Goal: Task Accomplishment & Management: Manage account settings

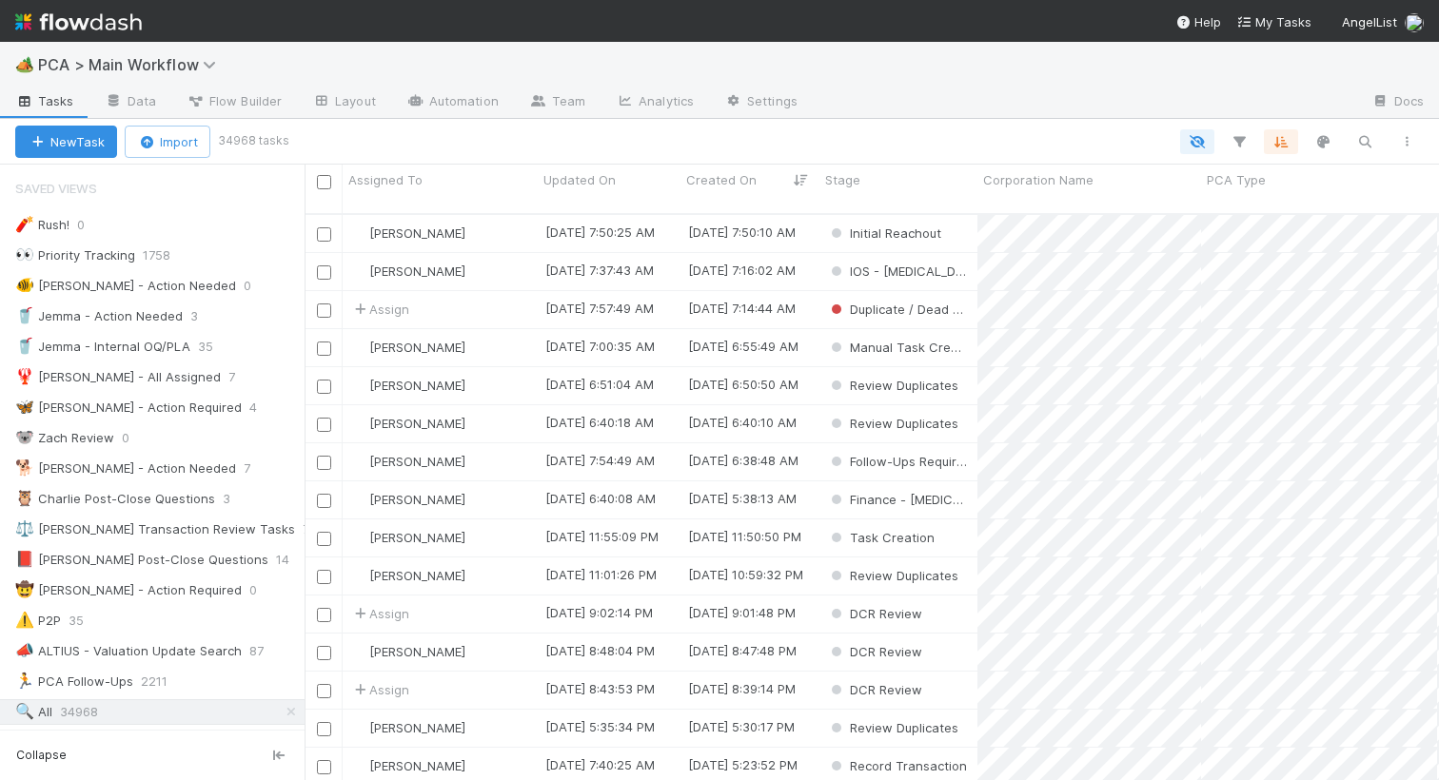
scroll to position [0, 1]
click at [101, 414] on div "🦋 Nathalie - Action Required" at bounding box center [128, 408] width 226 height 24
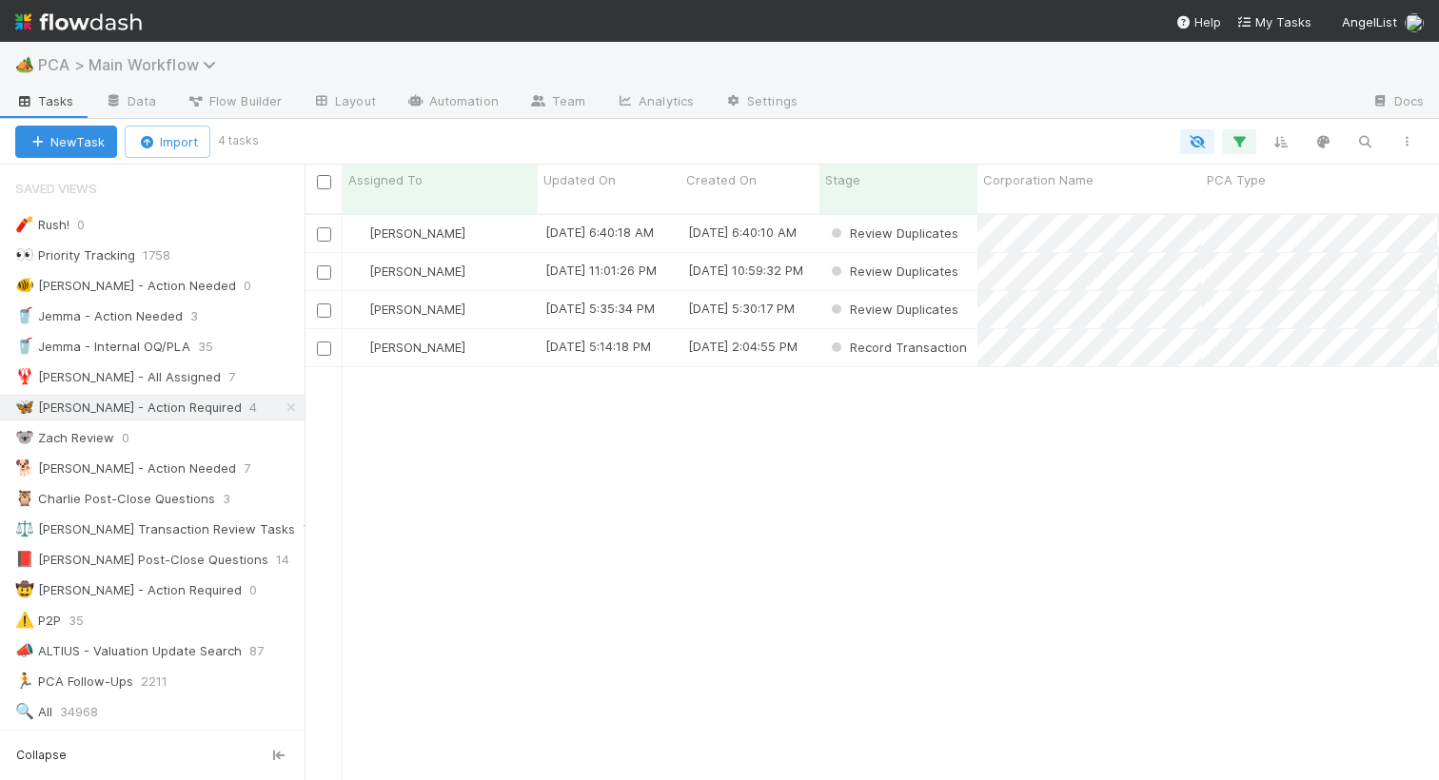
scroll to position [581, 1134]
click at [102, 462] on div "🐕 Charlie - Action Needed" at bounding box center [125, 469] width 221 height 24
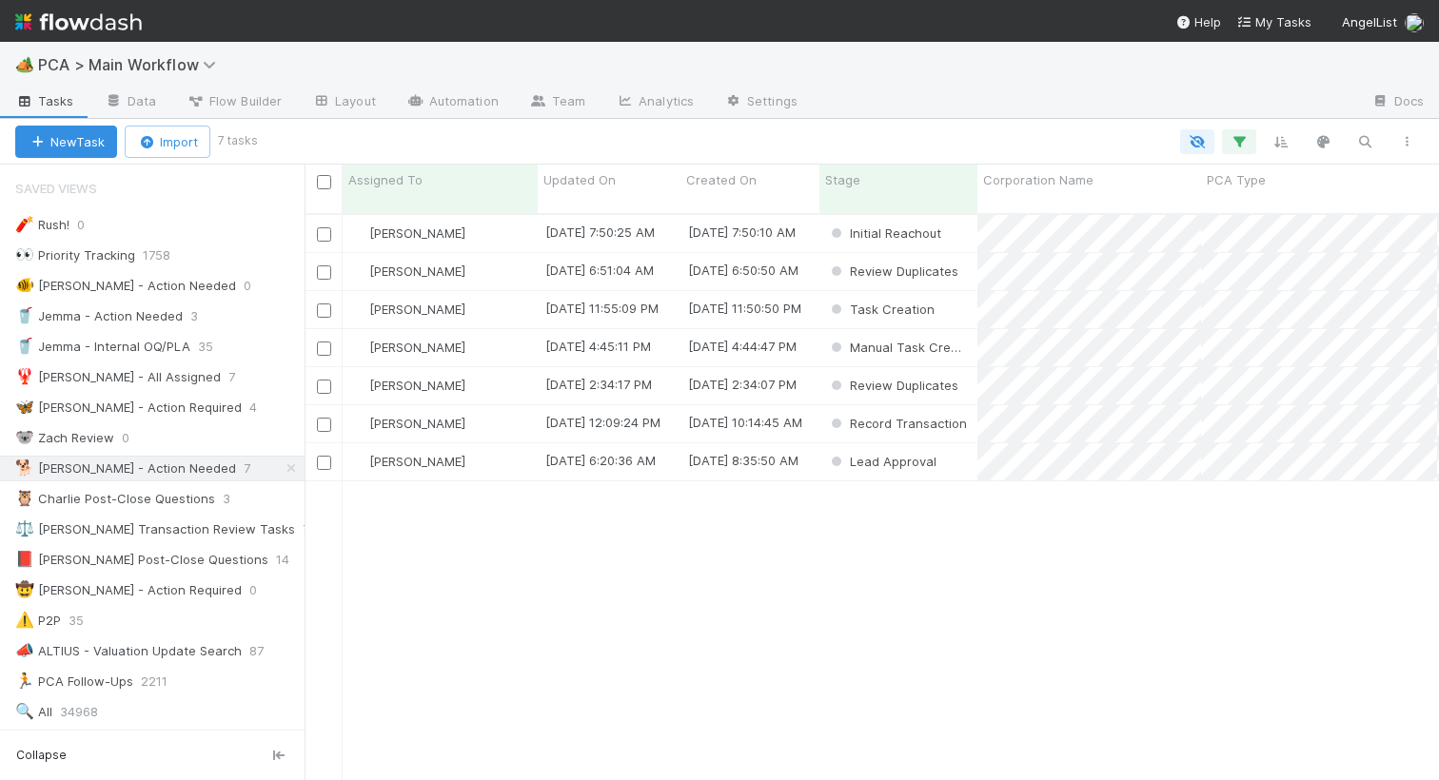
scroll to position [581, 1134]
click at [323, 456] on input "checkbox" at bounding box center [324, 463] width 14 height 14
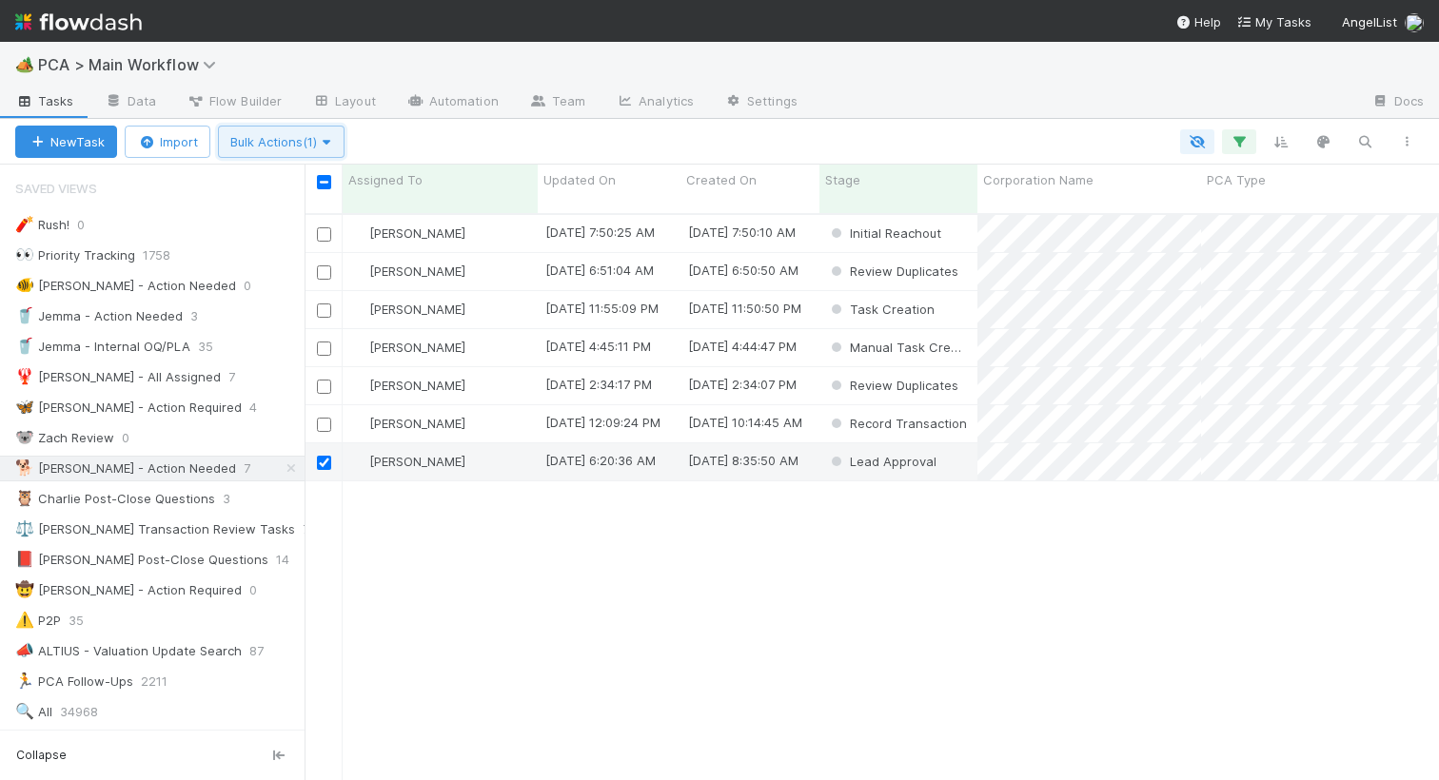
click at [306, 137] on span "Bulk Actions (1)" at bounding box center [281, 141] width 102 height 15
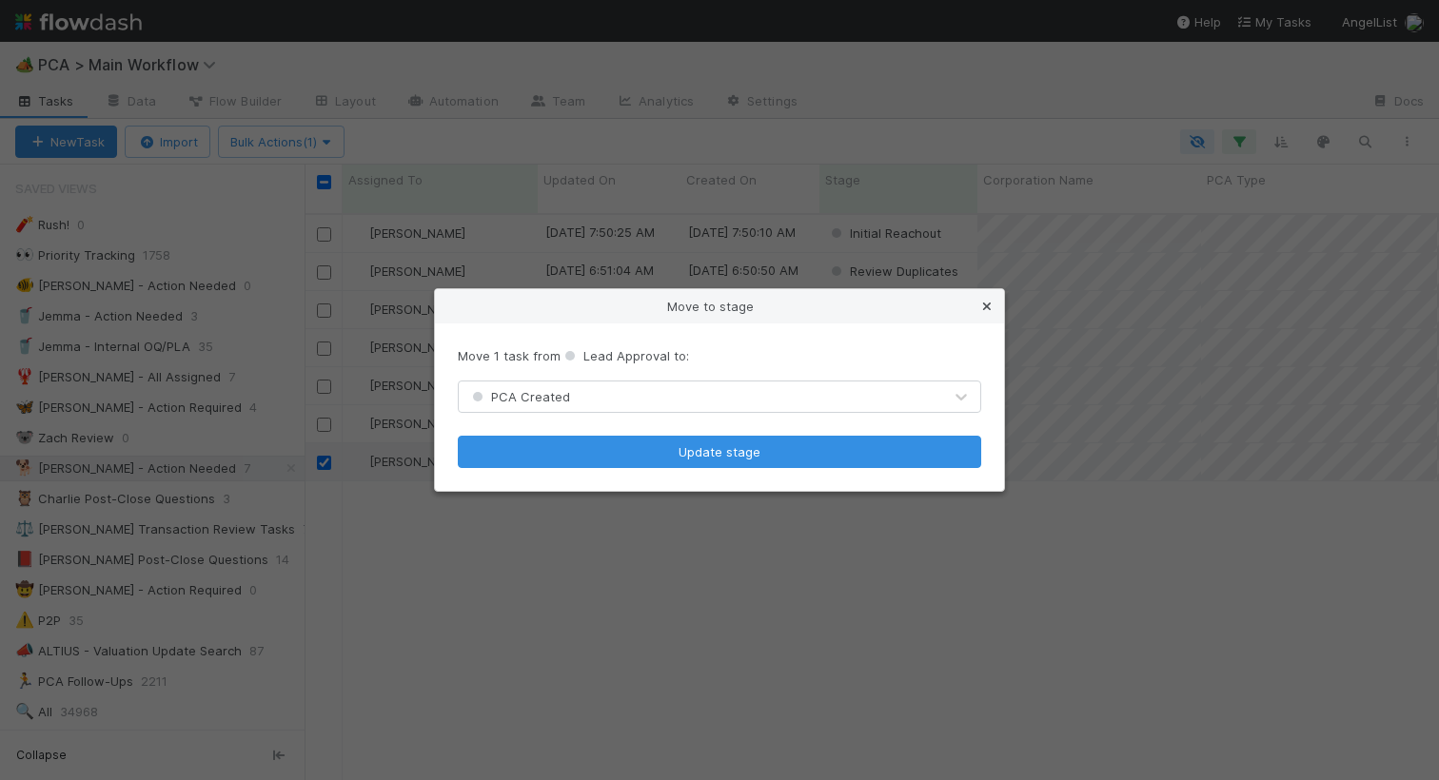
click at [987, 305] on icon at bounding box center [986, 307] width 19 height 12
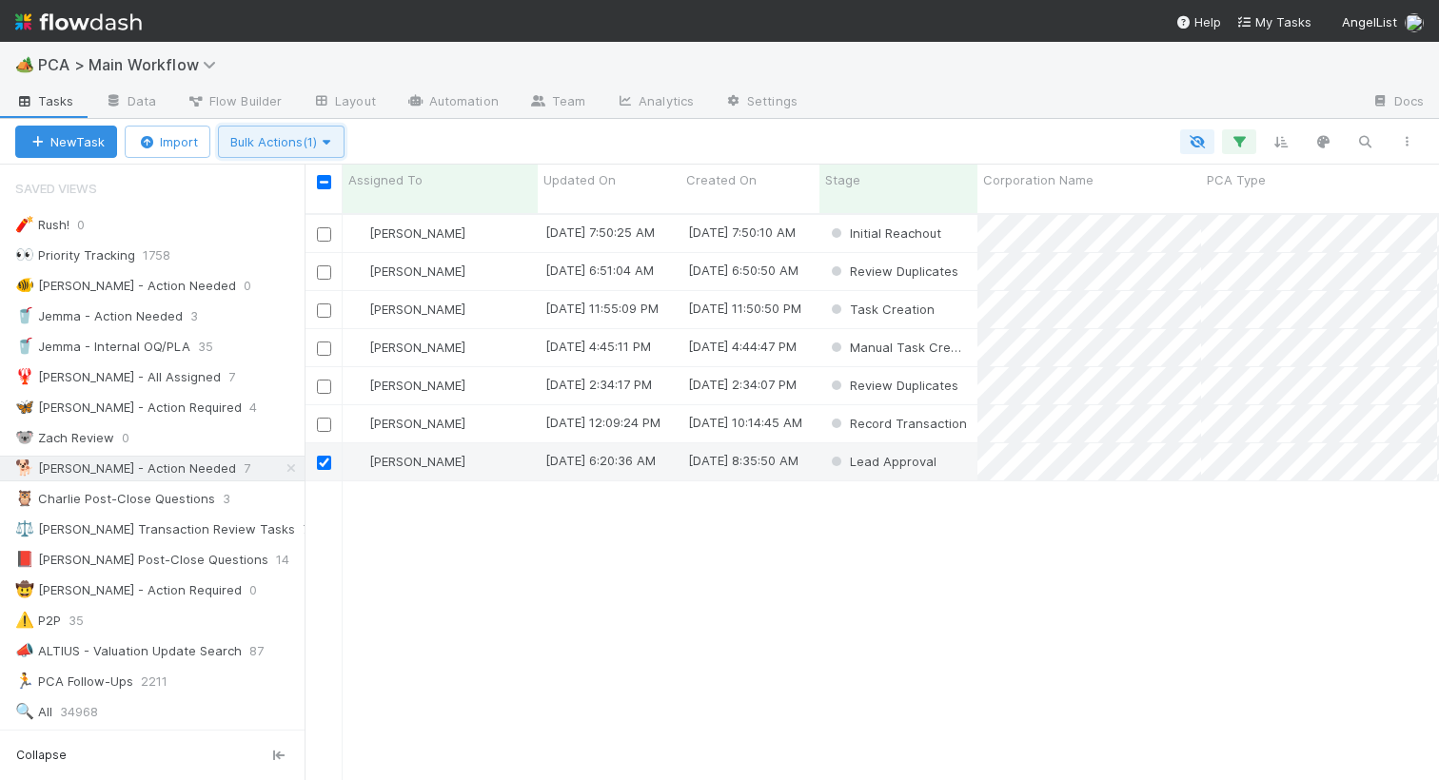
click at [305, 151] on button "Bulk Actions (1)" at bounding box center [281, 142] width 127 height 32
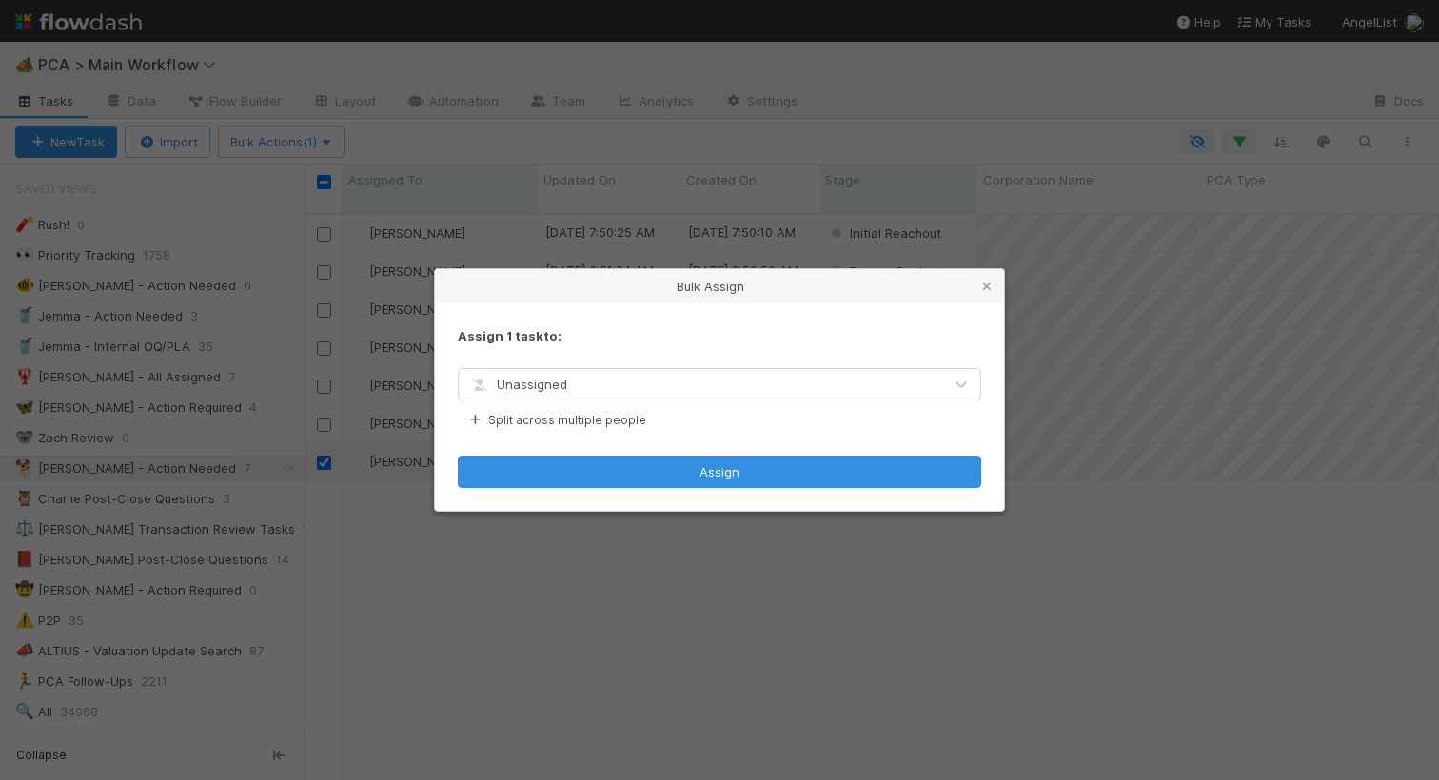
click at [538, 401] on div "Assign 1 task to: Unassigned Split across multiple people Assign" at bounding box center [719, 407] width 569 height 207
click at [539, 388] on span "Unassigned" at bounding box center [517, 384] width 99 height 15
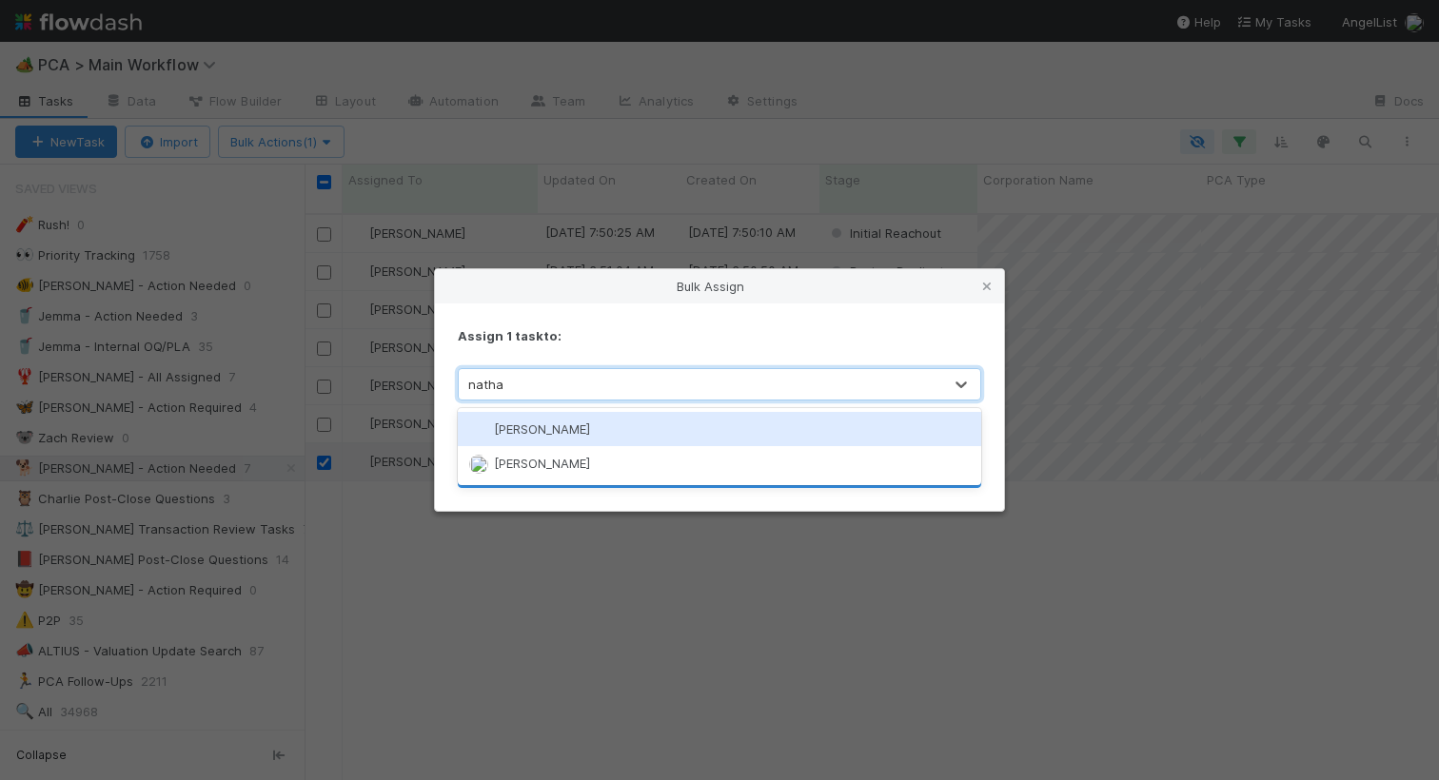
type input "nathal"
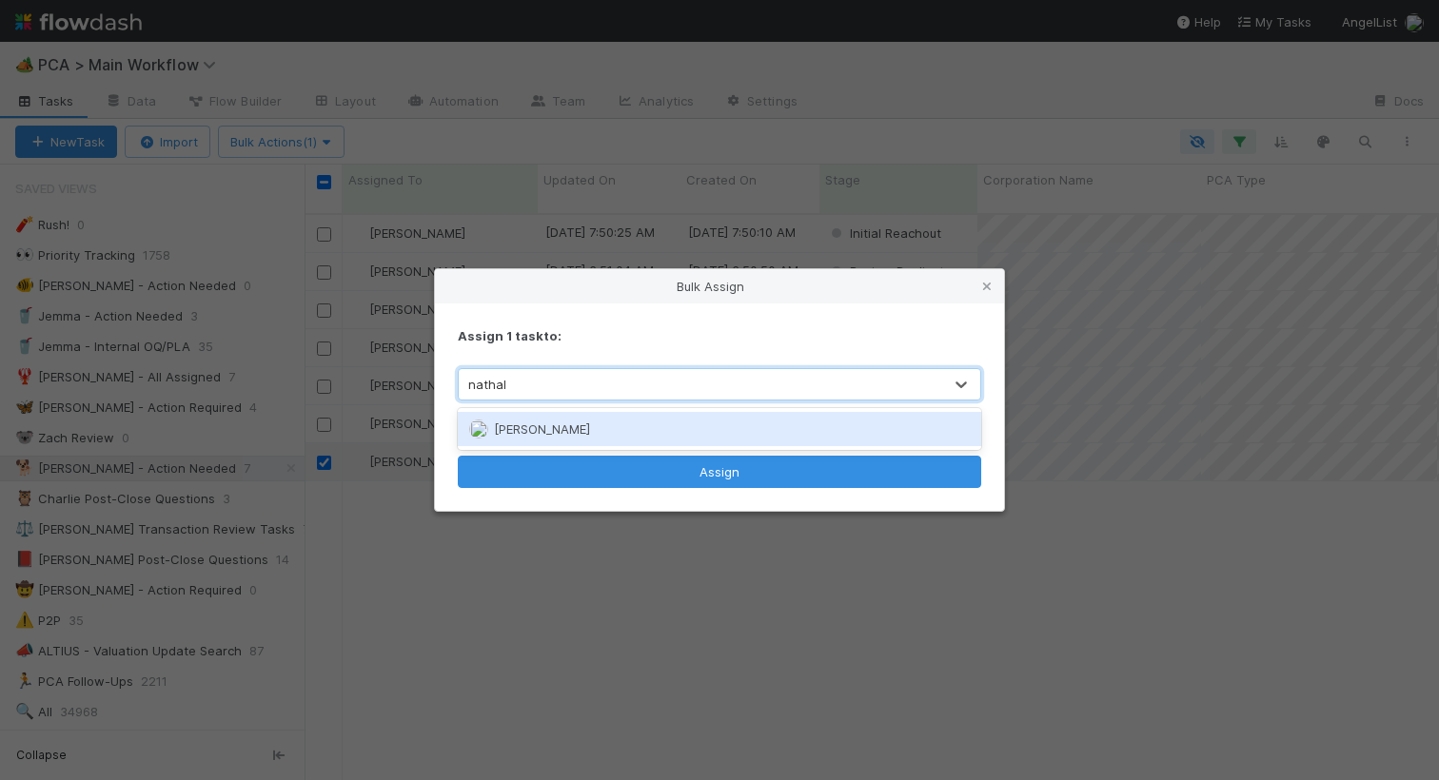
click at [565, 439] on div "[PERSON_NAME]" at bounding box center [719, 429] width 523 height 34
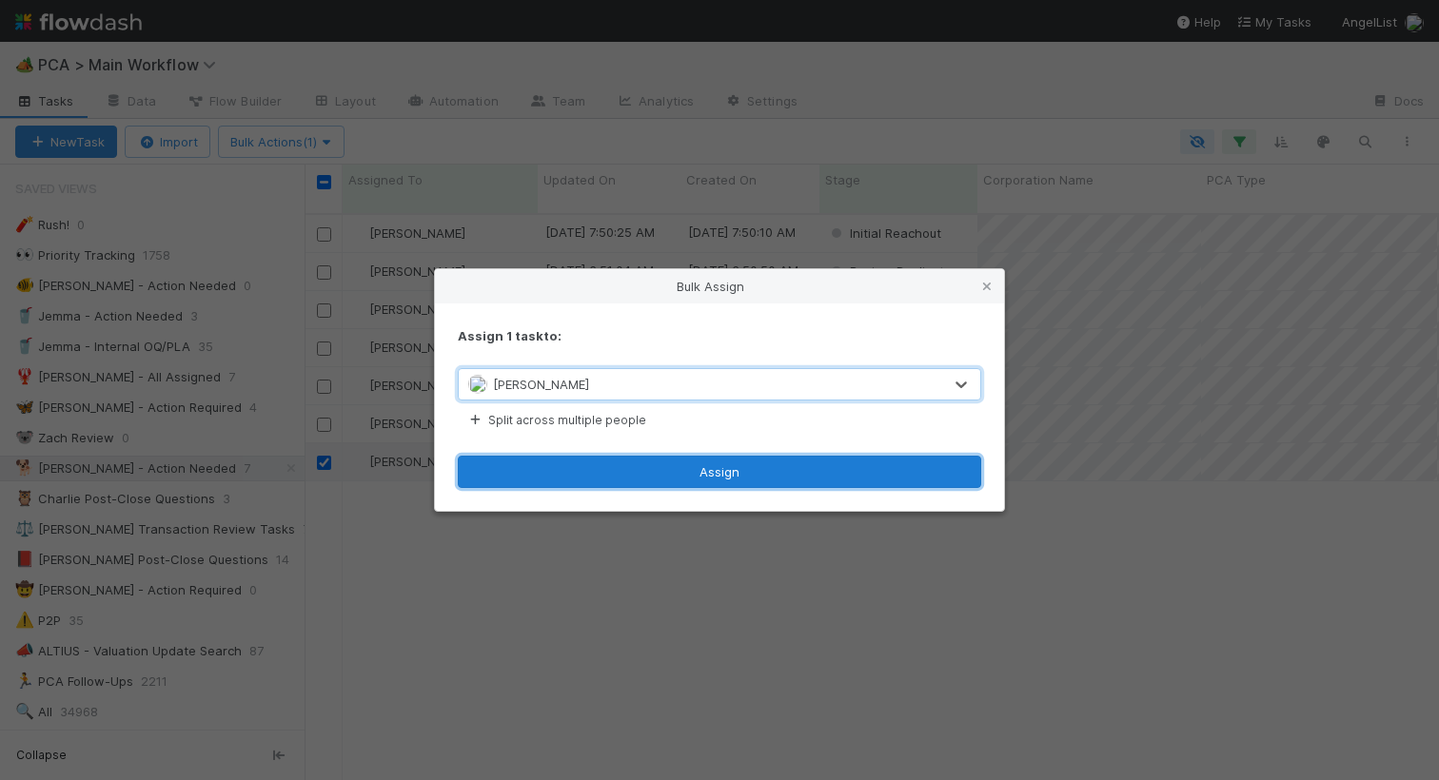
click at [576, 470] on button "Assign" at bounding box center [719, 472] width 523 height 32
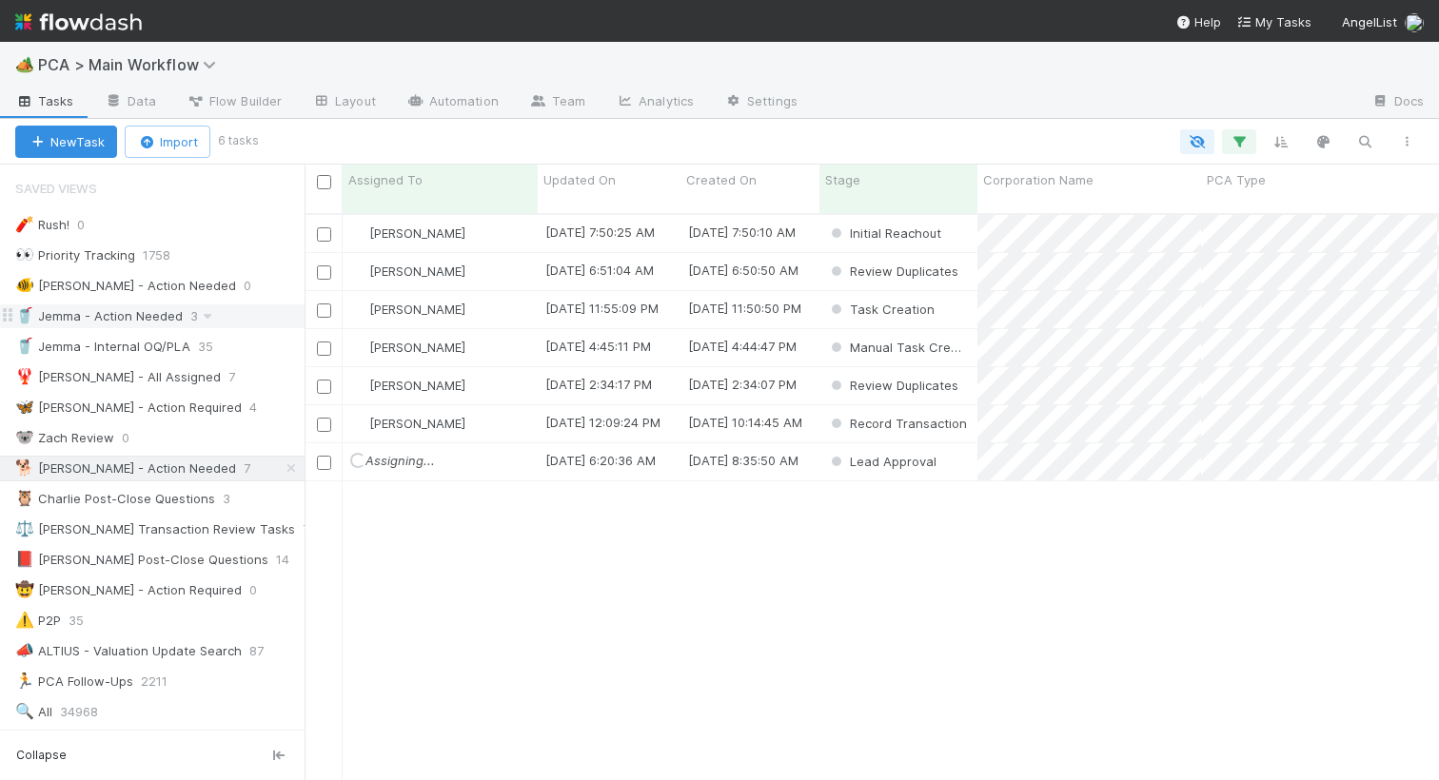
click at [184, 317] on div "🥤 Jemma - Action Needed 3" at bounding box center [159, 317] width 289 height 24
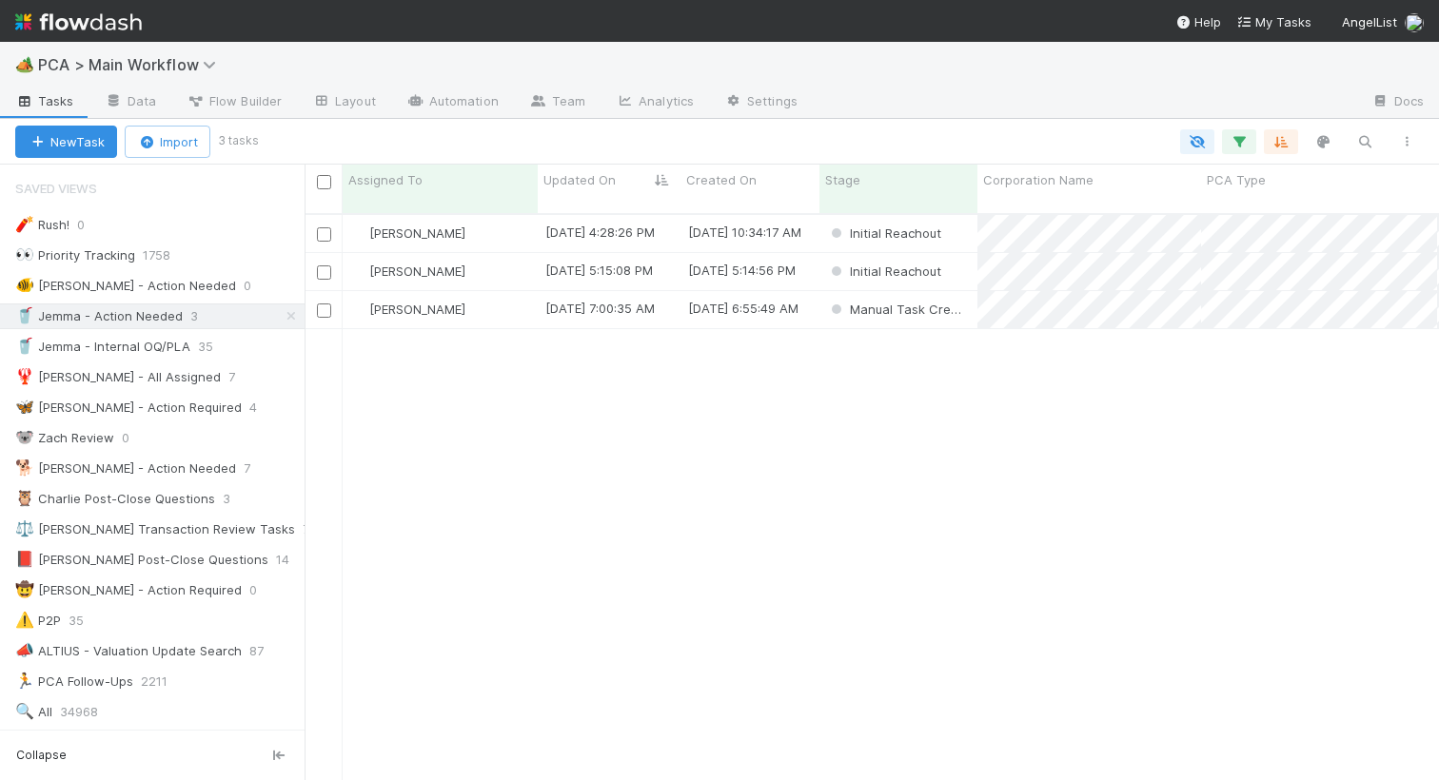
scroll to position [581, 1134]
click at [33, 407] on div "🦋 Nathalie - Action Required" at bounding box center [128, 408] width 226 height 24
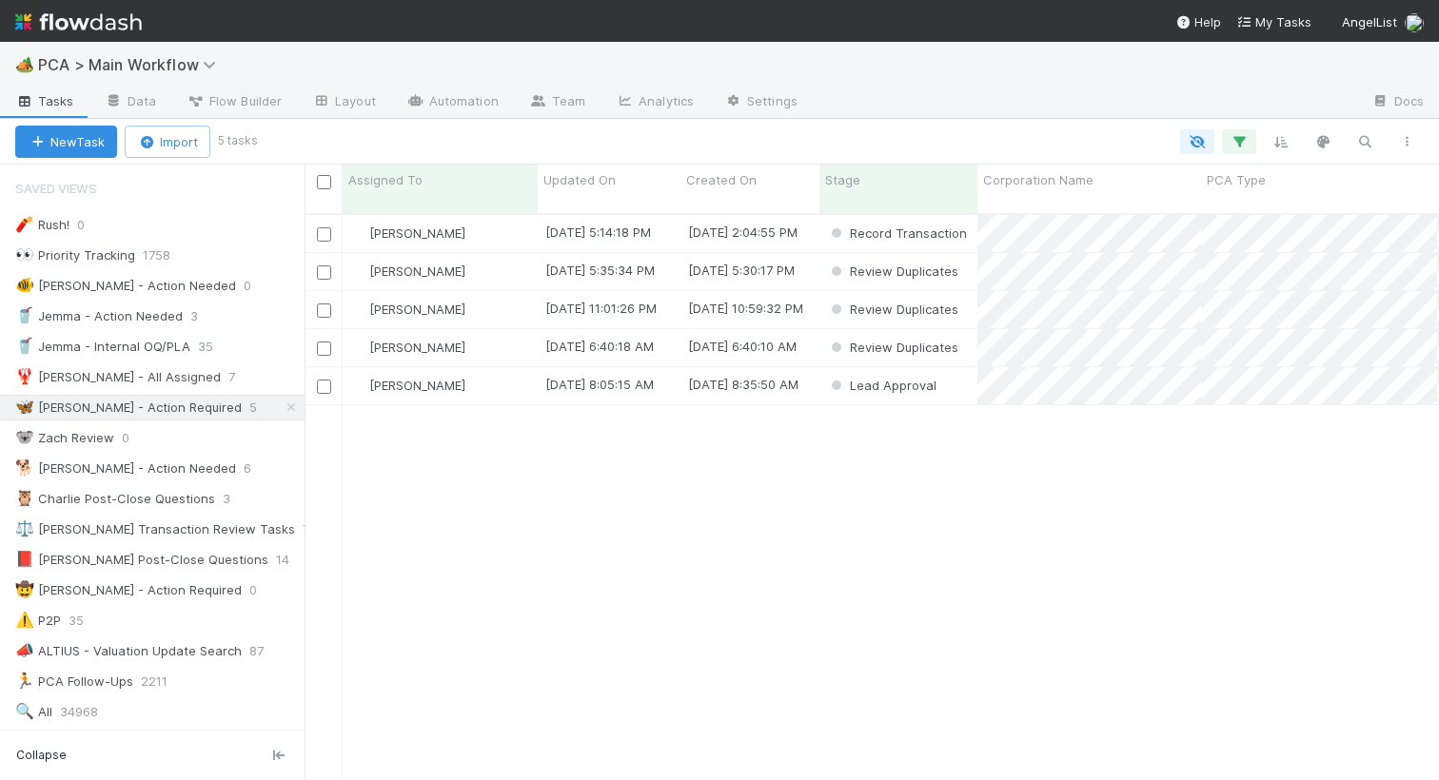
scroll to position [581, 1134]
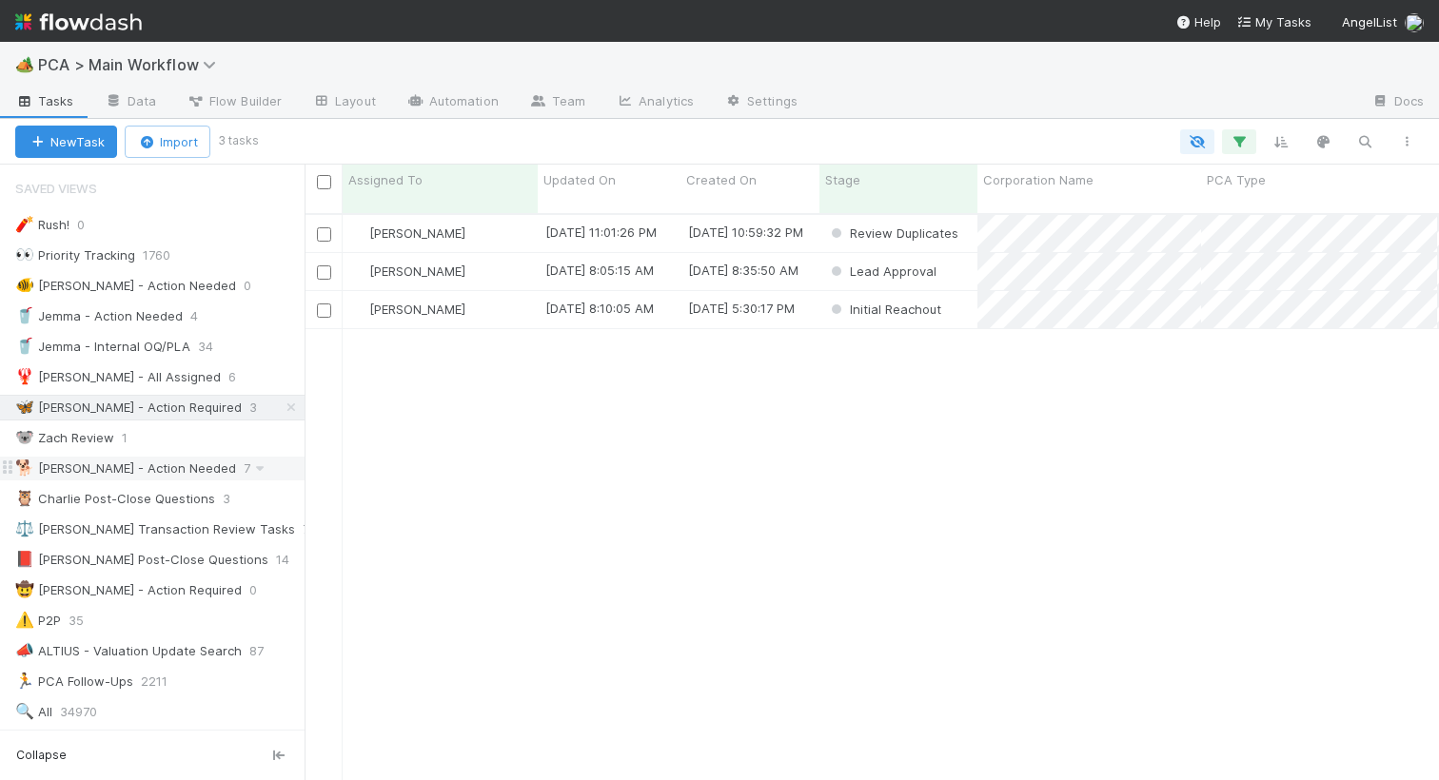
click at [135, 465] on div "🐕 Charlie - Action Needed" at bounding box center [125, 469] width 221 height 24
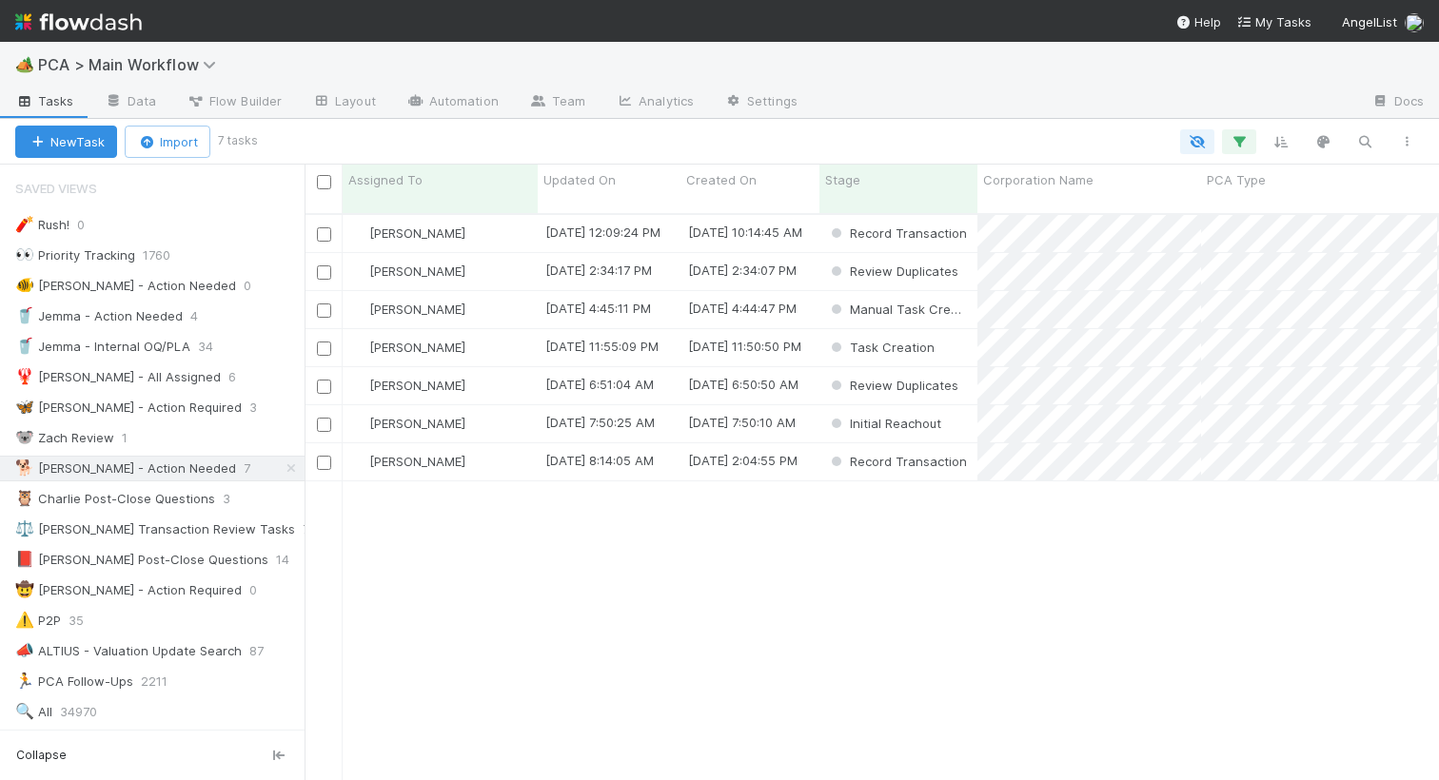
scroll to position [581, 1134]
click at [114, 397] on div "🦋 Nathalie - Action Required" at bounding box center [128, 408] width 226 height 24
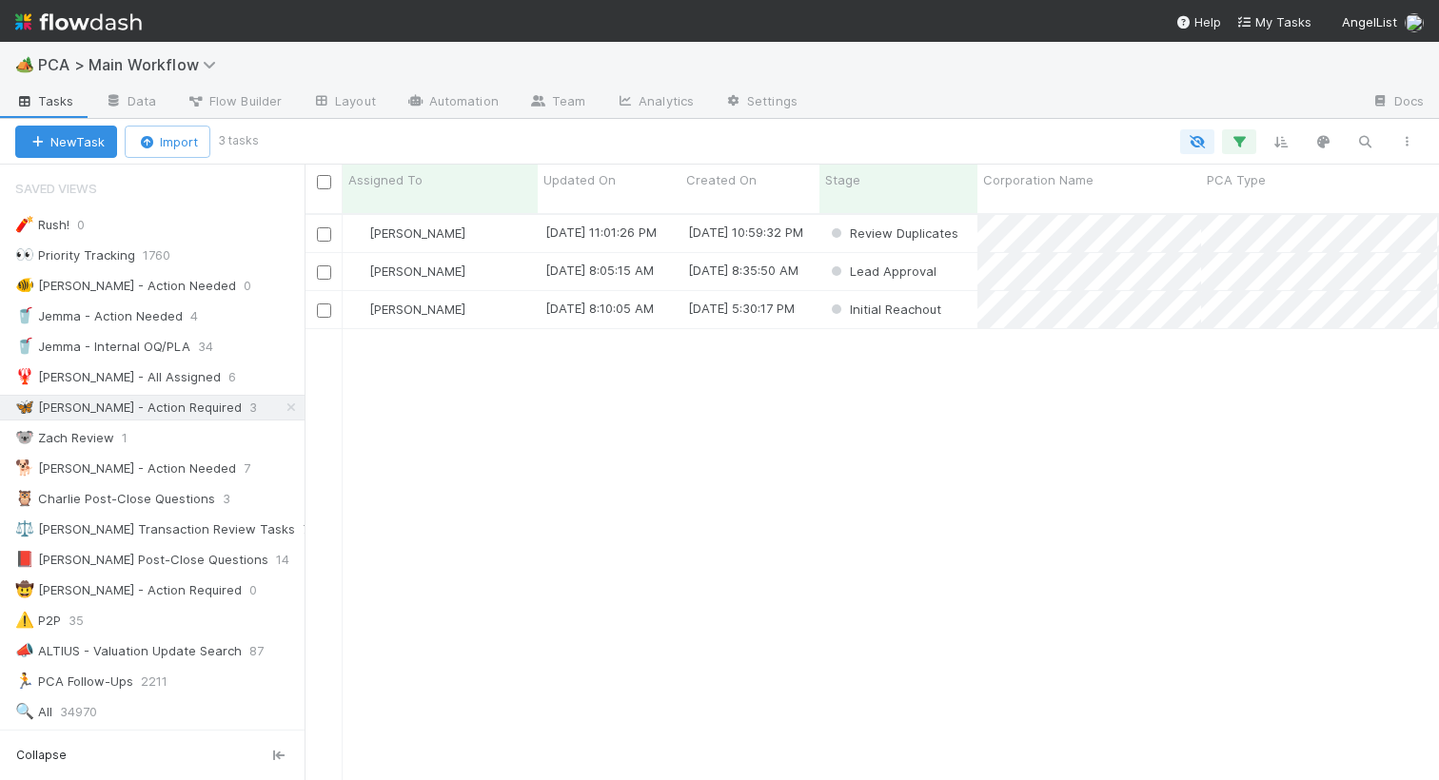
scroll to position [581, 1134]
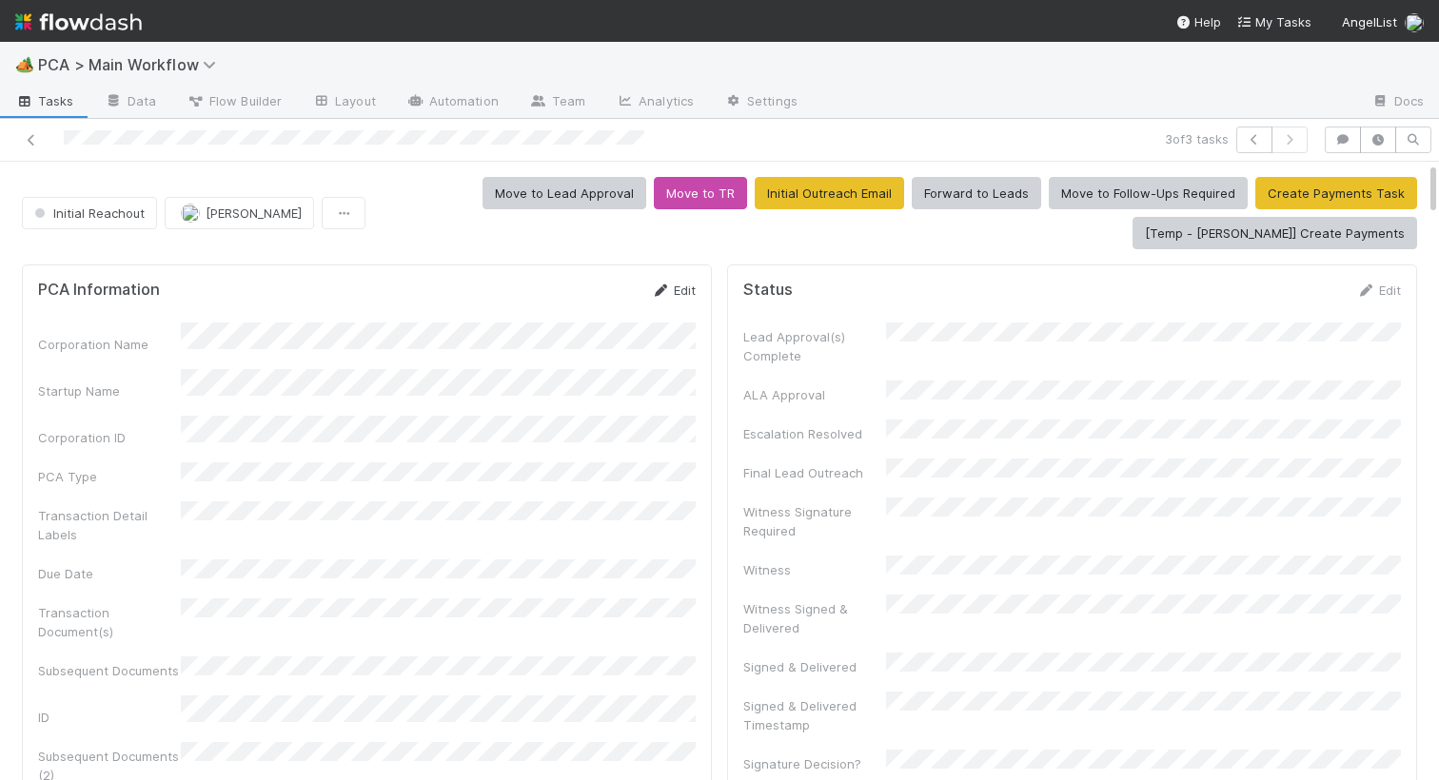
click at [677, 286] on link "Edit" at bounding box center [673, 290] width 45 height 15
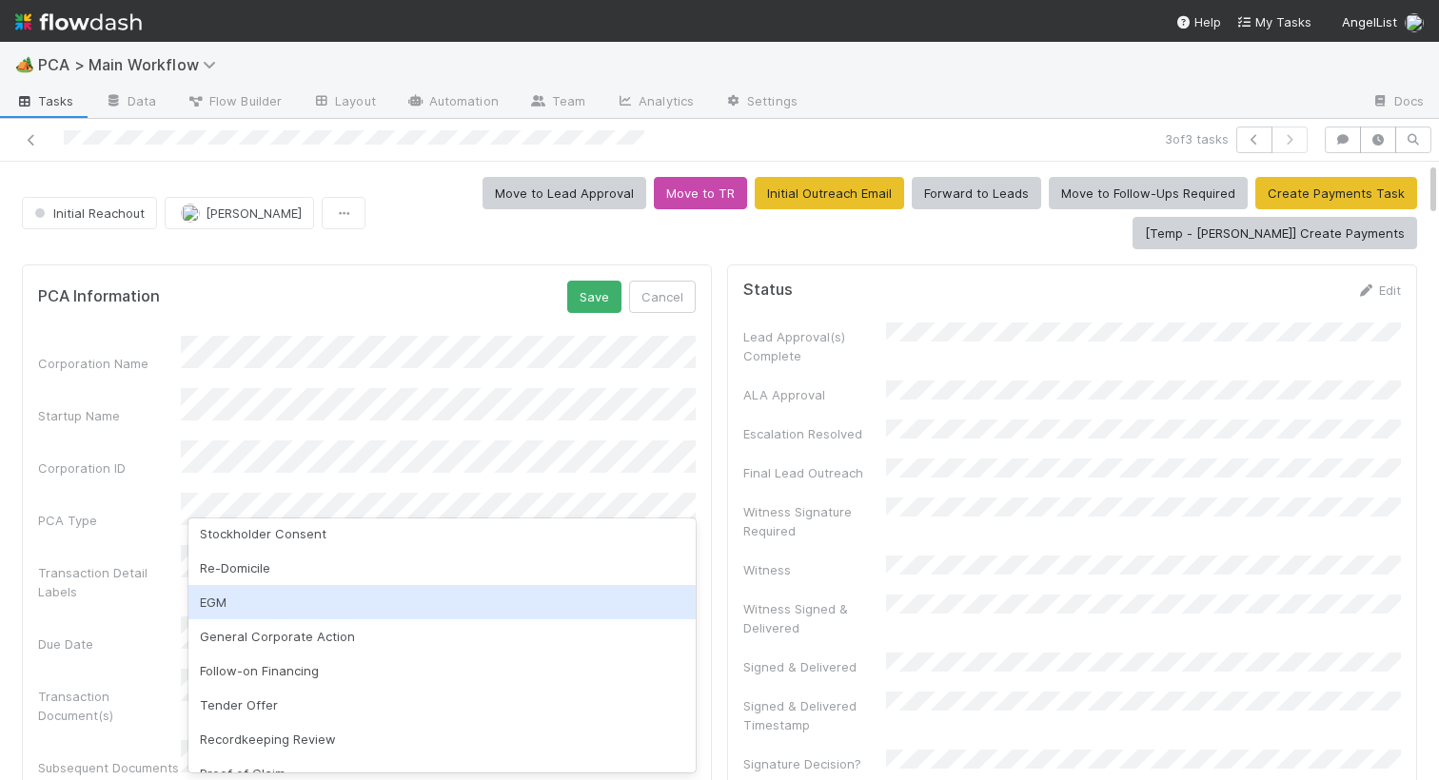
scroll to position [228, 0]
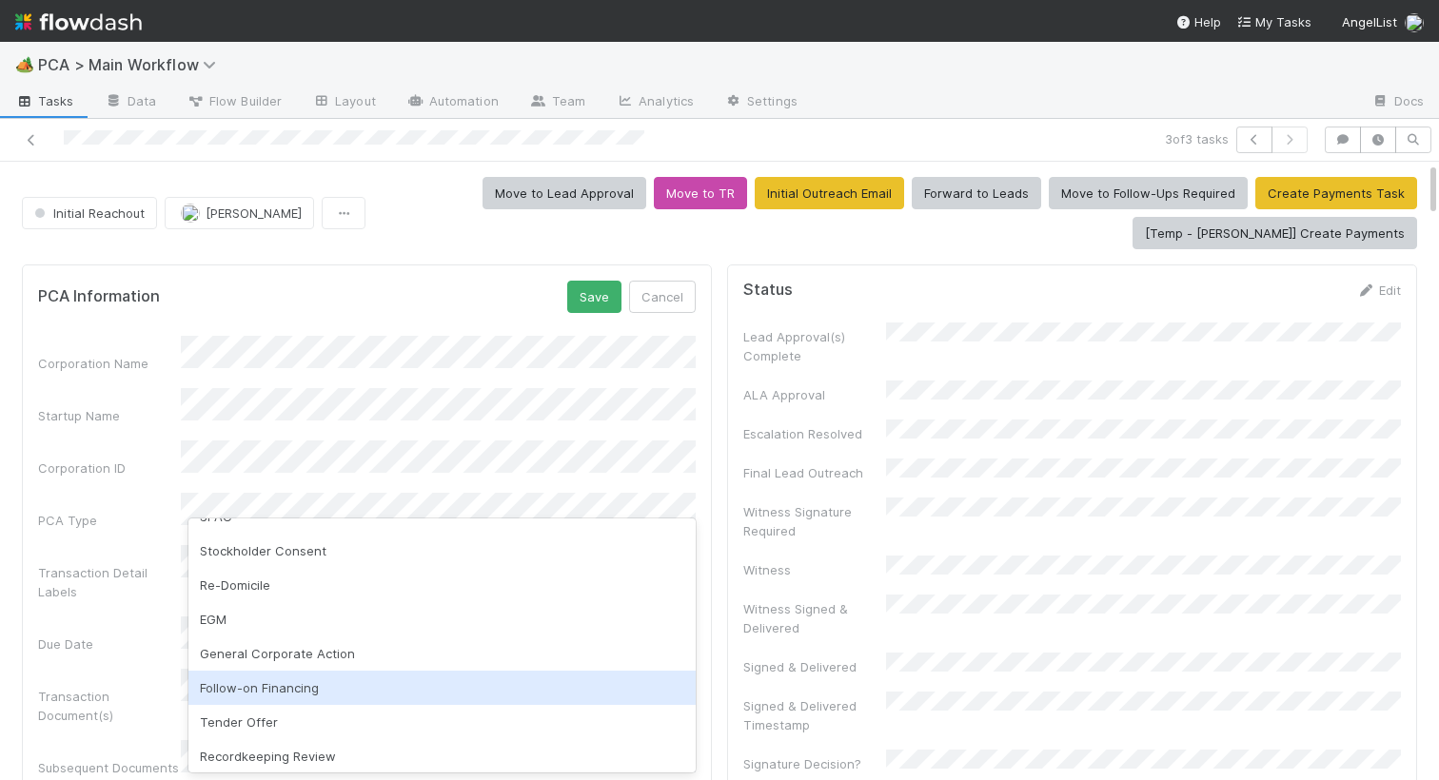
click at [268, 685] on div "Follow-on Financing" at bounding box center [441, 688] width 507 height 34
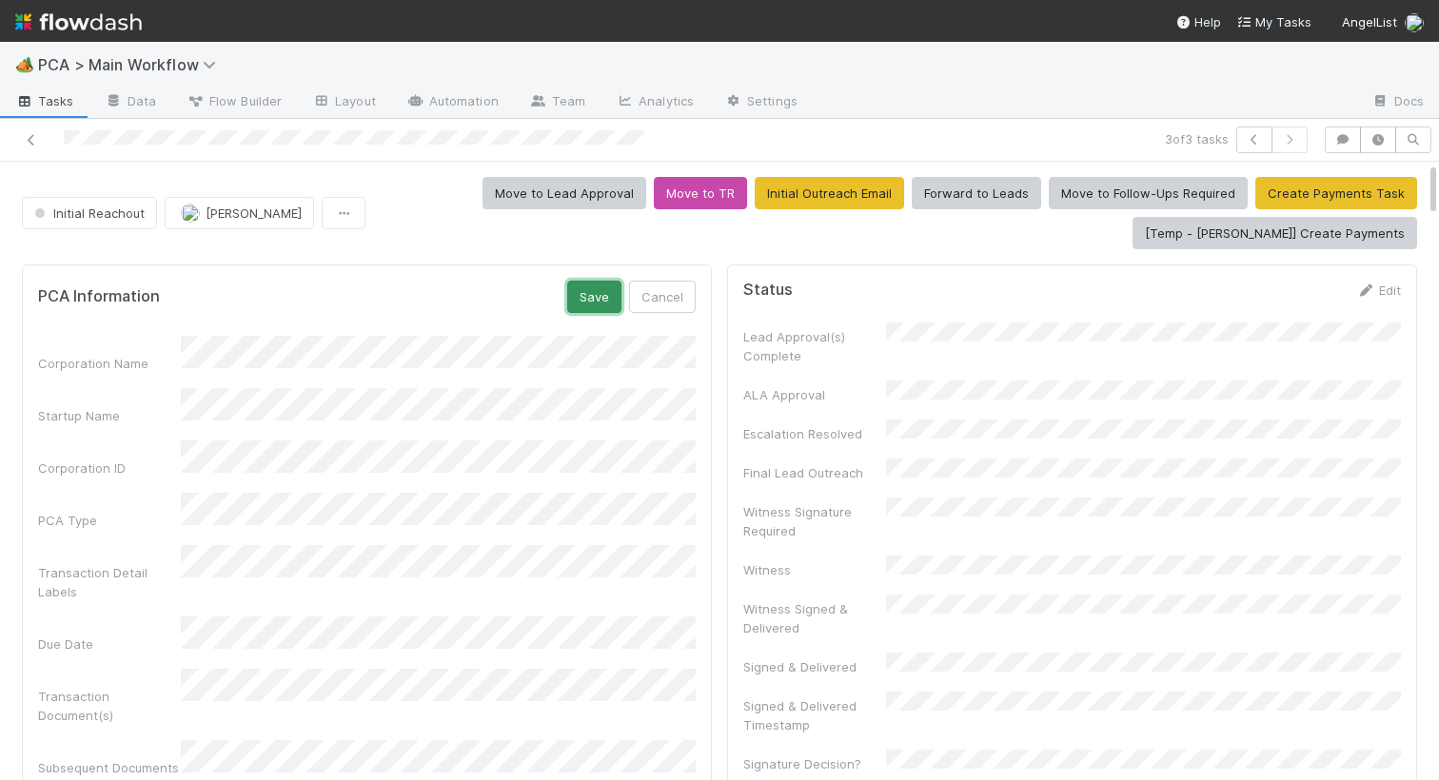
click at [602, 291] on button "Save" at bounding box center [594, 297] width 54 height 32
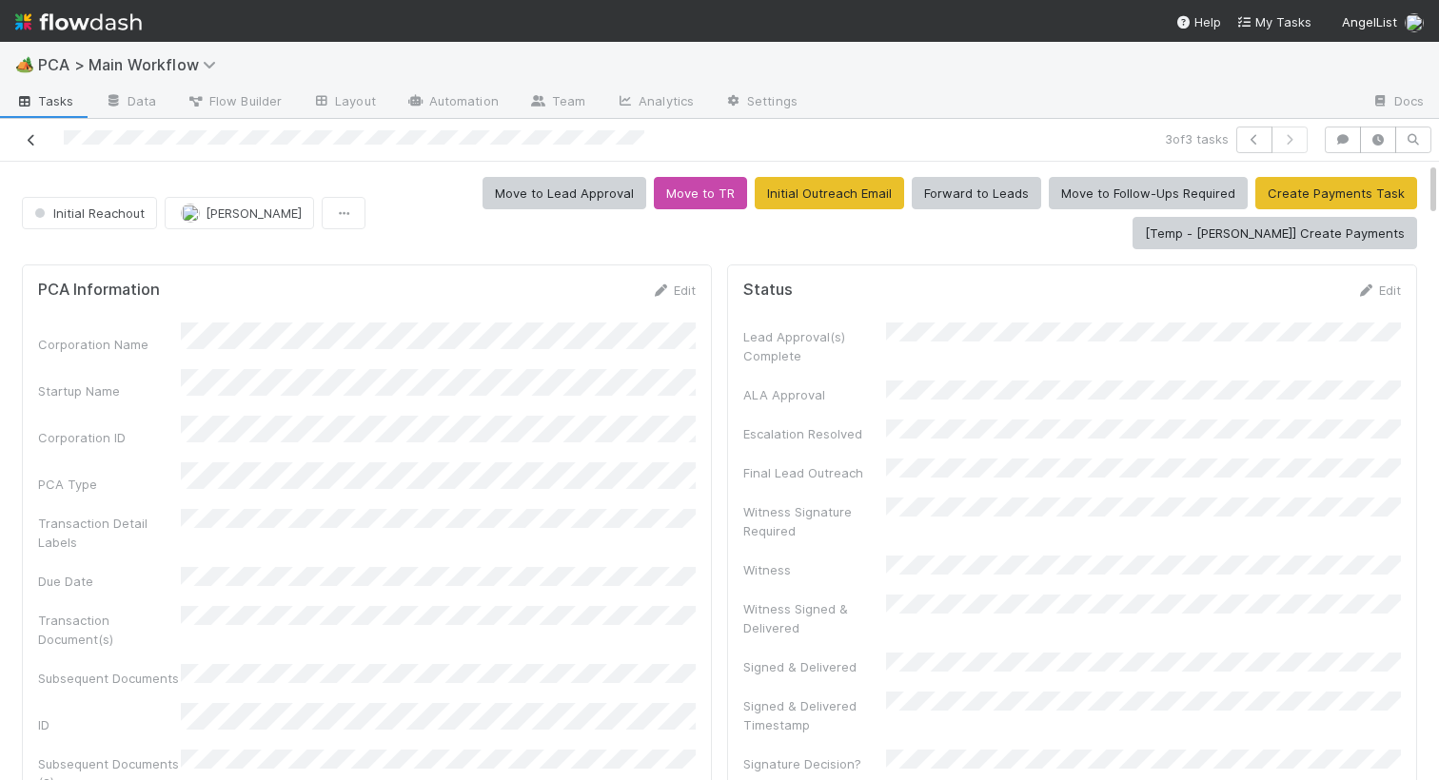
click at [33, 143] on icon at bounding box center [31, 140] width 19 height 12
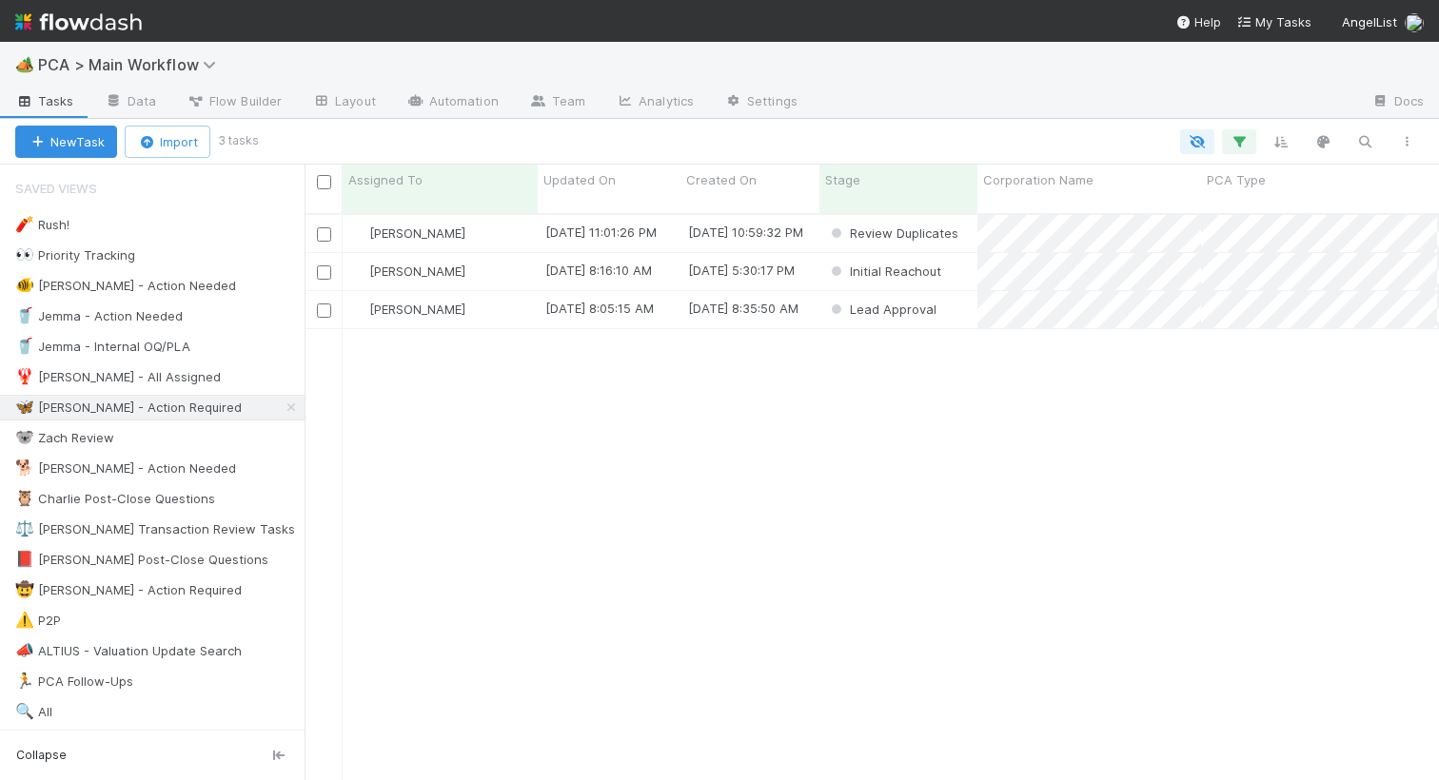
scroll to position [581, 1134]
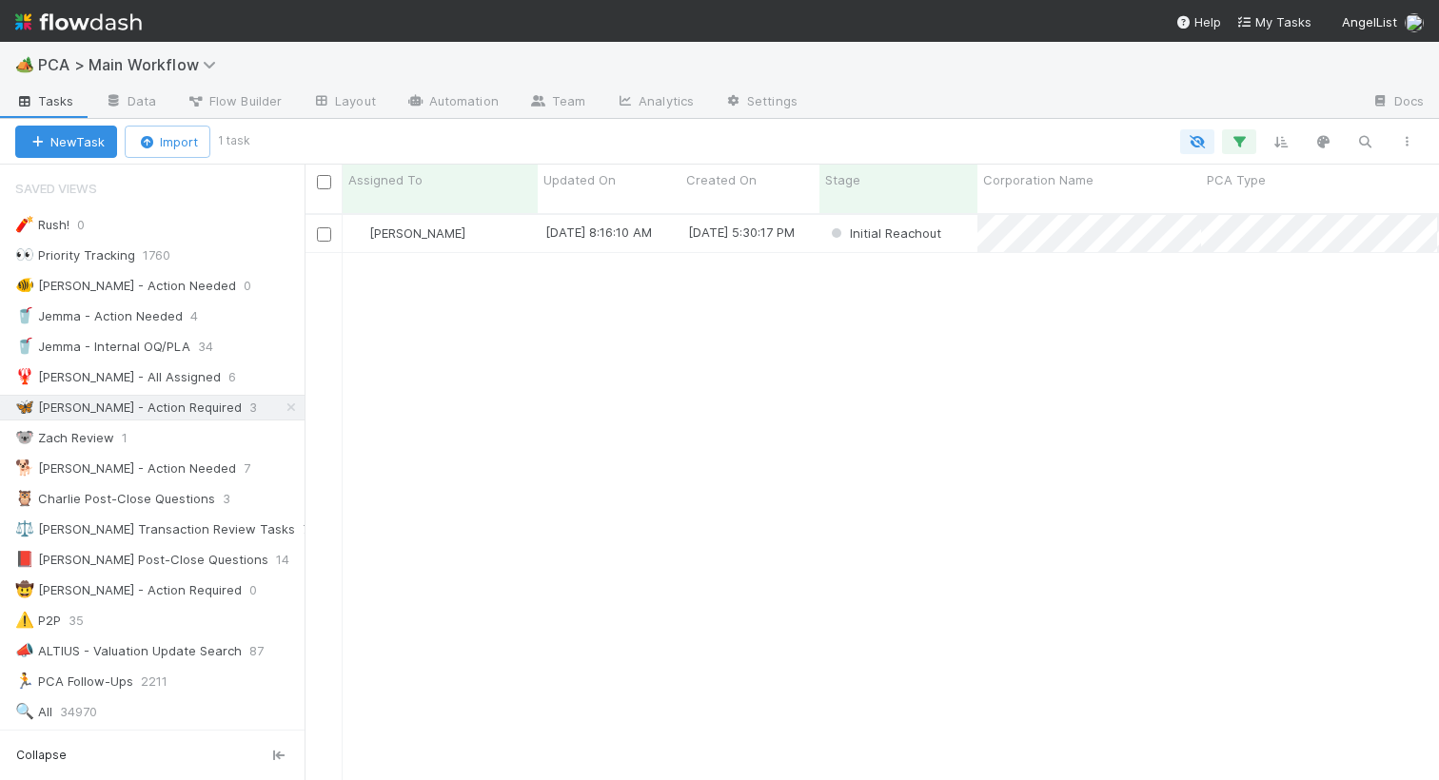
click at [520, 336] on div "Nathalie Gualito 8/15/25, 8:16:10 AM 8/14/25, 5:30:17 PM Initial Reachout 0 0 0…" at bounding box center [872, 505] width 1134 height 580
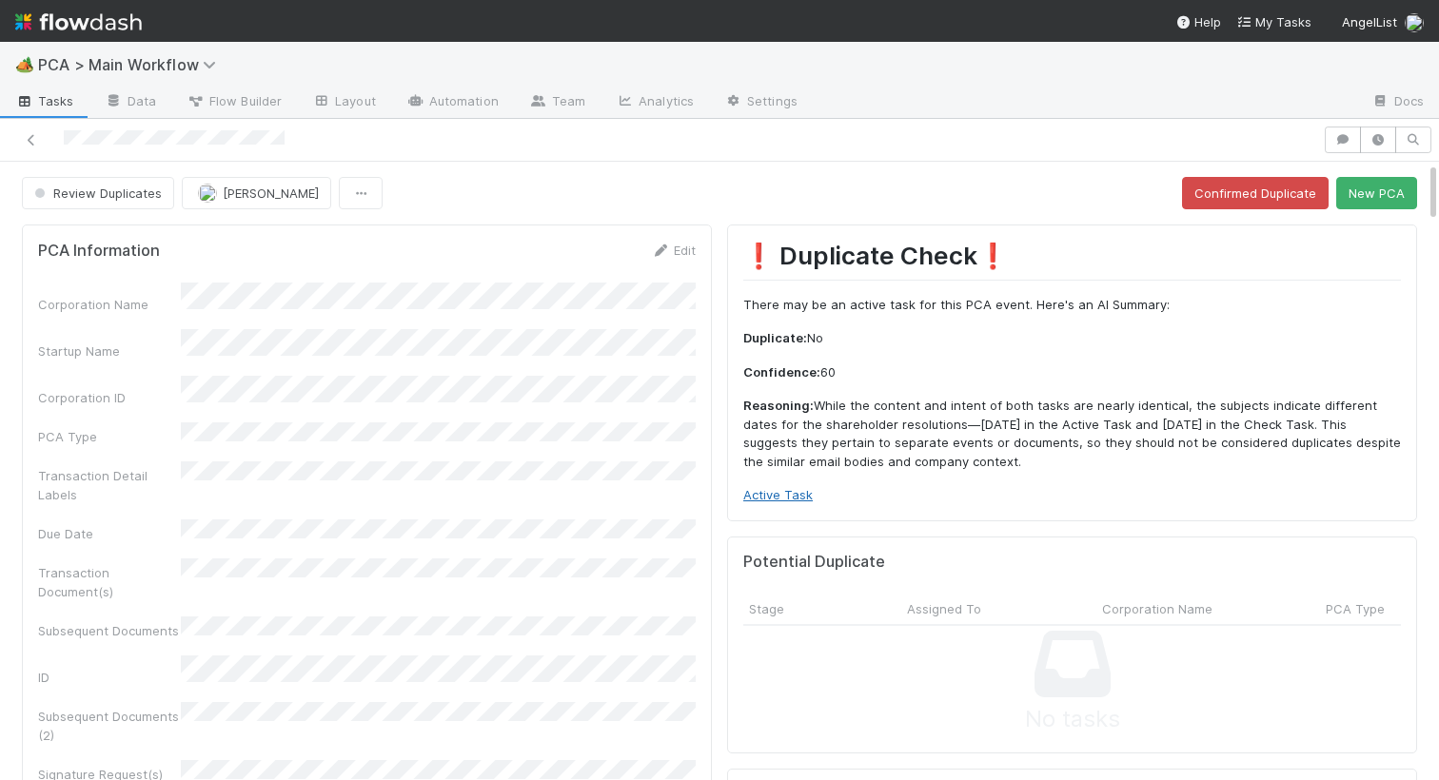
click at [790, 501] on link "Active Task" at bounding box center [777, 494] width 69 height 15
click at [1384, 206] on button "New PCA" at bounding box center [1376, 193] width 81 height 32
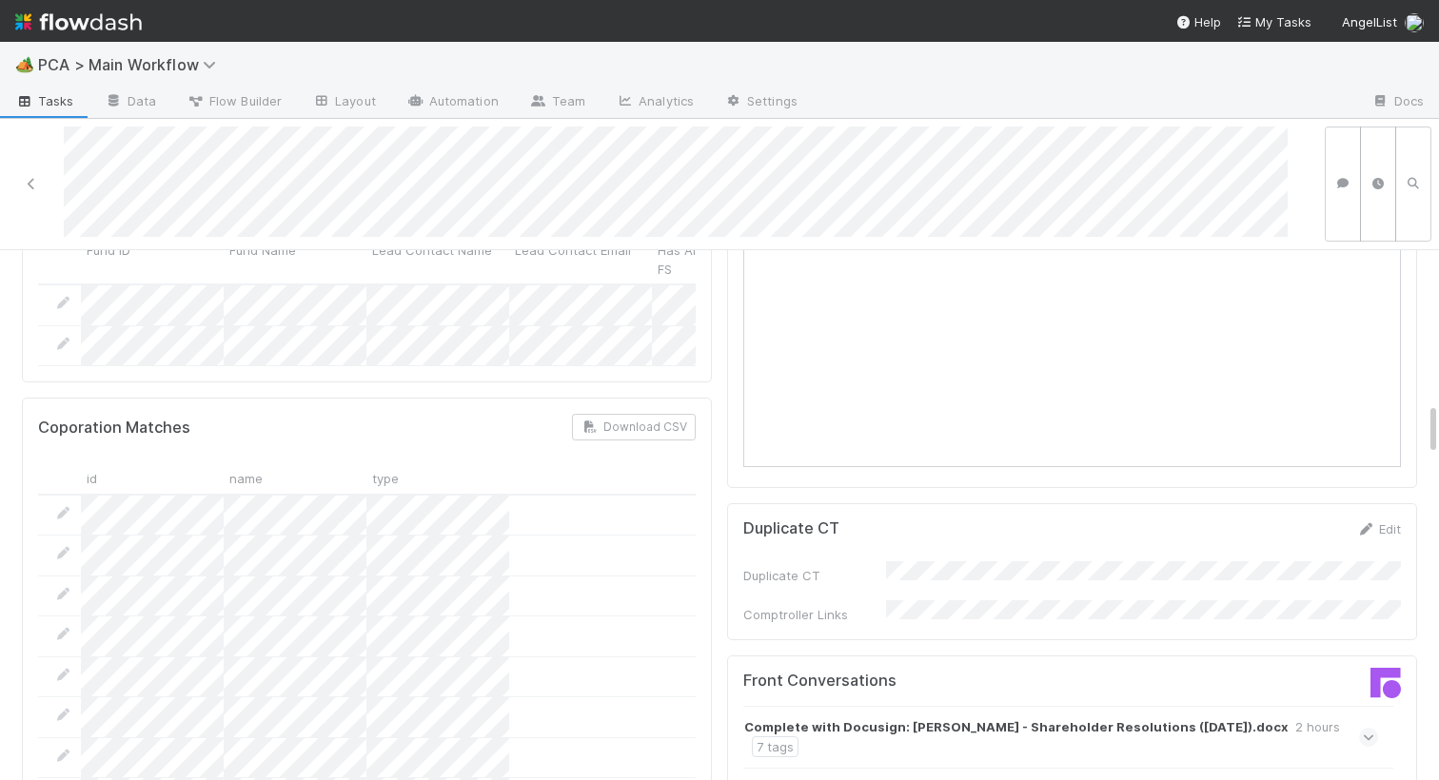
scroll to position [1940, 0]
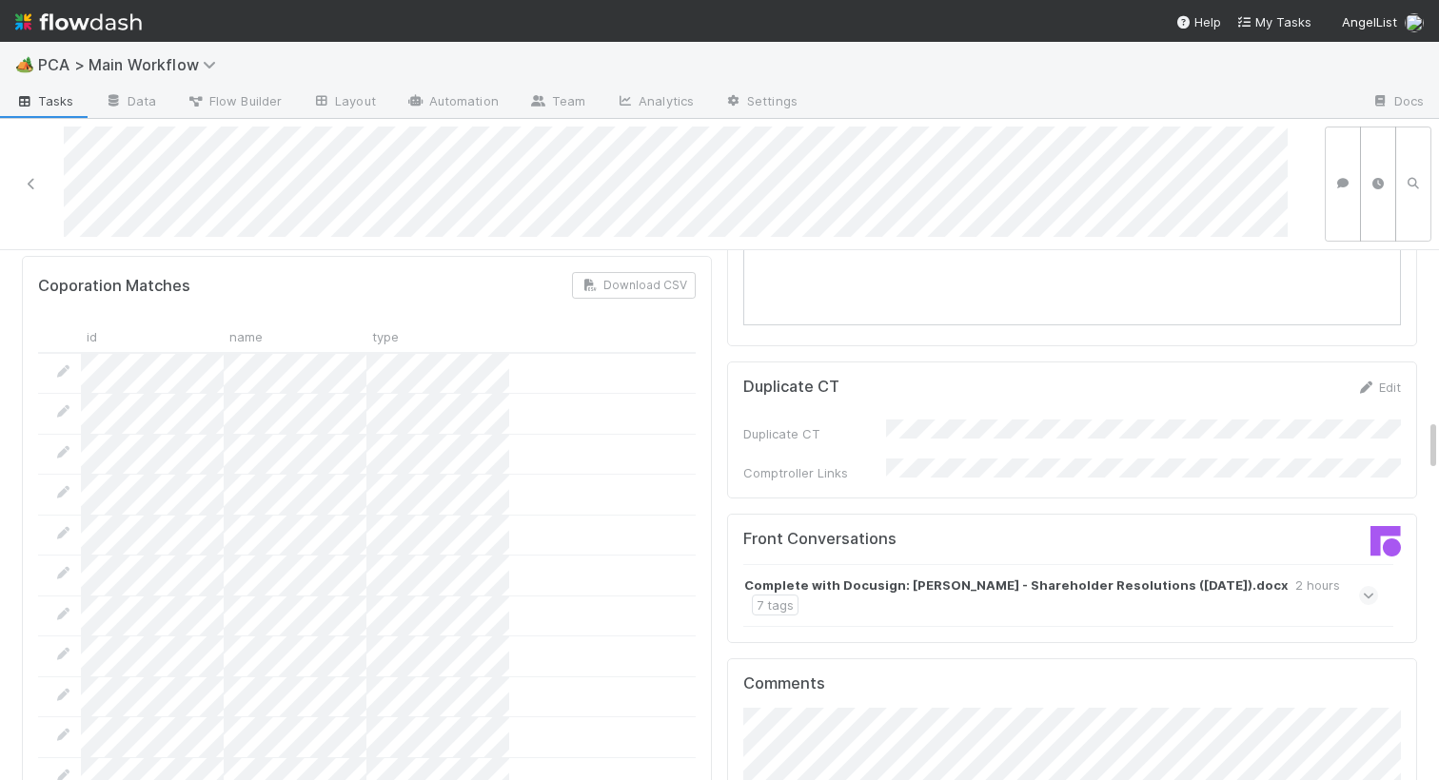
click at [804, 576] on strong "Complete with Docusign: Falkin - Shareholder Resolutions (Aug 2025).docx" at bounding box center [1015, 585] width 543 height 19
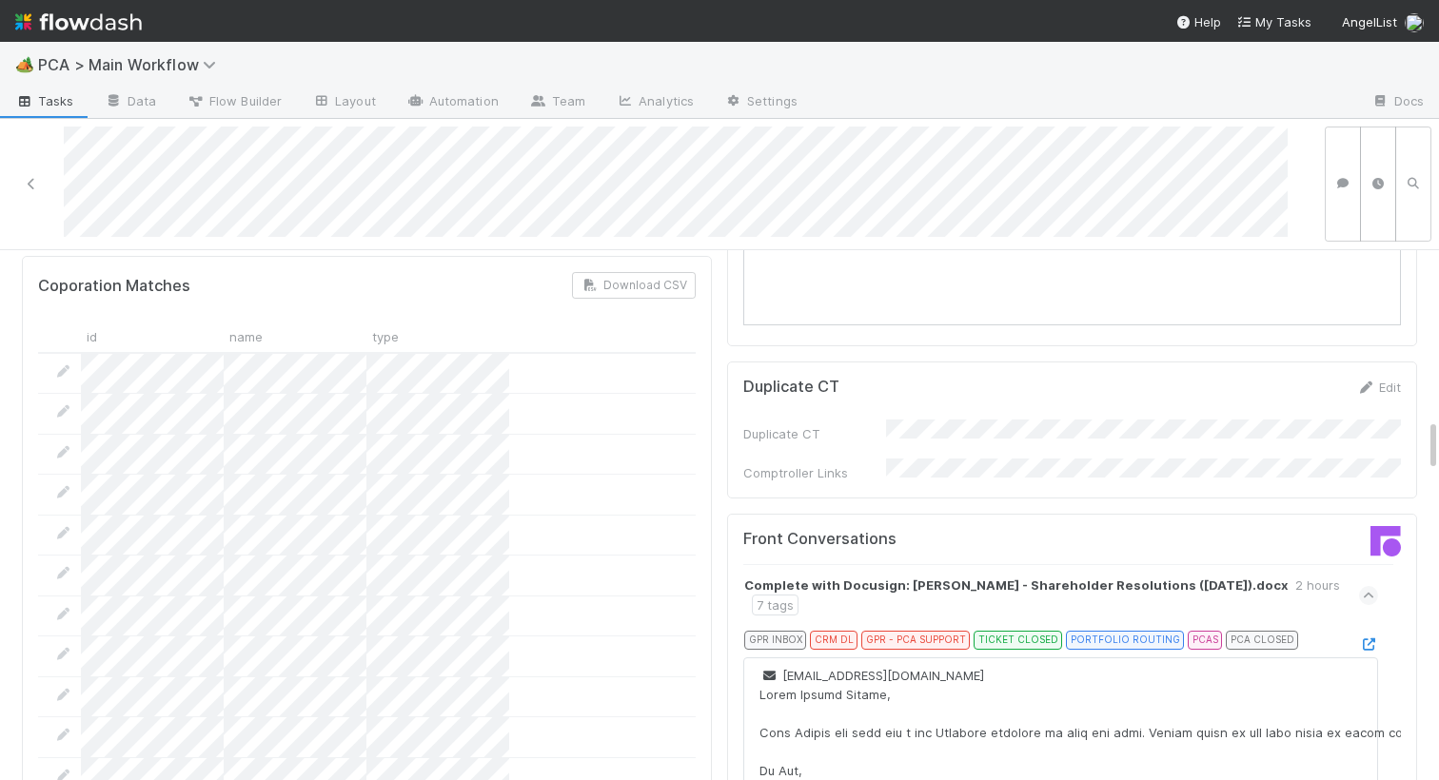
click at [1362, 635] on div at bounding box center [1368, 644] width 19 height 19
click at [1371, 639] on icon at bounding box center [1368, 645] width 19 height 12
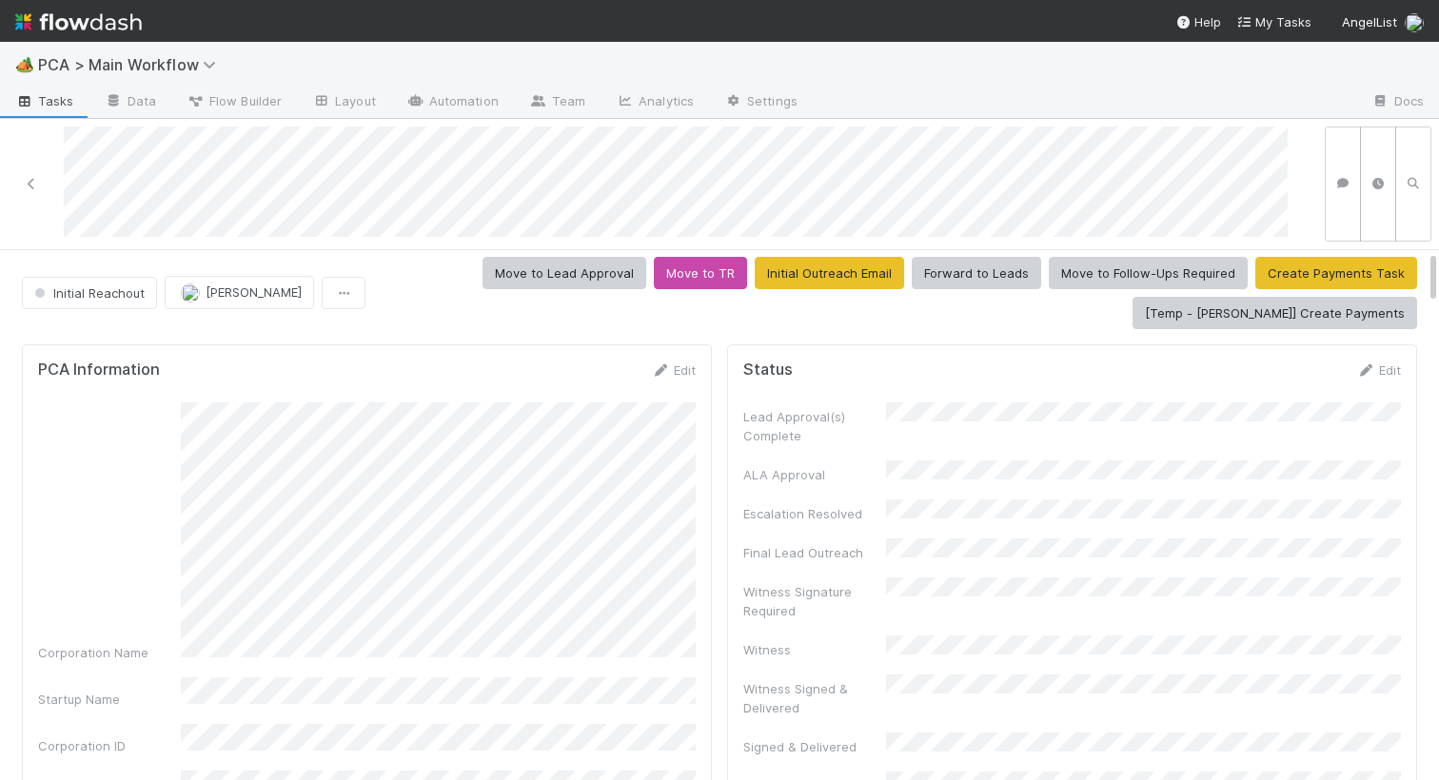
scroll to position [2, 0]
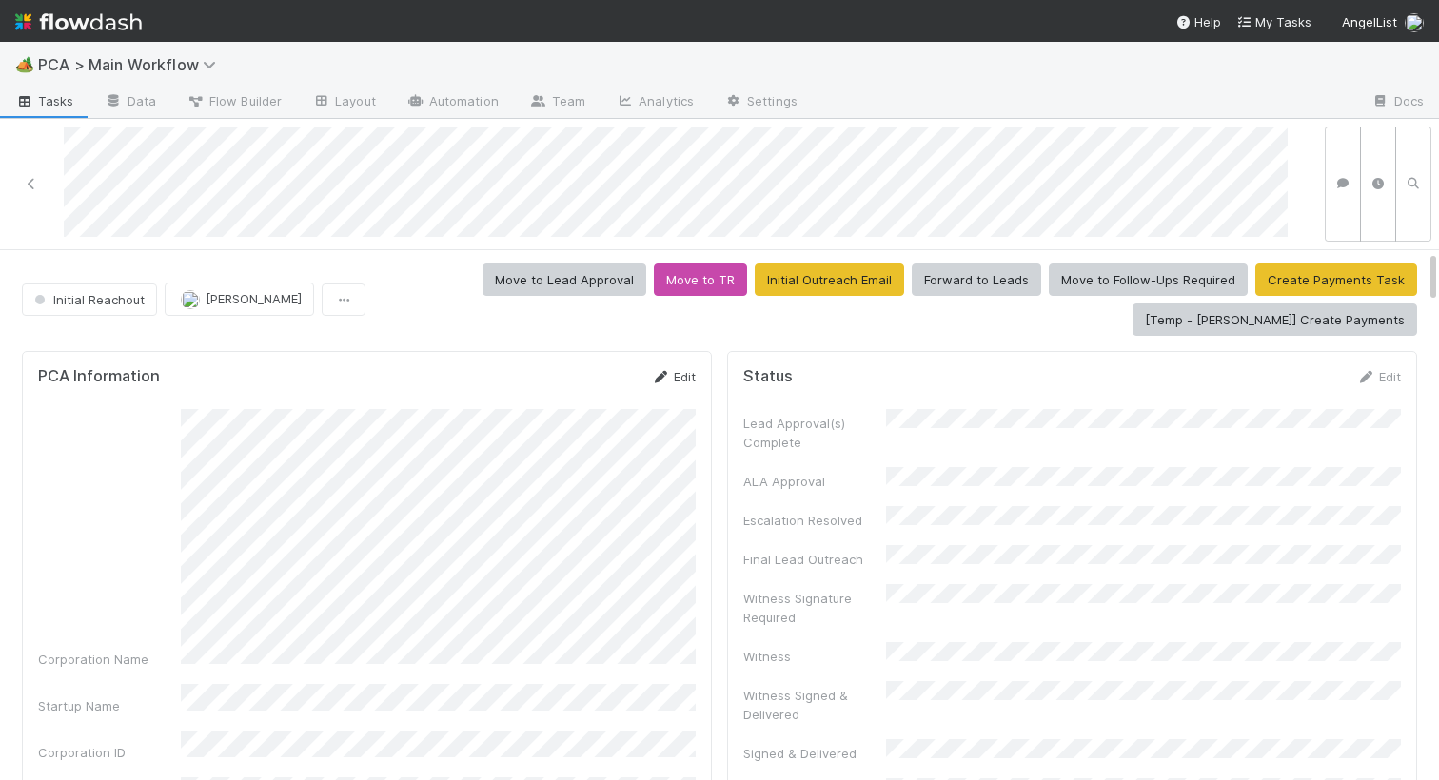
click at [671, 379] on link "Edit" at bounding box center [673, 376] width 45 height 15
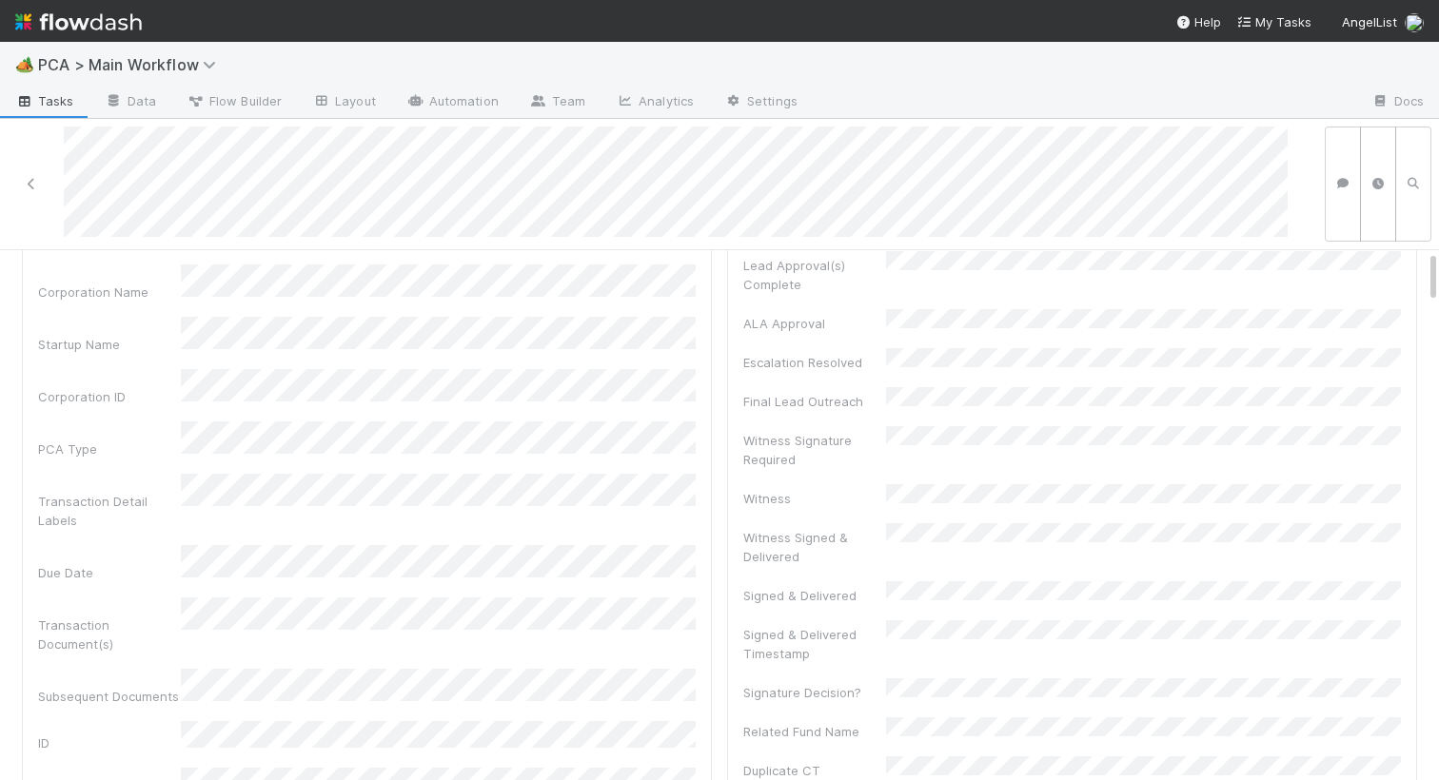
scroll to position [0, 0]
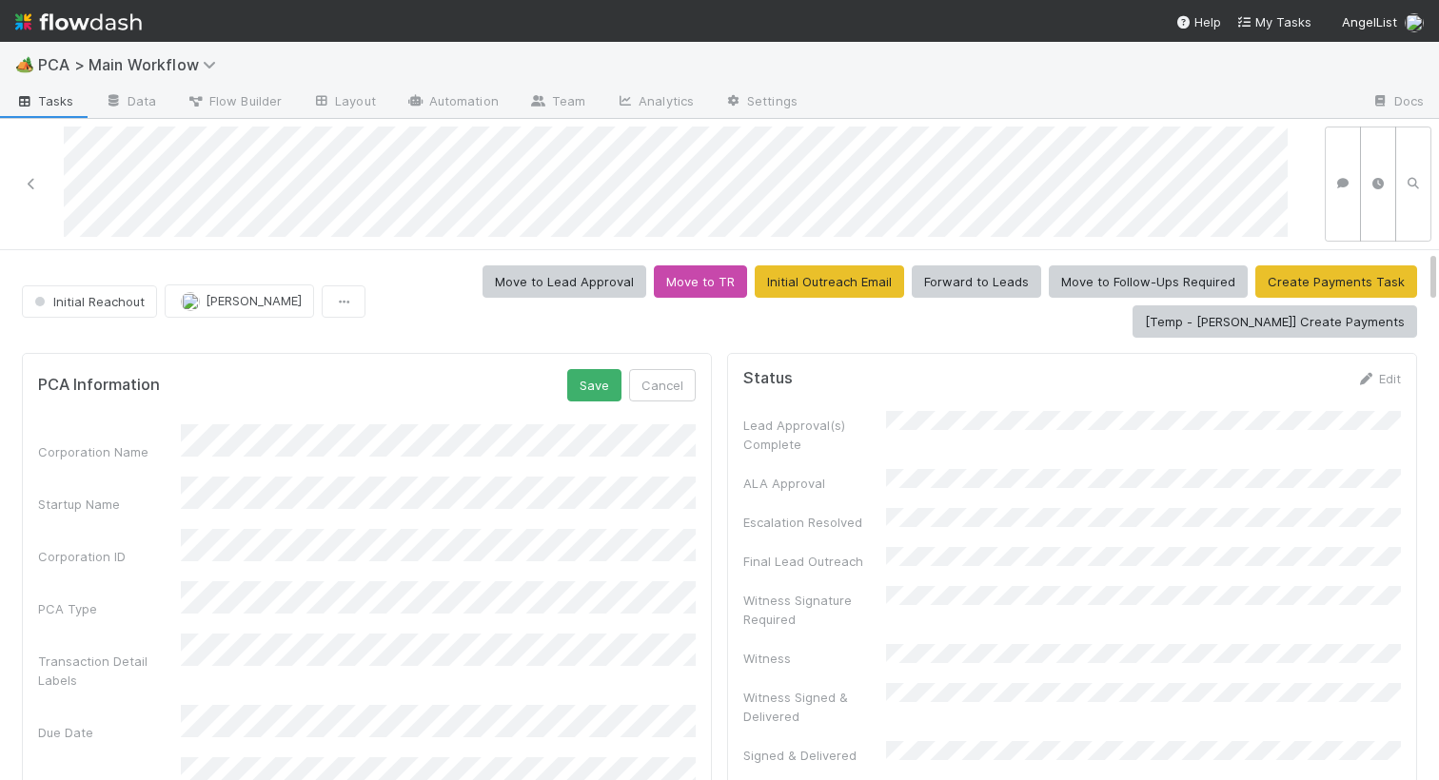
click at [589, 391] on button "Save" at bounding box center [594, 385] width 54 height 32
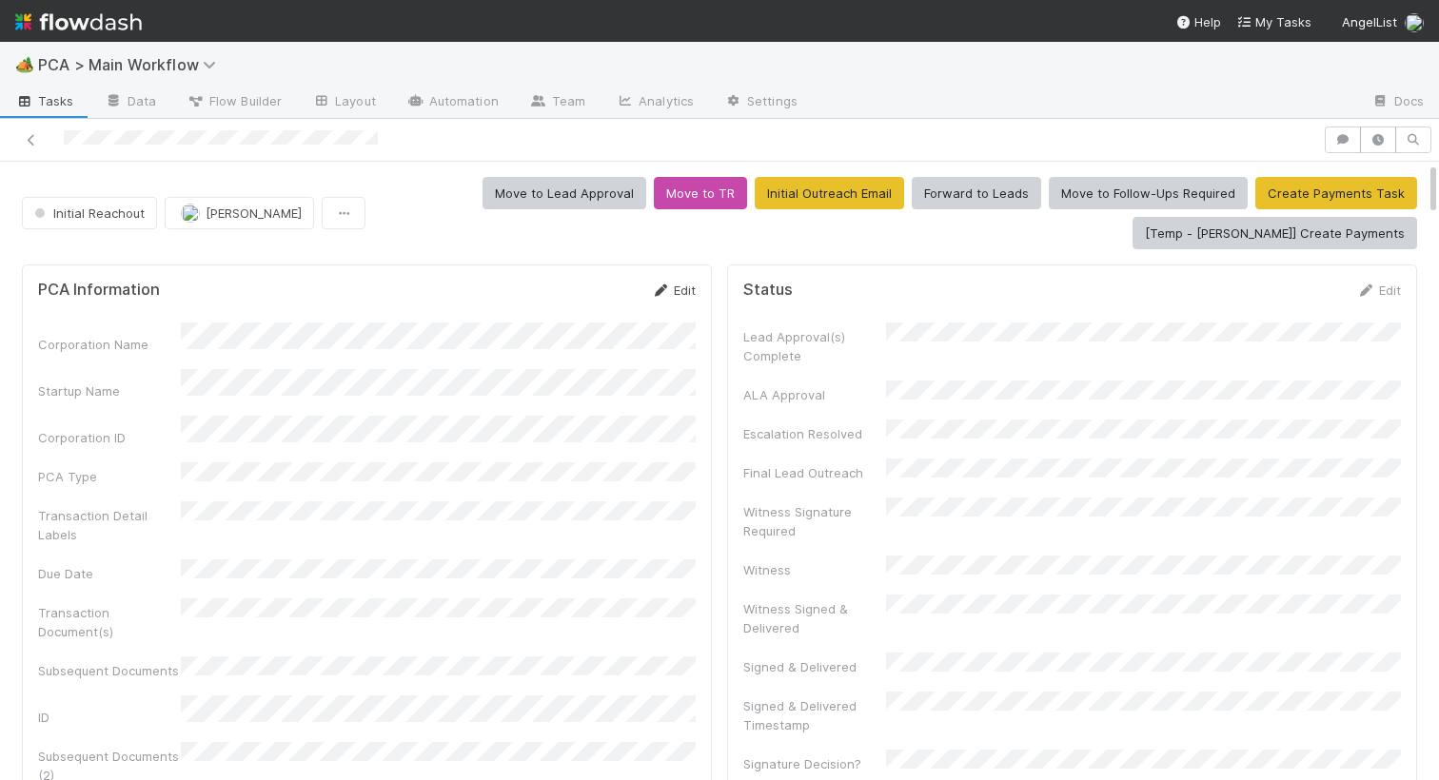
click at [662, 294] on icon at bounding box center [660, 291] width 19 height 12
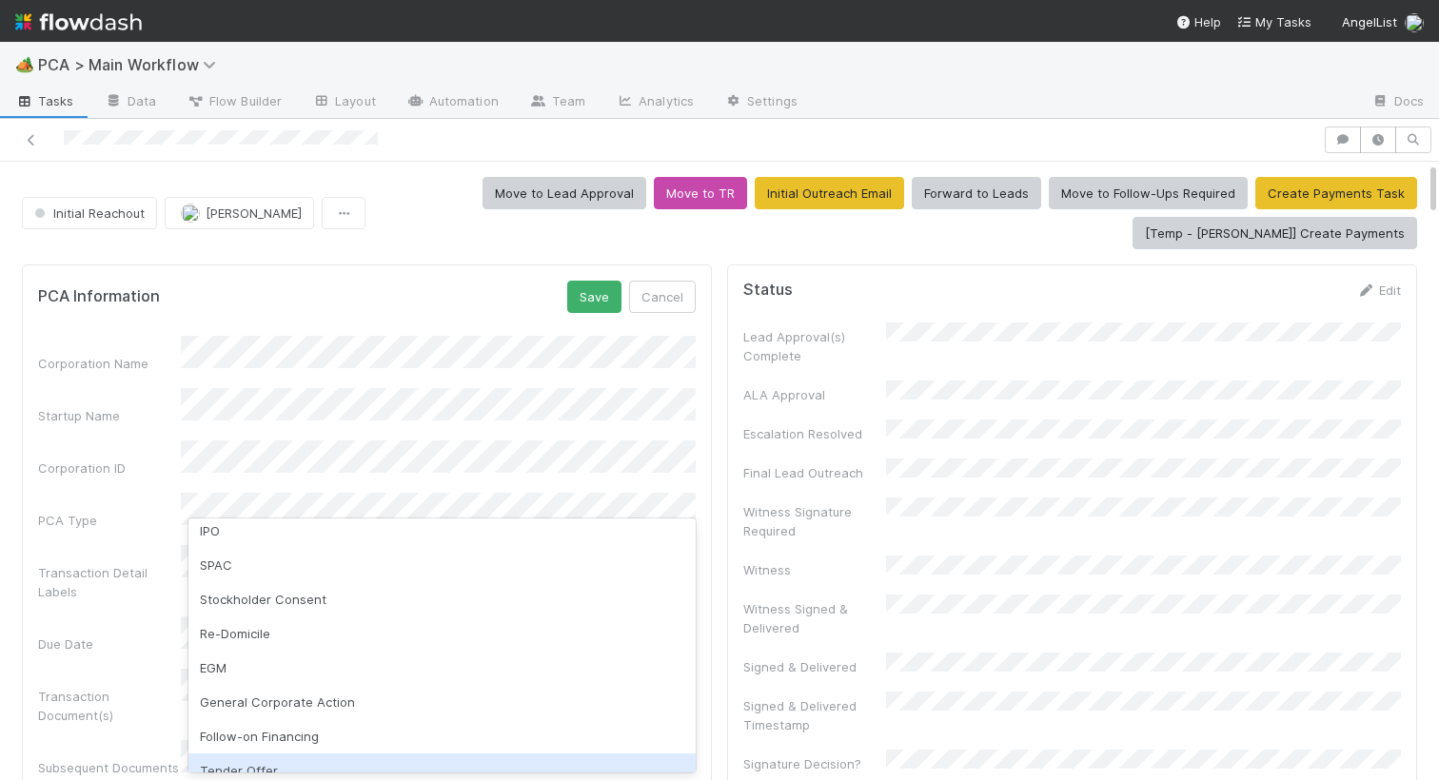
scroll to position [168, 0]
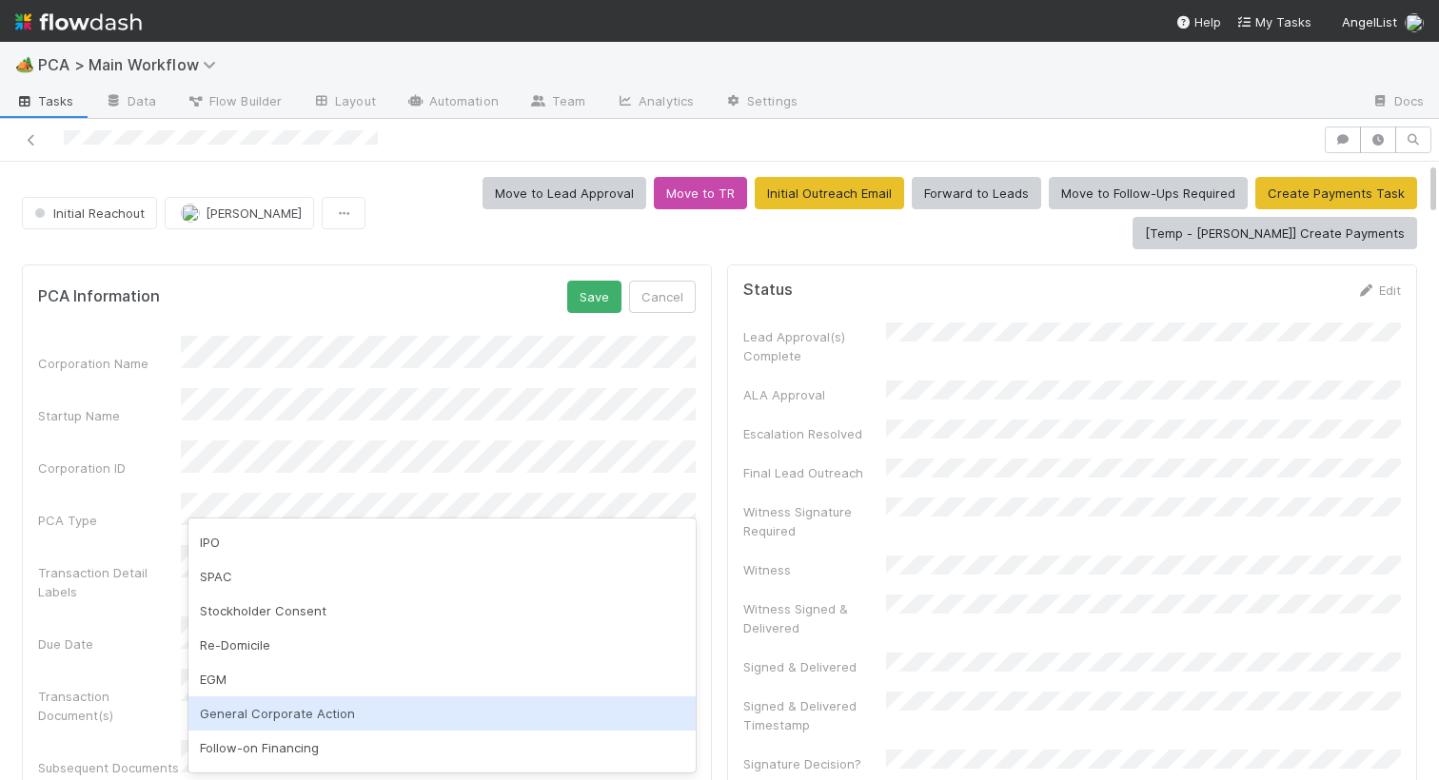
click at [446, 703] on div "General Corporate Action" at bounding box center [441, 714] width 507 height 34
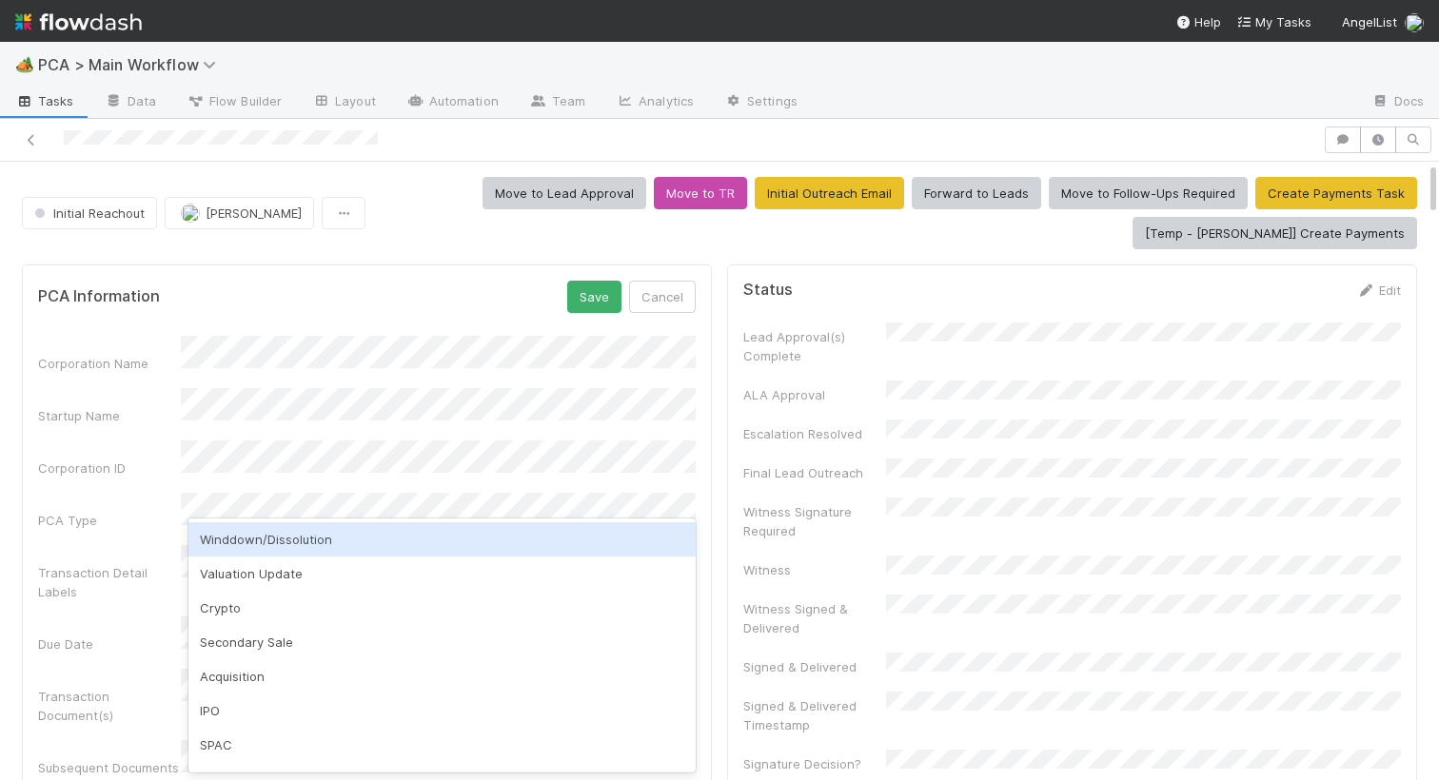
click at [417, 302] on div "PCA Information Save Cancel" at bounding box center [367, 297] width 658 height 32
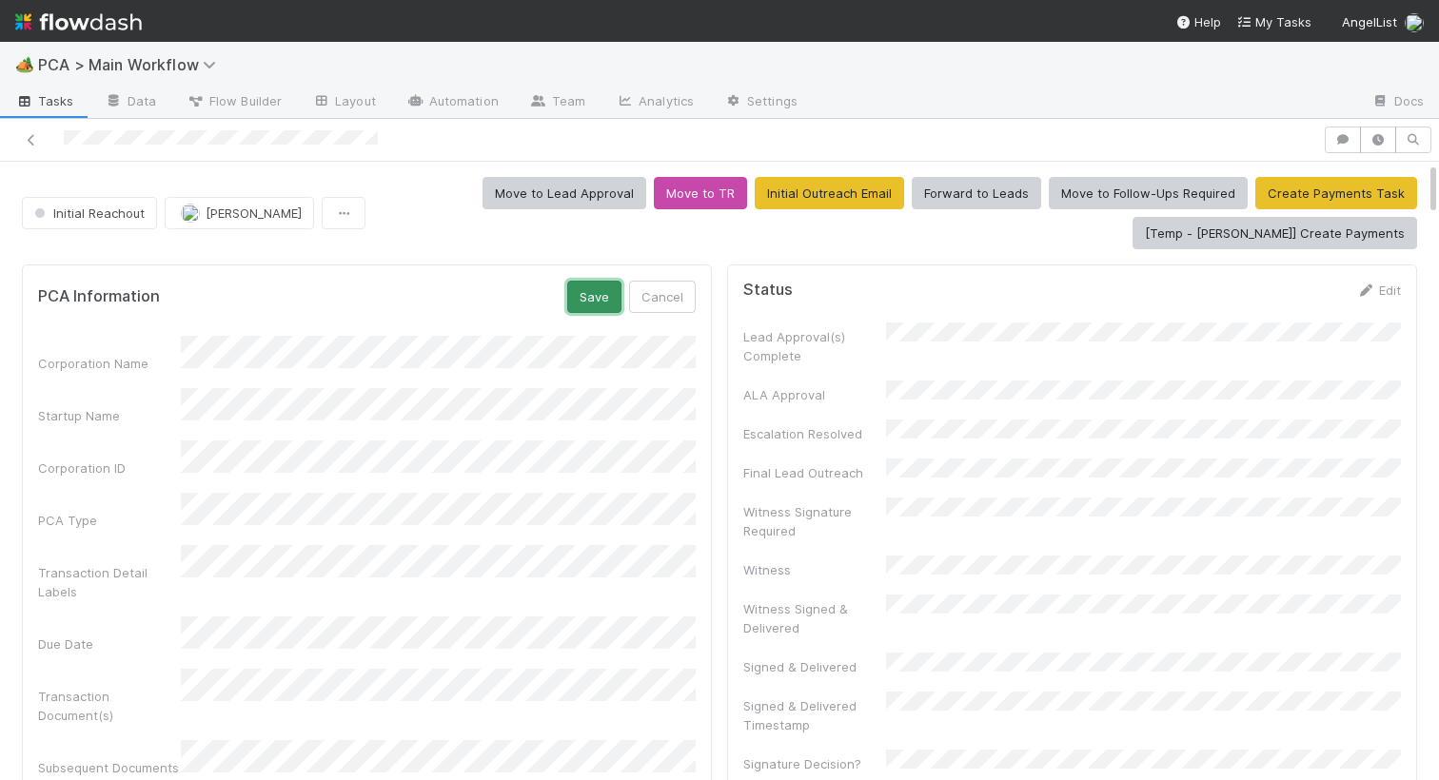
click at [585, 293] on button "Save" at bounding box center [594, 297] width 54 height 32
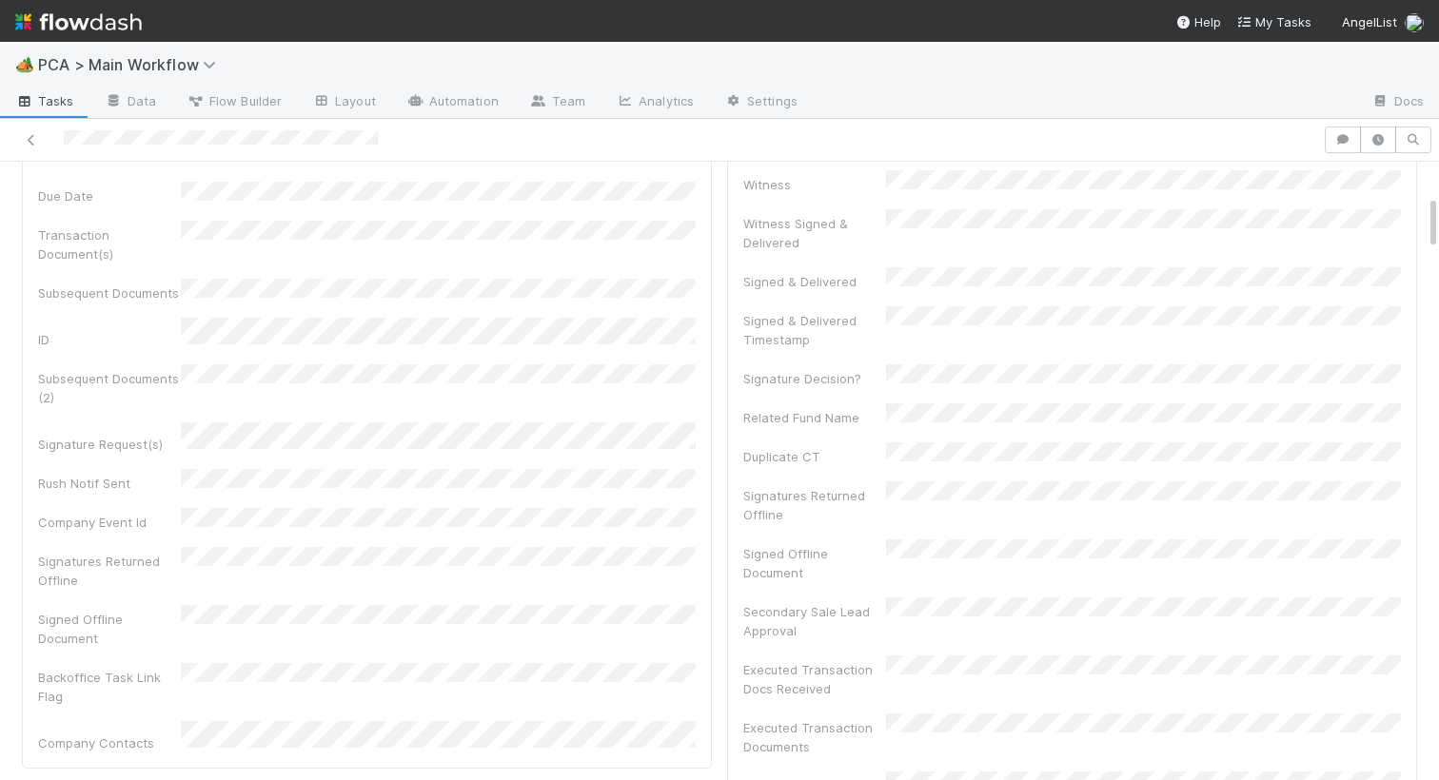
scroll to position [0, 0]
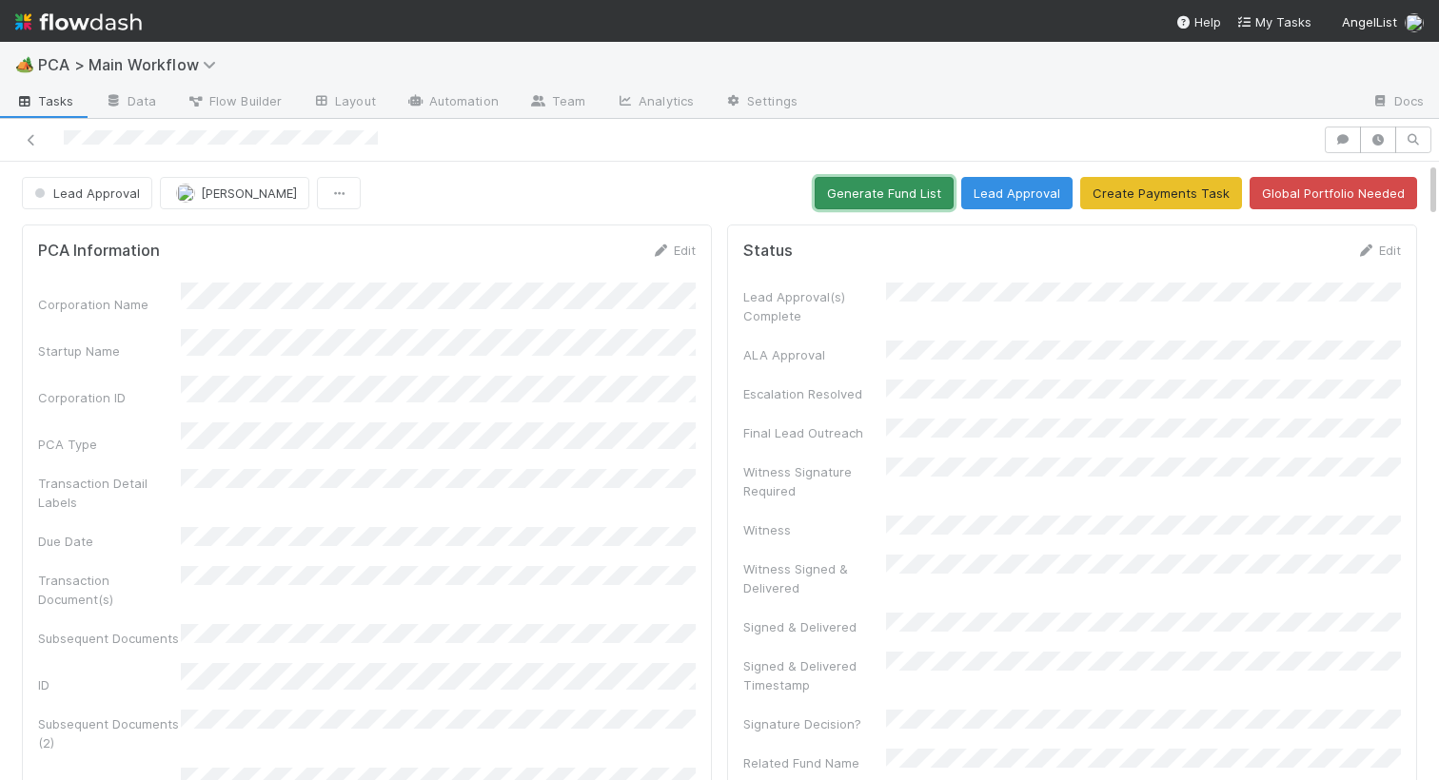
click at [896, 200] on button "Generate Fund List" at bounding box center [884, 193] width 139 height 32
click at [1005, 205] on button "Lead Approval" at bounding box center [1016, 193] width 111 height 32
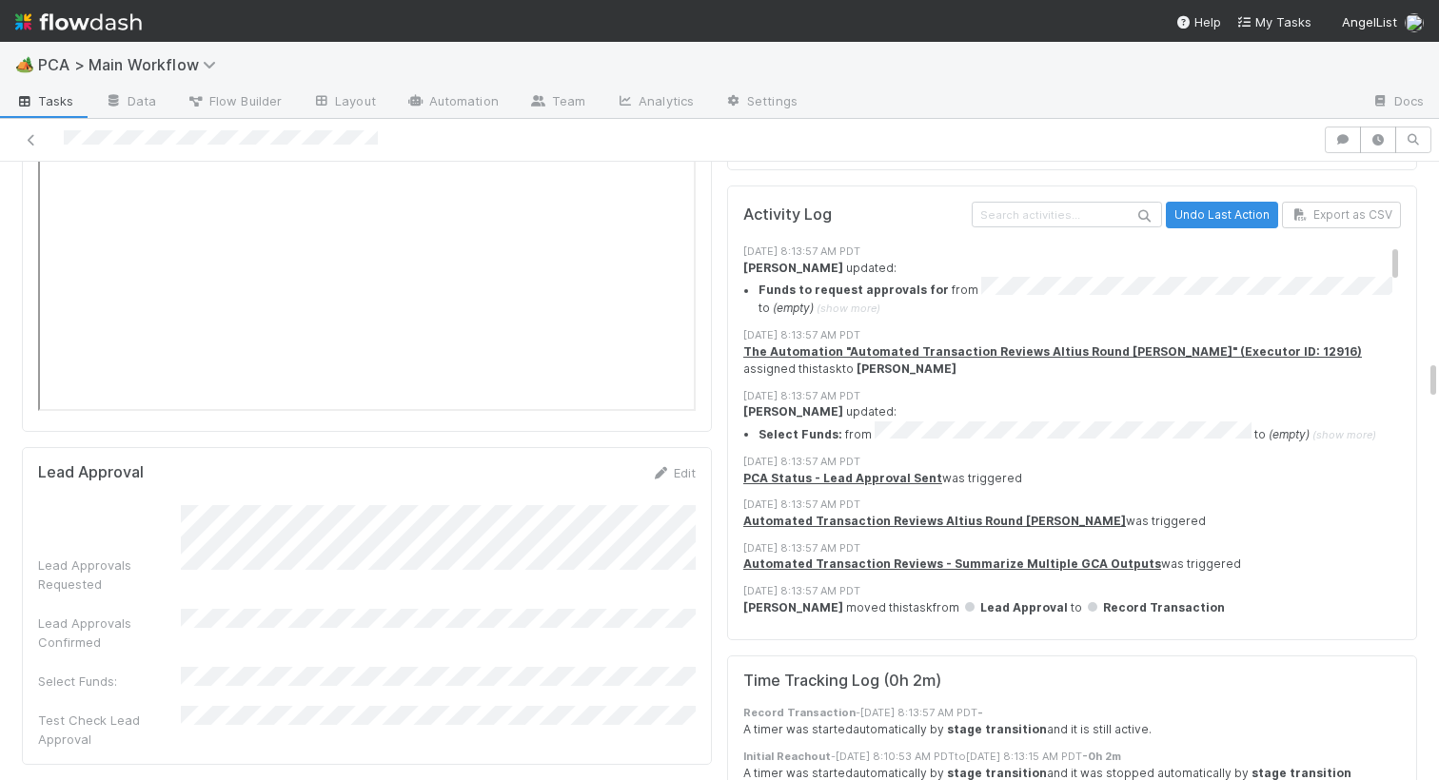
scroll to position [3422, 0]
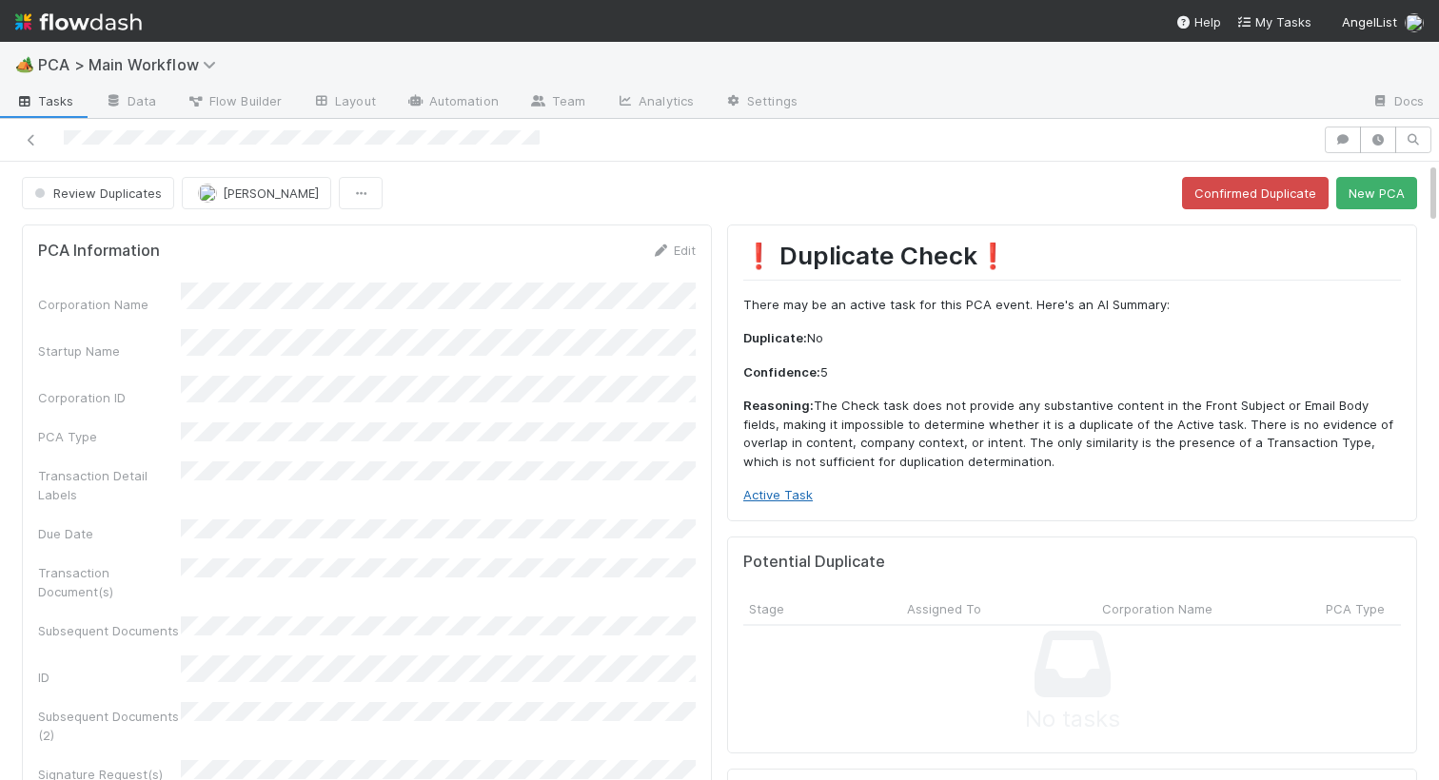
click at [763, 491] on link "Active Task" at bounding box center [777, 494] width 69 height 15
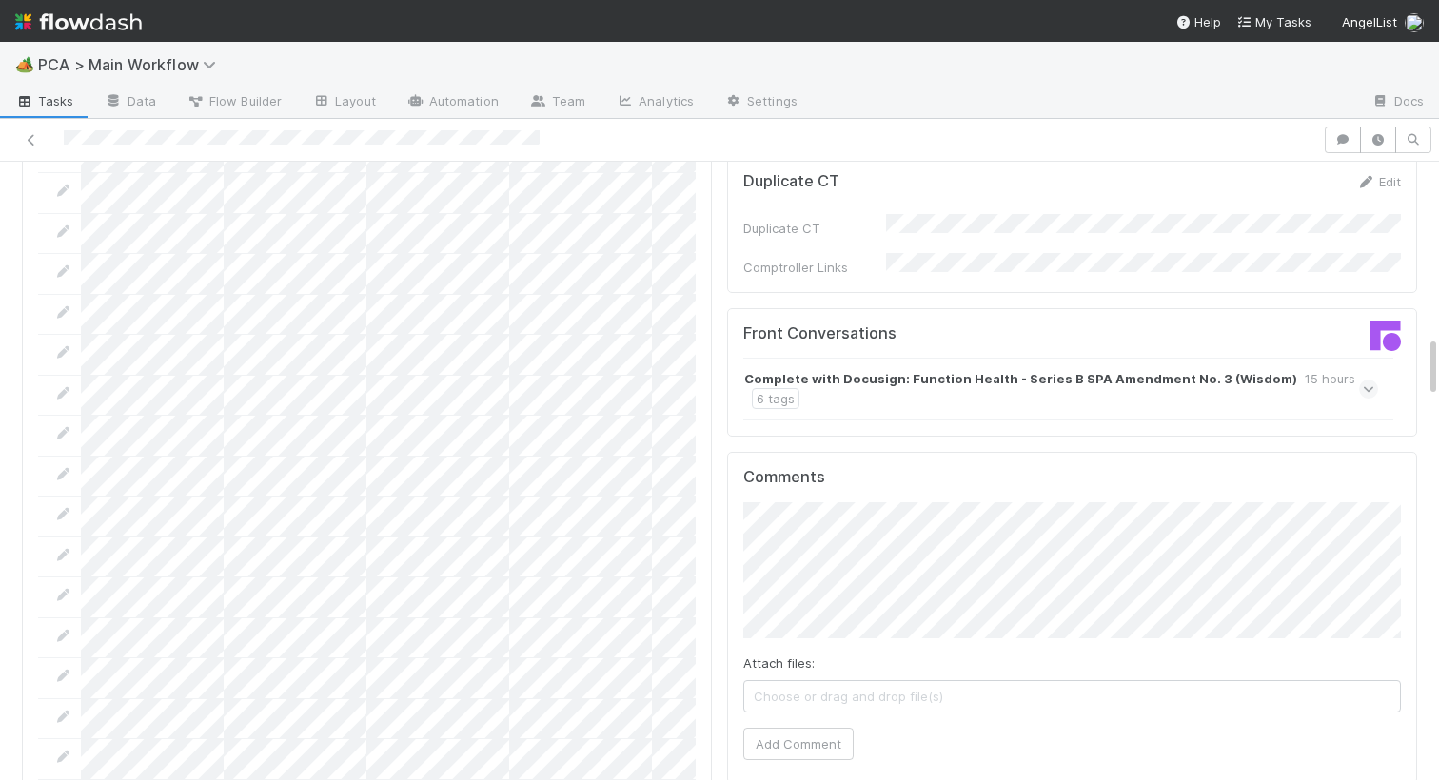
scroll to position [1696, 0]
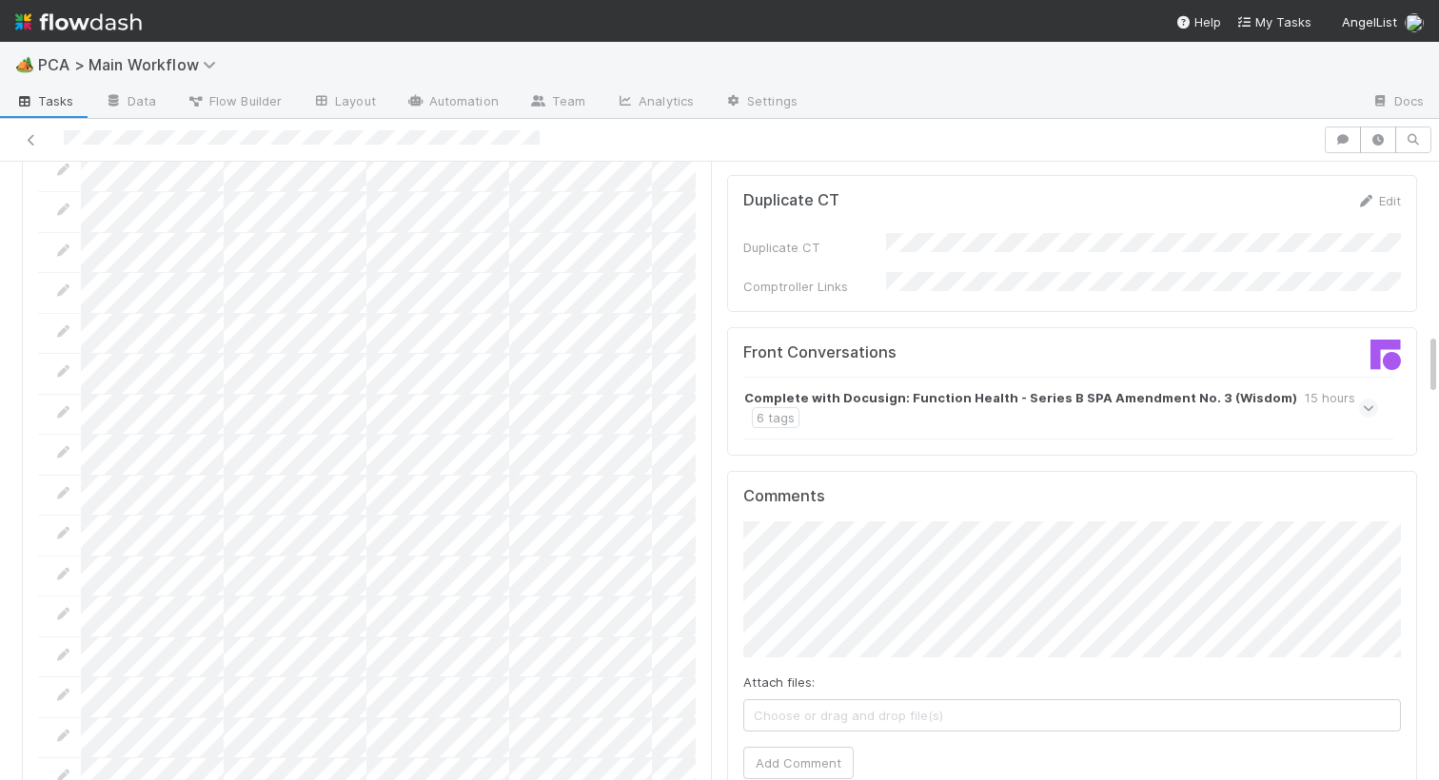
click at [1047, 377] on div "Complete with Docusign: Function Health - Series B SPA Amendment No. 3 (Wisdom)…" at bounding box center [1060, 408] width 635 height 63
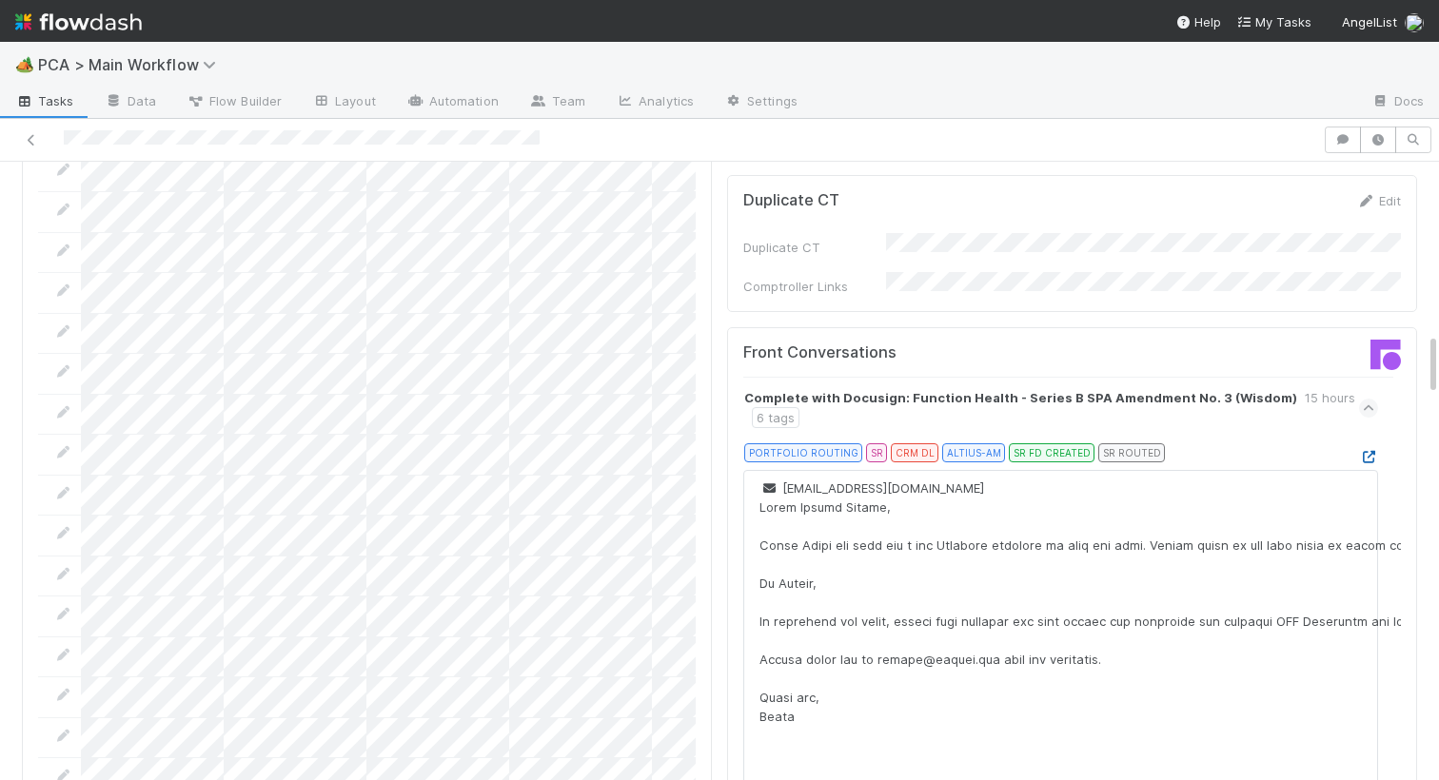
click at [1366, 451] on icon at bounding box center [1368, 457] width 19 height 12
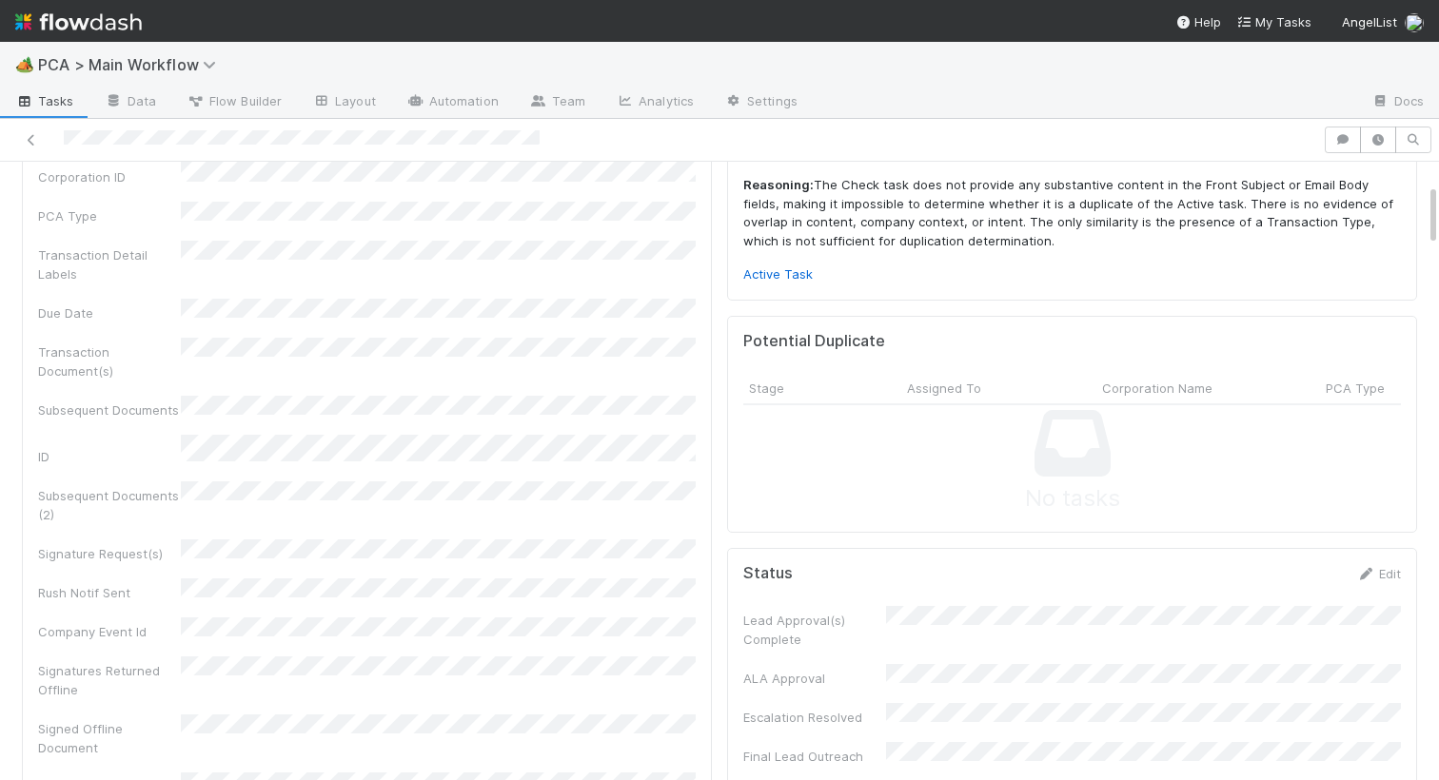
scroll to position [0, 0]
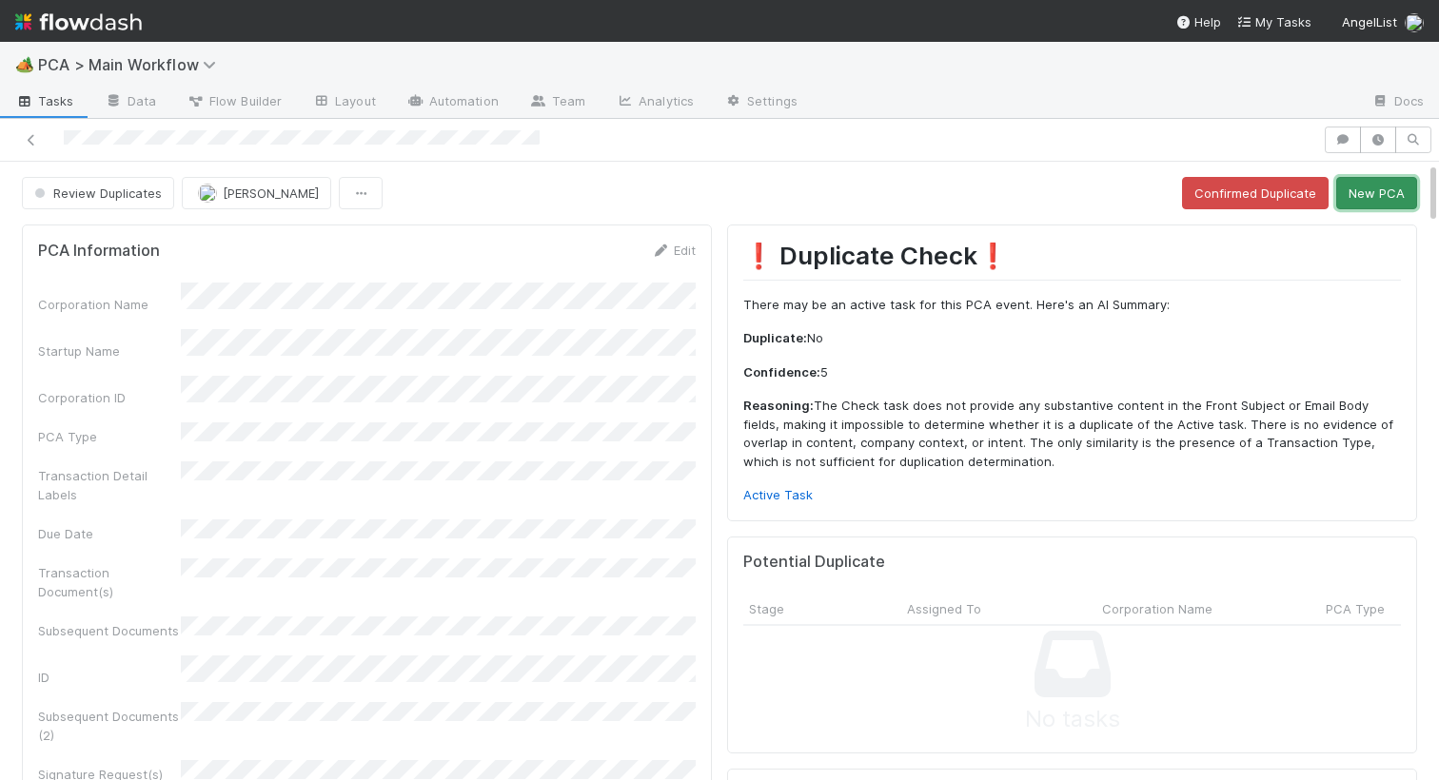
click at [1401, 206] on button "New PCA" at bounding box center [1376, 193] width 81 height 32
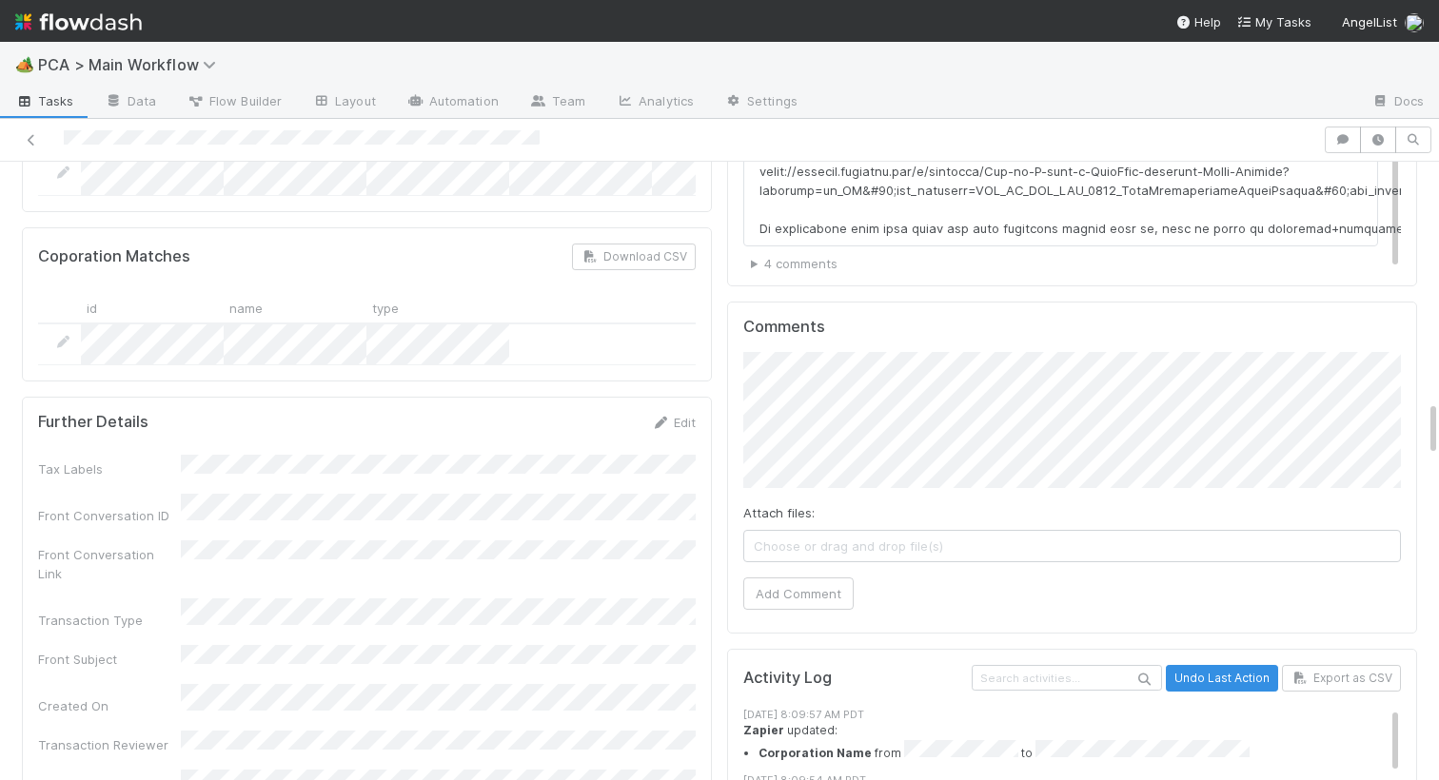
scroll to position [2624, 0]
click at [673, 413] on link "Edit" at bounding box center [673, 420] width 45 height 15
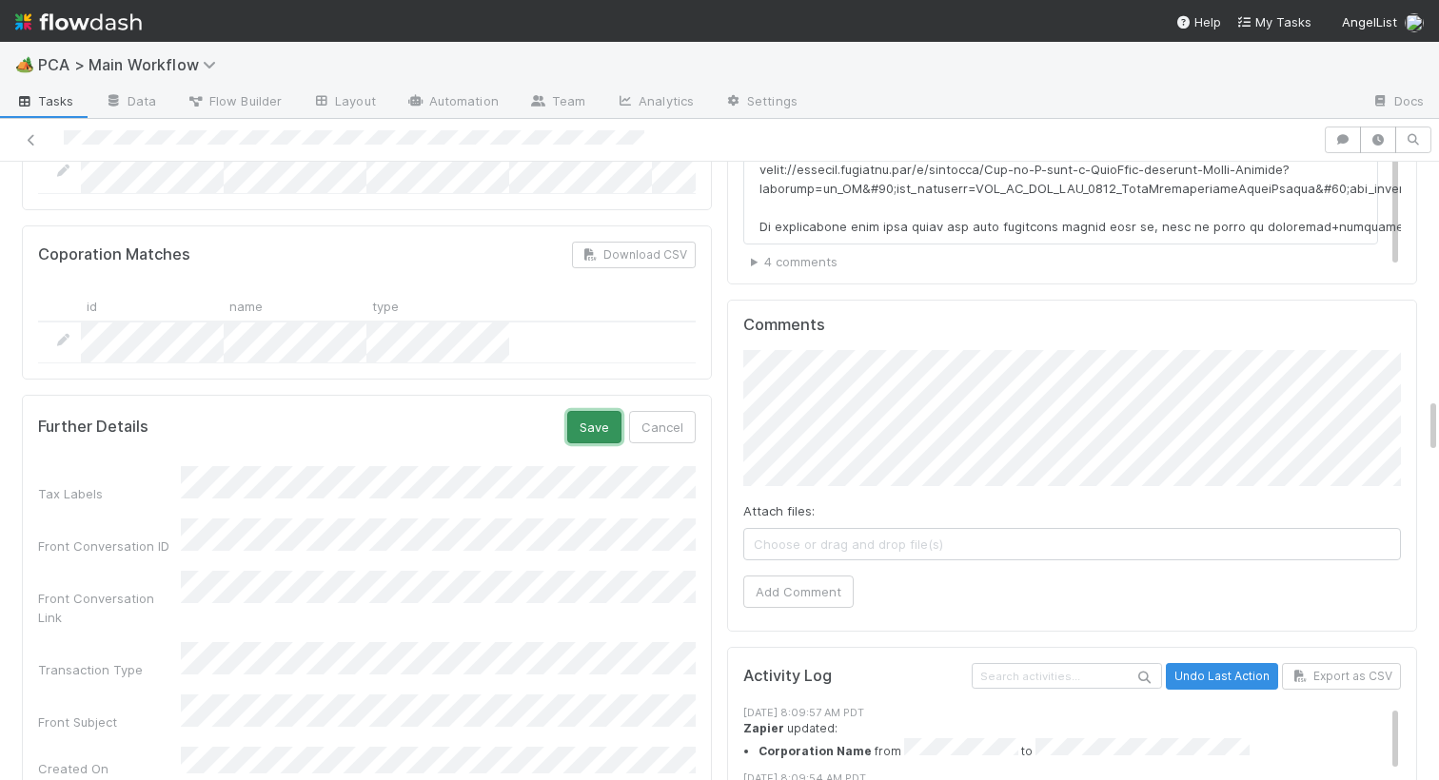
click at [594, 411] on button "Save" at bounding box center [594, 427] width 54 height 32
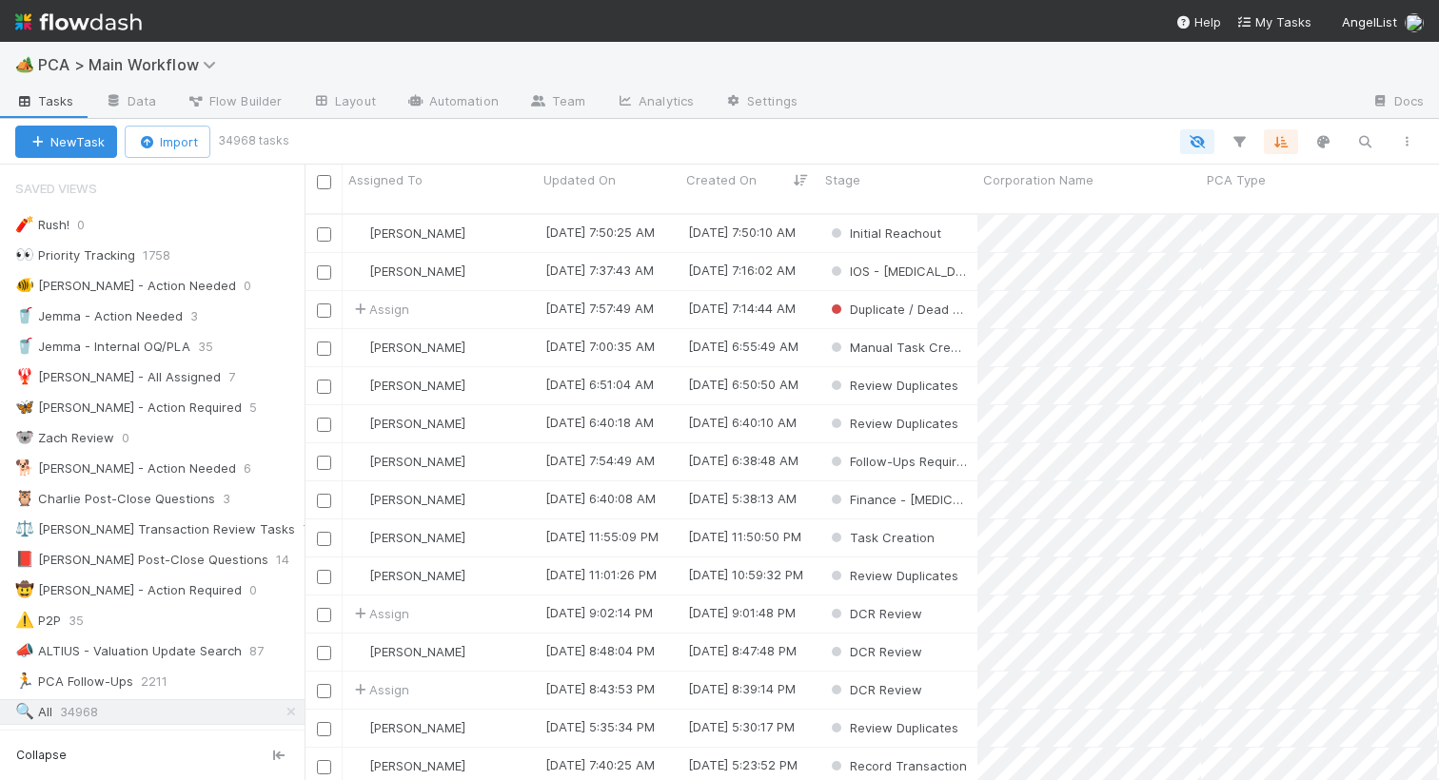
scroll to position [0, 1]
click at [1364, 144] on icon "button" at bounding box center [1364, 141] width 19 height 17
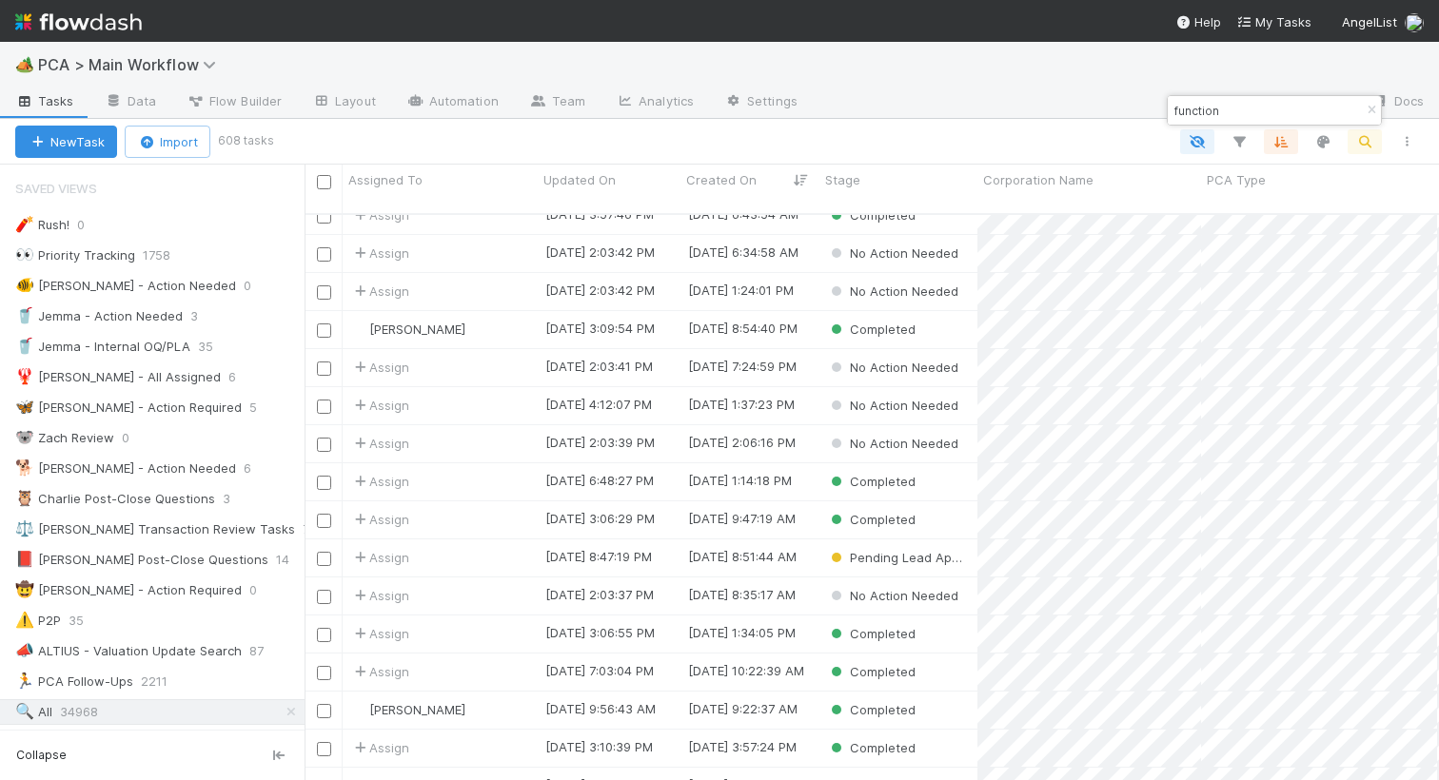
scroll to position [949, 0]
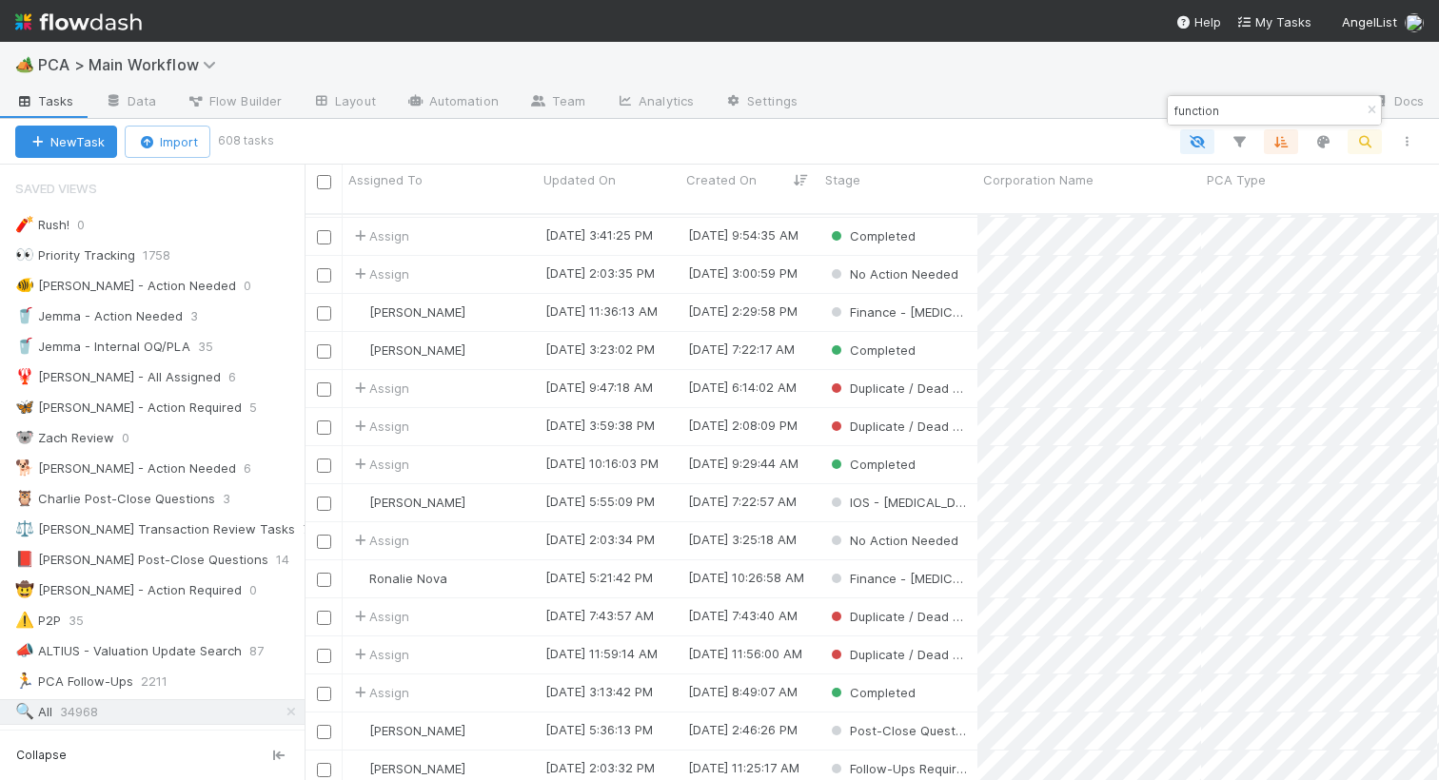
click at [1234, 109] on input "function" at bounding box center [1265, 110] width 190 height 23
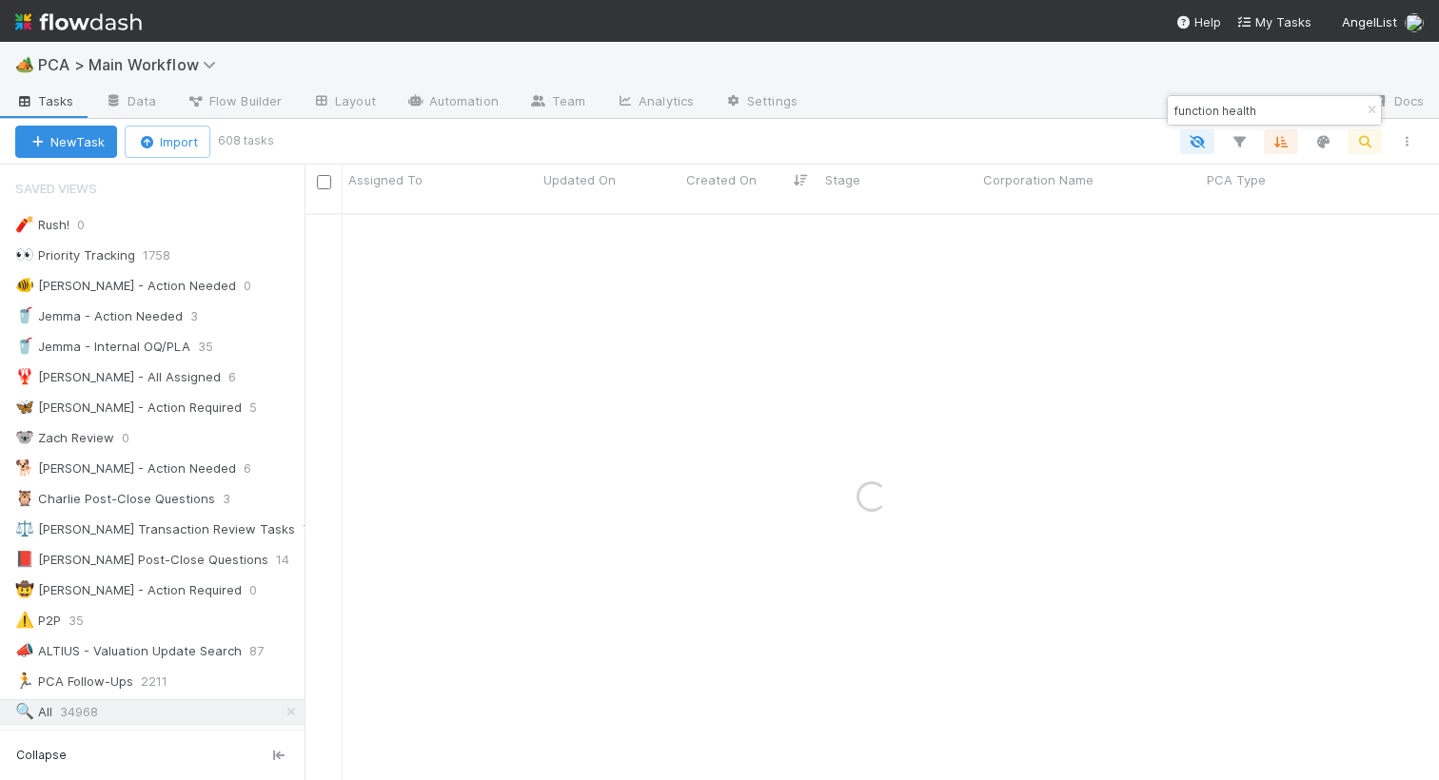
type input "function health"
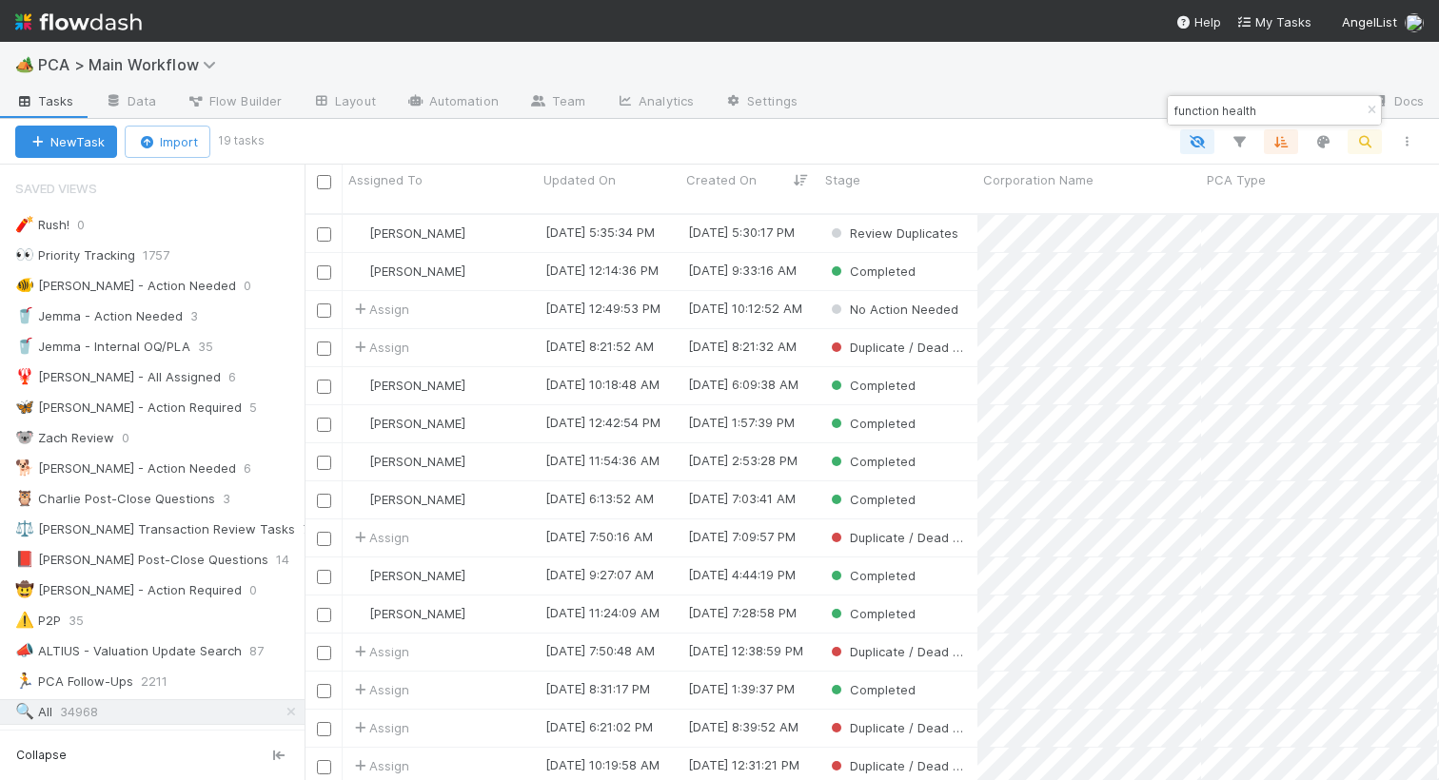
scroll to position [581, 1134]
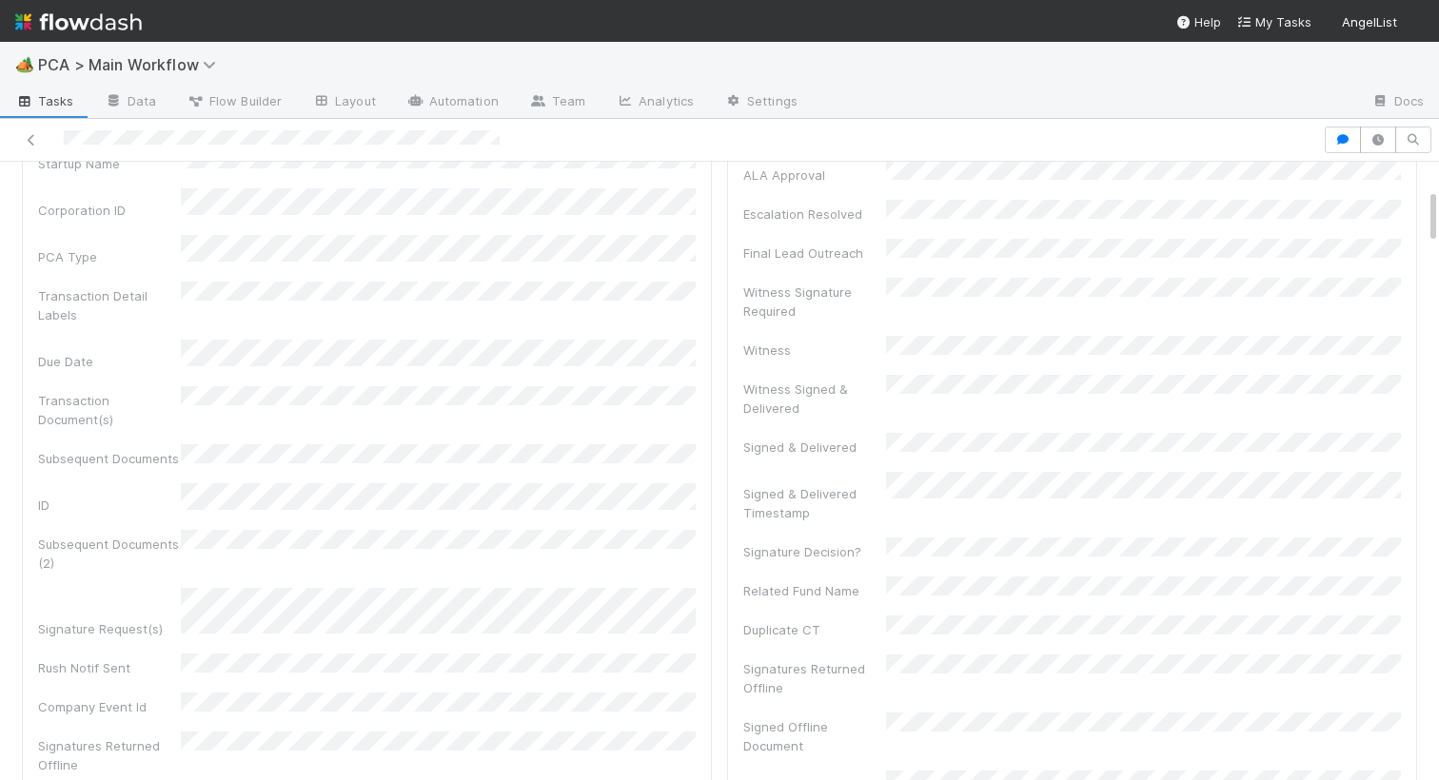
scroll to position [322, 0]
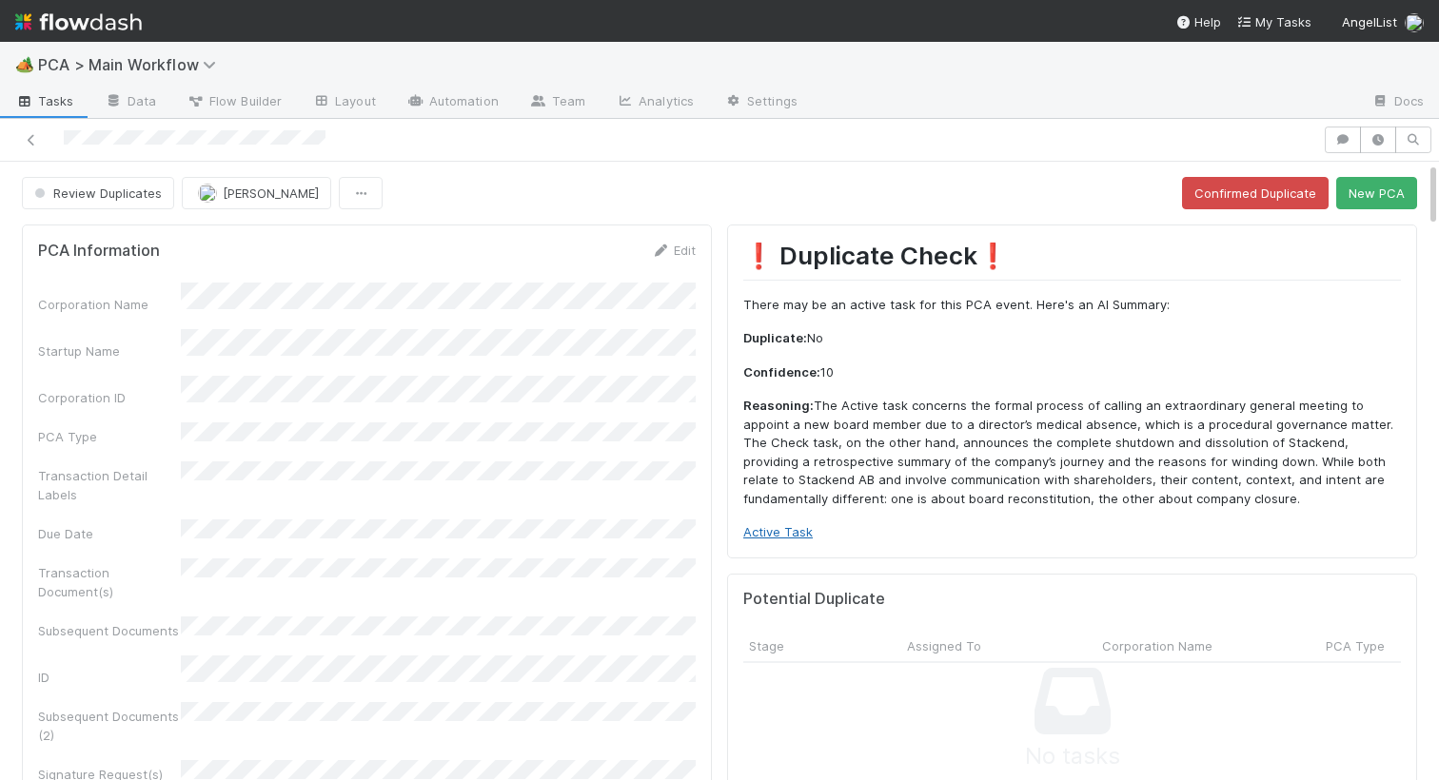
click at [787, 536] on link "Active Task" at bounding box center [777, 531] width 69 height 15
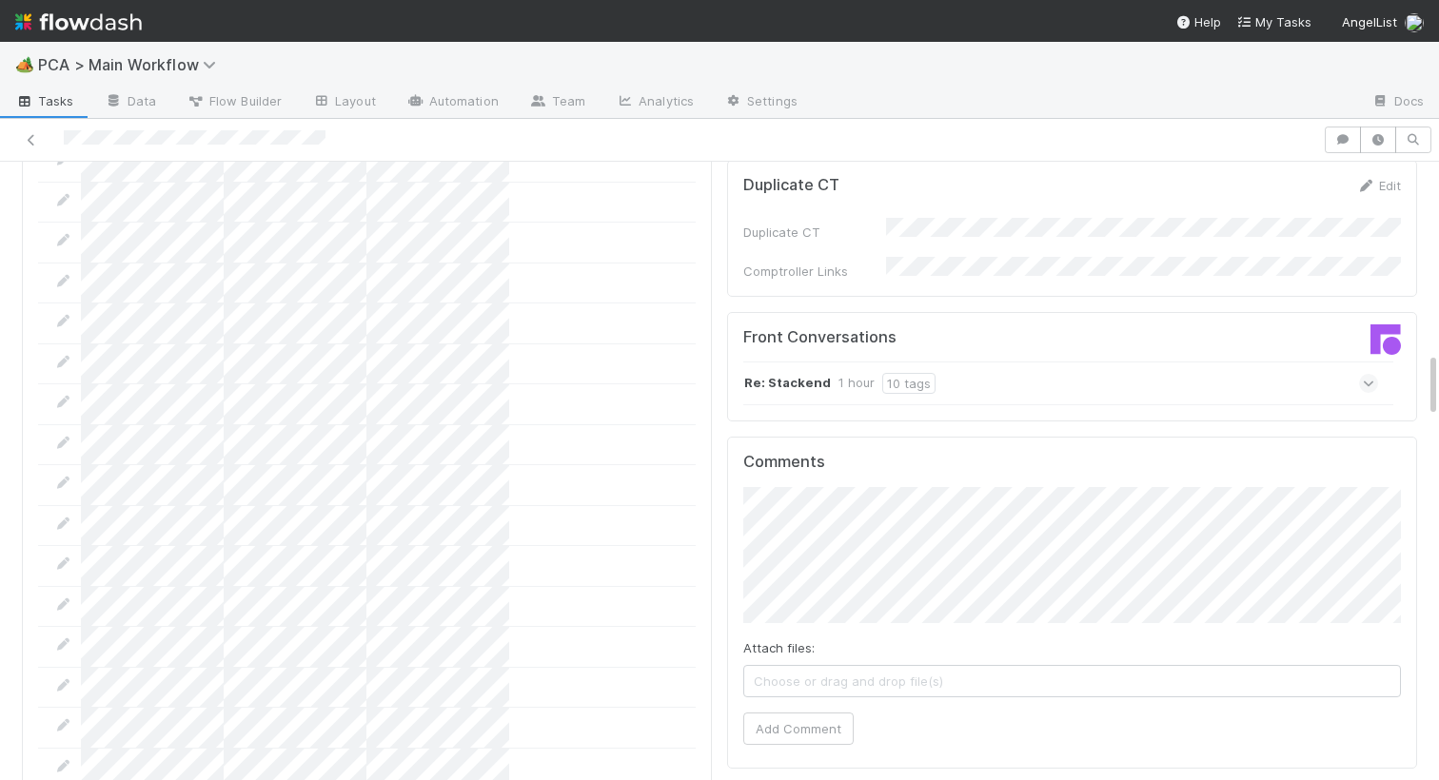
scroll to position [1818, 0]
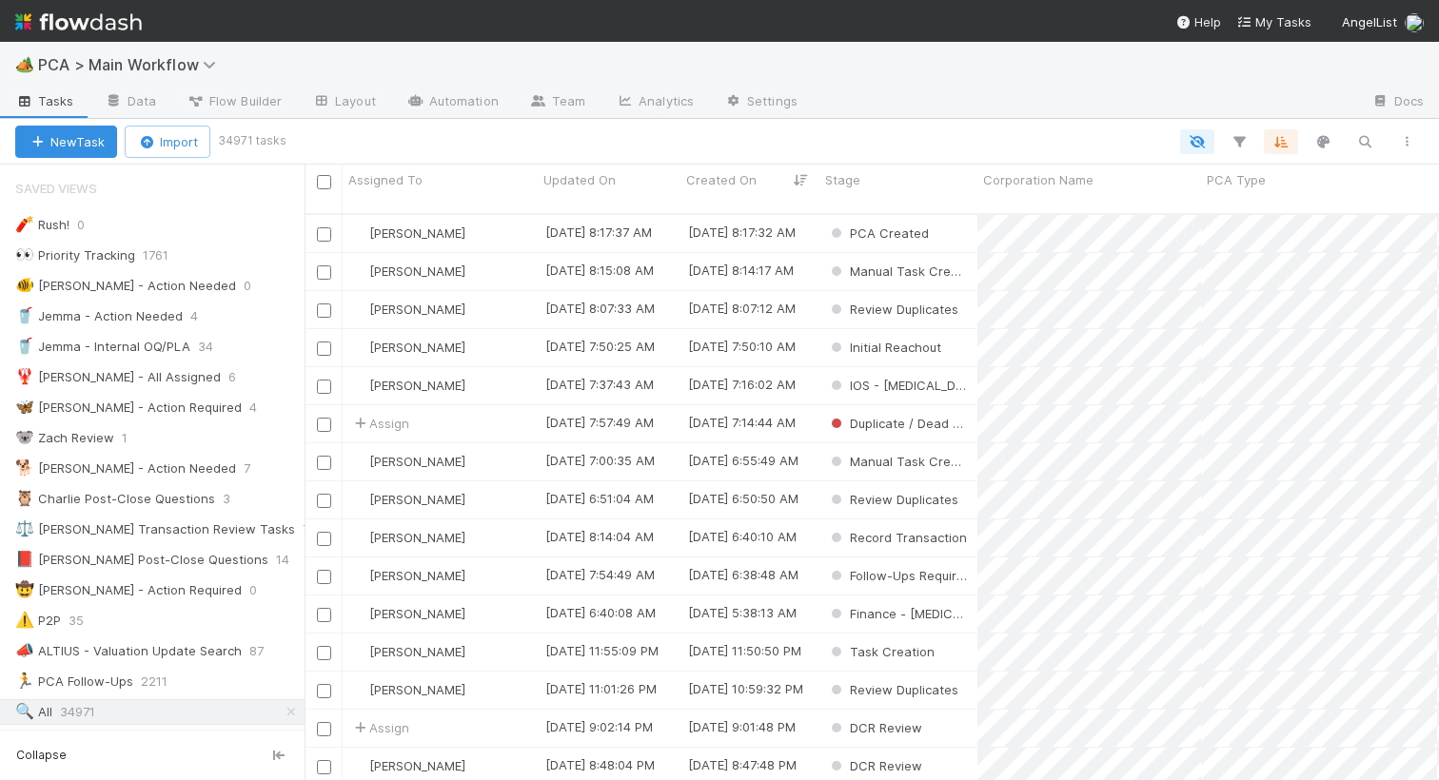
scroll to position [581, 1134]
click at [1376, 140] on button "button" at bounding box center [1364, 141] width 34 height 25
click at [1367, 143] on div at bounding box center [719, 390] width 1439 height 780
click at [1362, 141] on icon "button" at bounding box center [1364, 141] width 19 height 17
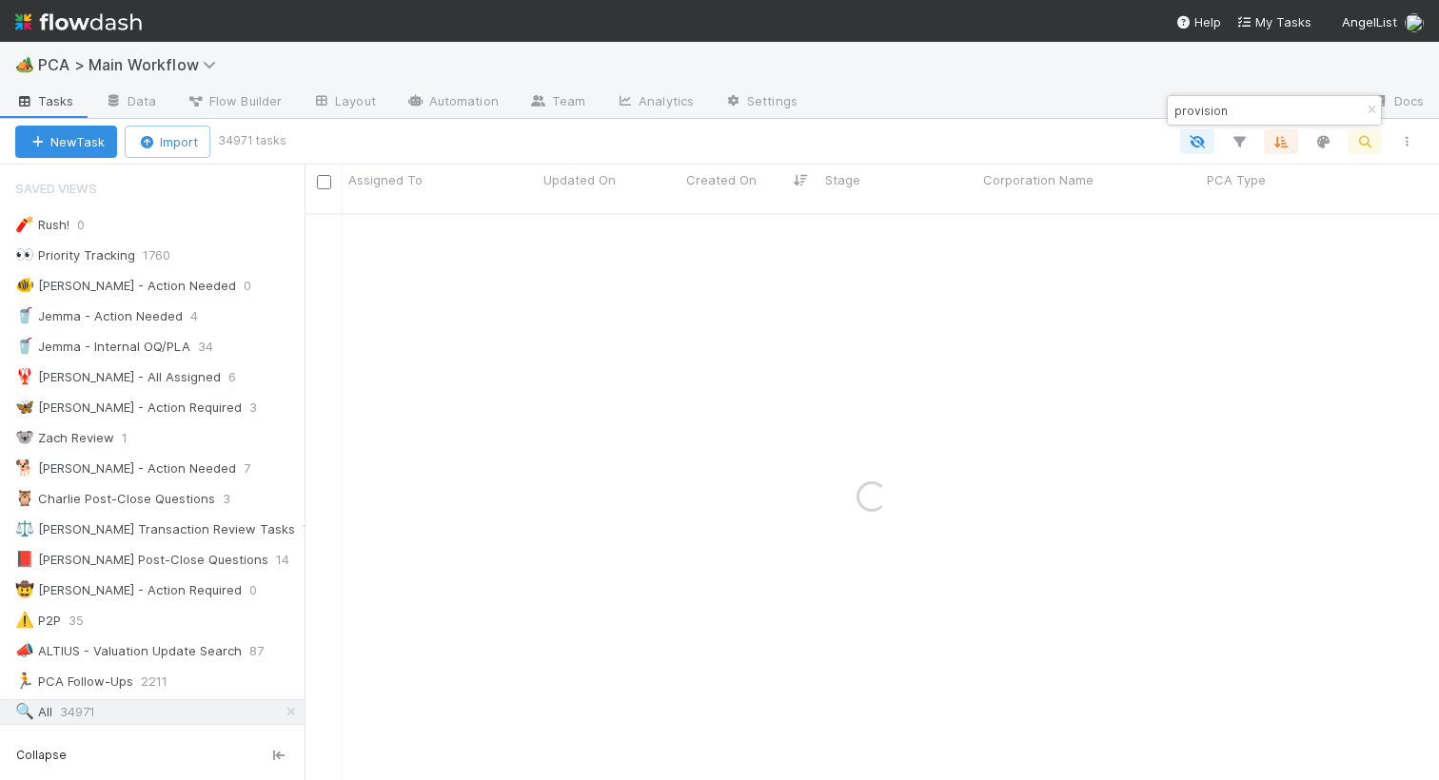
type input "provision"
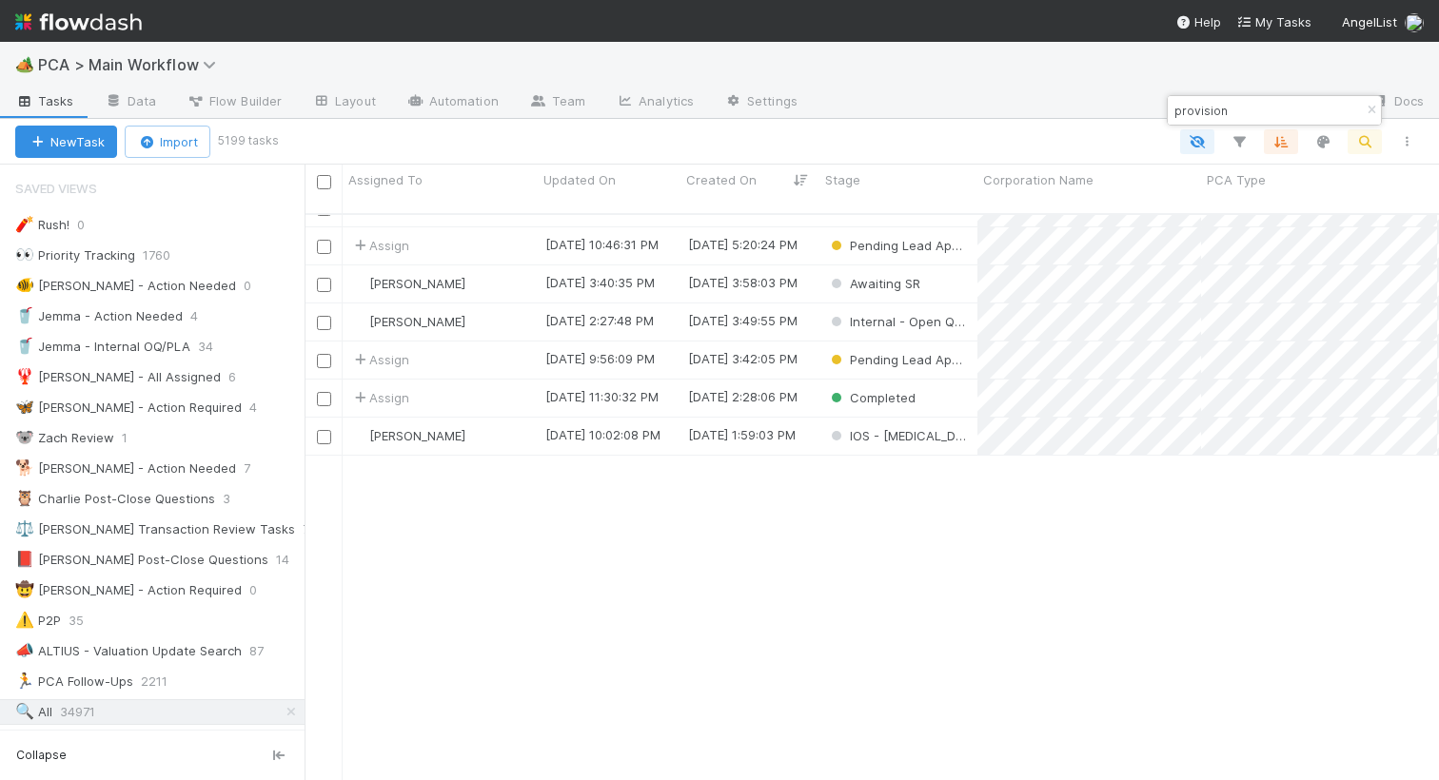
scroll to position [0, 0]
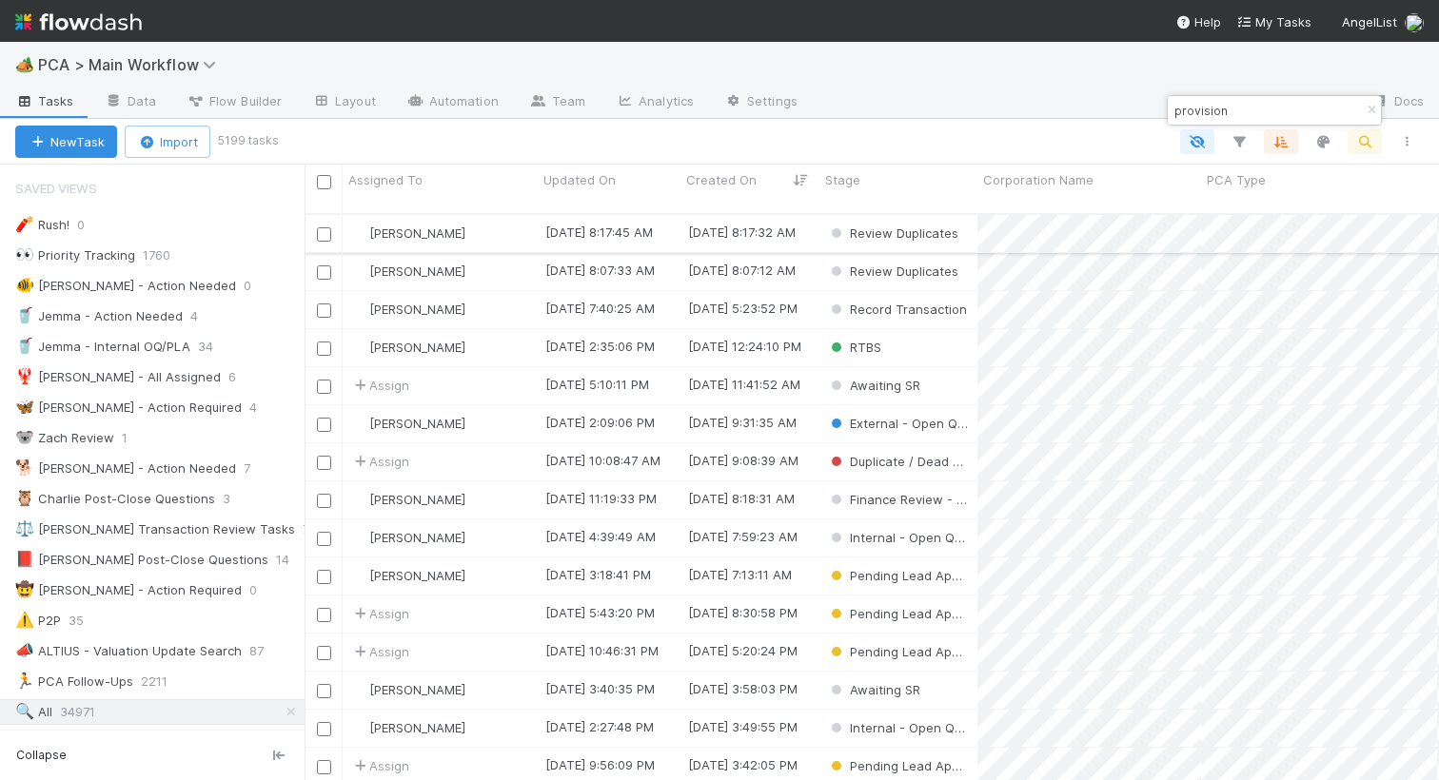
click at [503, 215] on div "[PERSON_NAME]" at bounding box center [440, 233] width 195 height 37
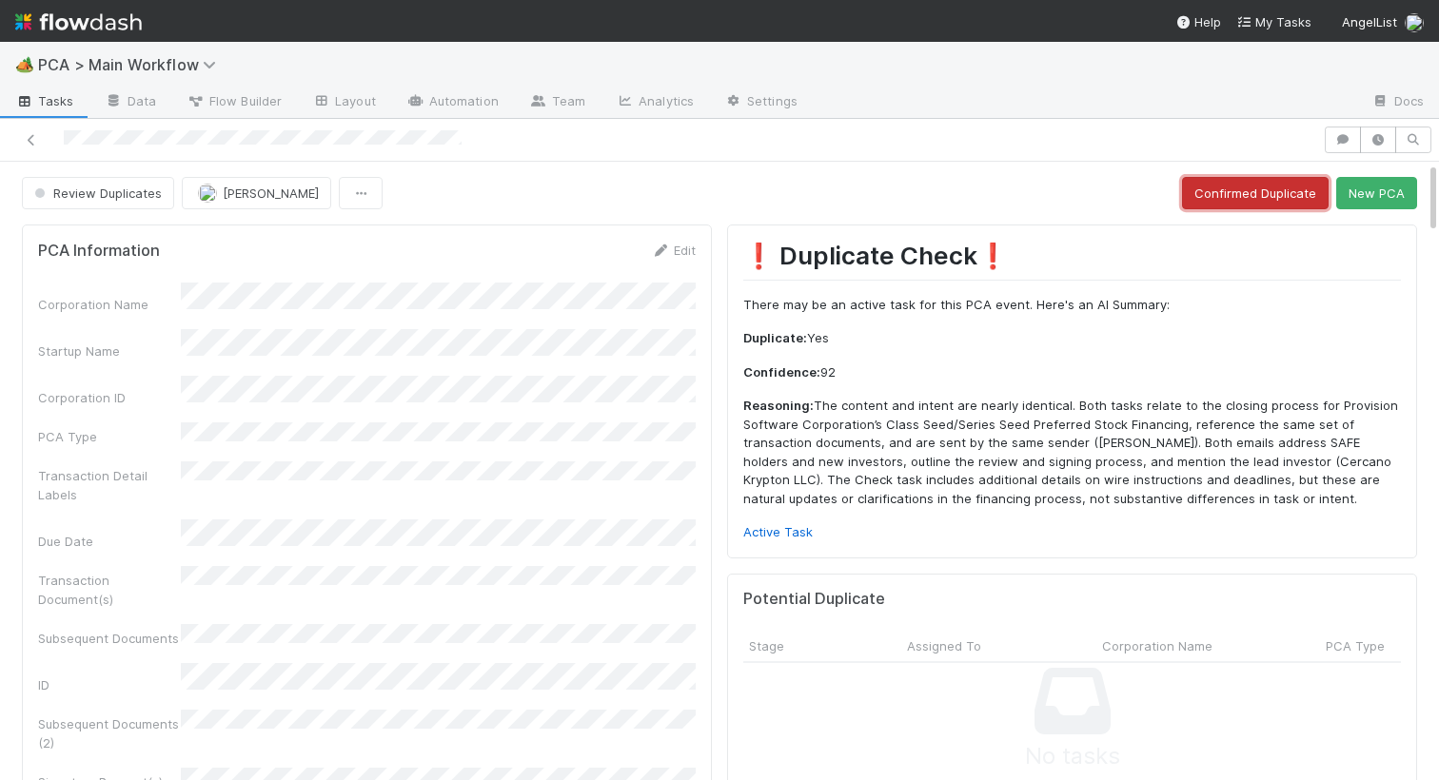
click at [1257, 190] on button "Confirmed Duplicate" at bounding box center [1255, 193] width 147 height 32
click at [762, 530] on link "Active Task" at bounding box center [777, 531] width 69 height 15
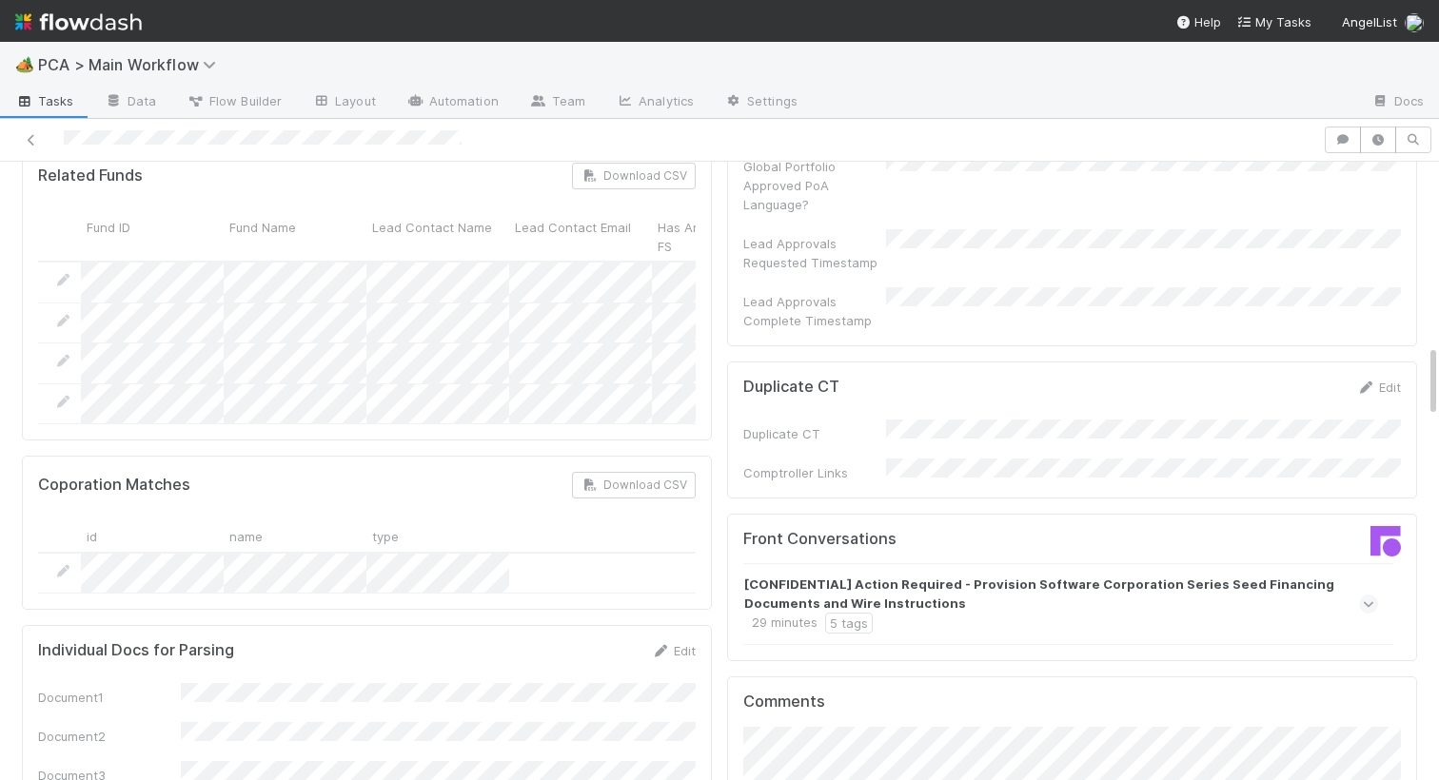
scroll to position [1547, 0]
click at [1374, 594] on icon at bounding box center [1369, 603] width 12 height 19
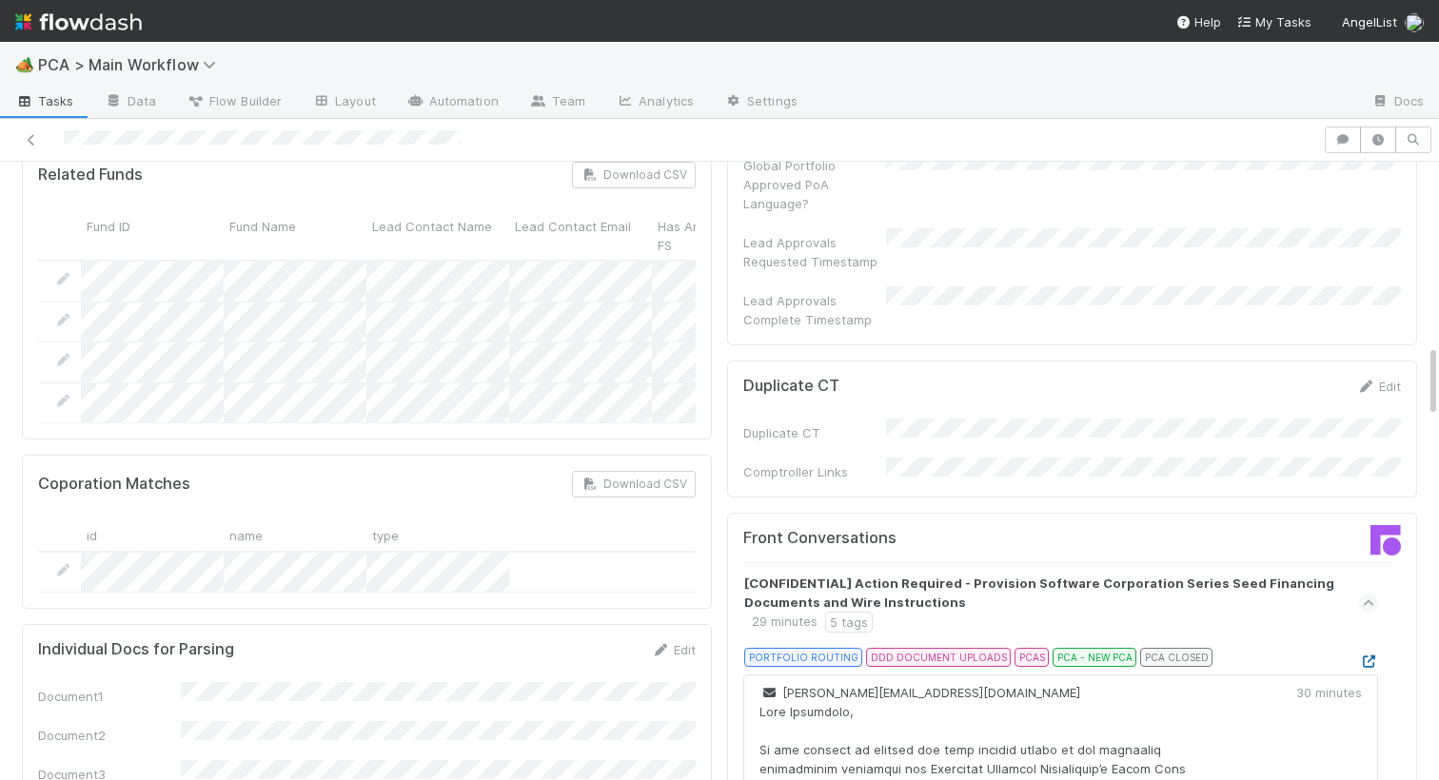
click at [1359, 656] on icon at bounding box center [1368, 662] width 19 height 12
click at [1359, 654] on link at bounding box center [1368, 661] width 19 height 15
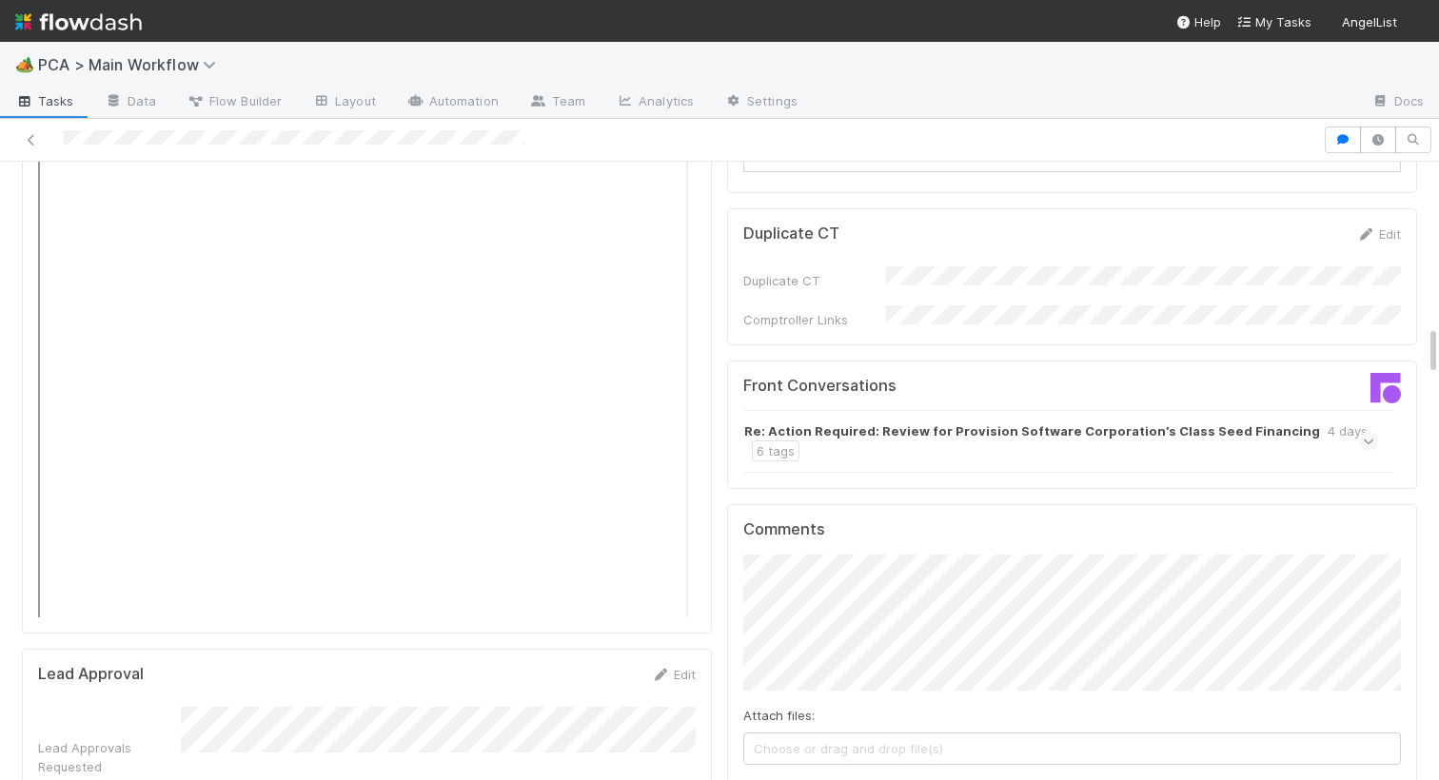
scroll to position [2001, 0]
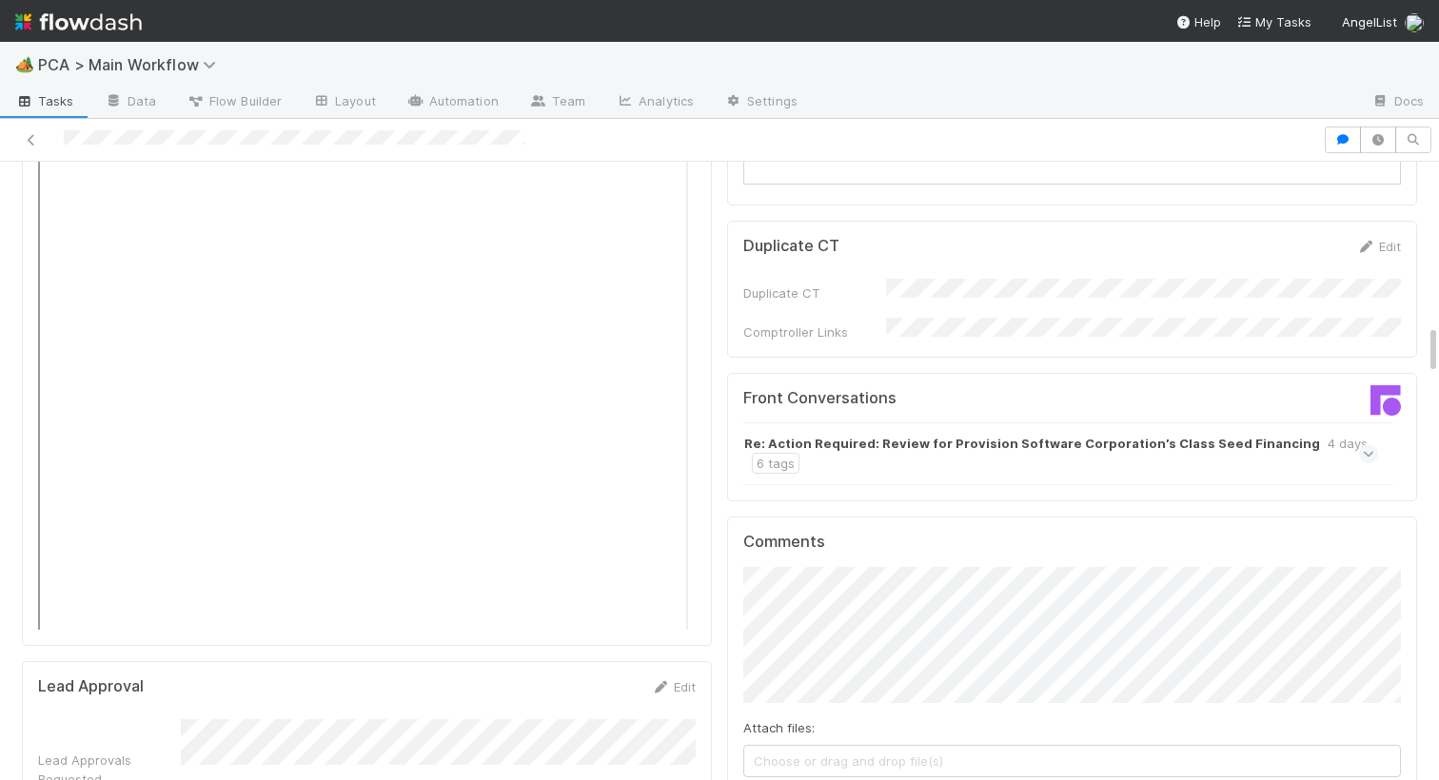
click at [1001, 434] on strong "Re: Action Required: Review for Provision Software Corporation’s Class Seed Fin…" at bounding box center [1032, 443] width 576 height 19
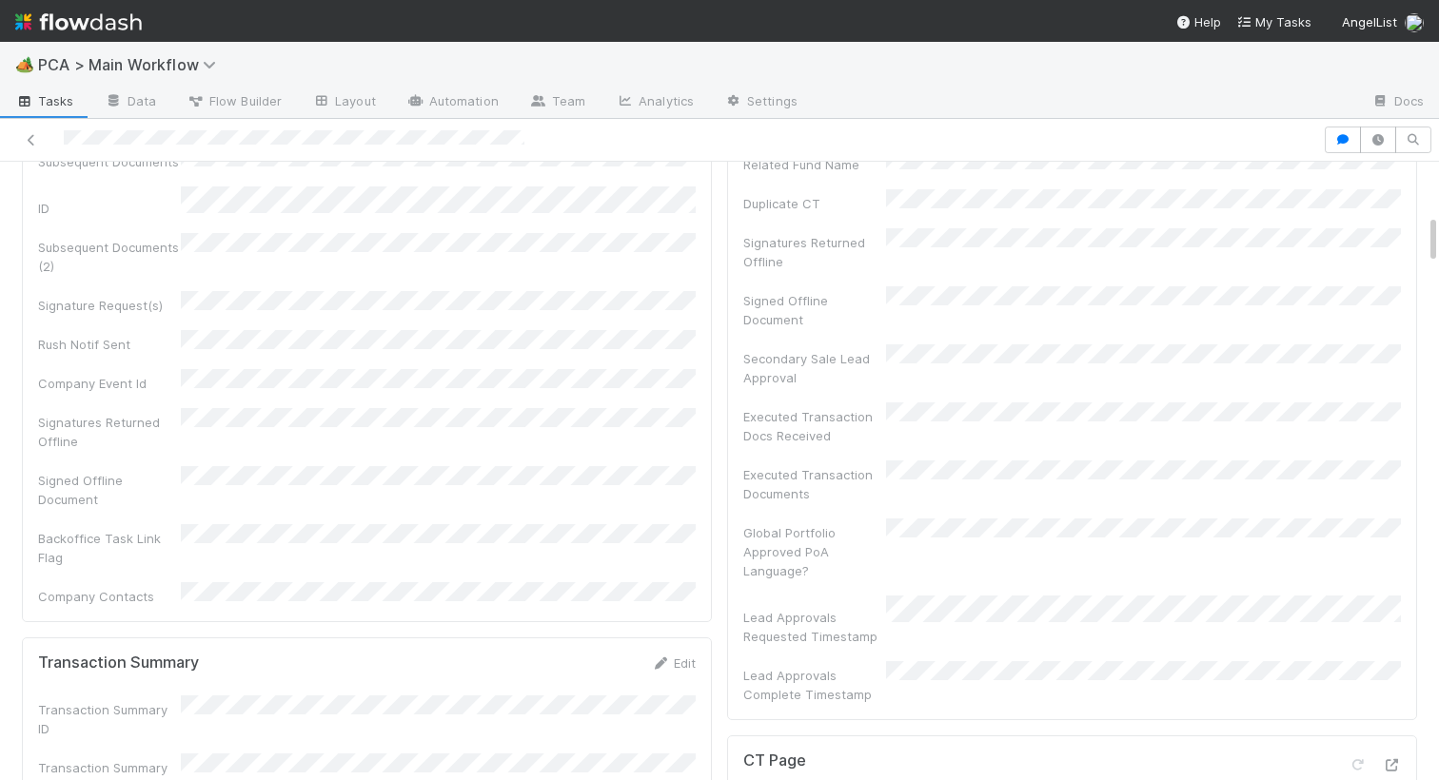
scroll to position [0, 0]
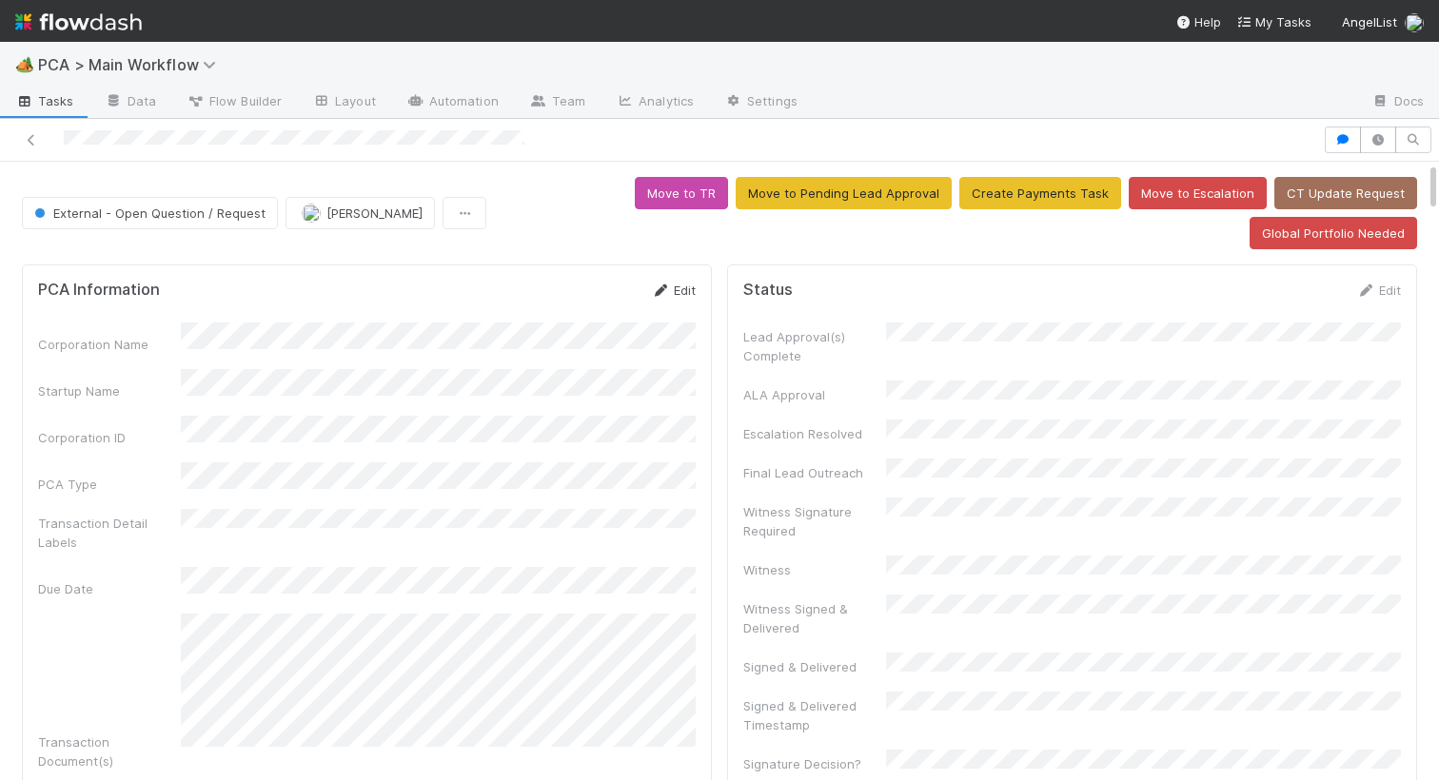
click at [687, 296] on link "Edit" at bounding box center [673, 290] width 45 height 15
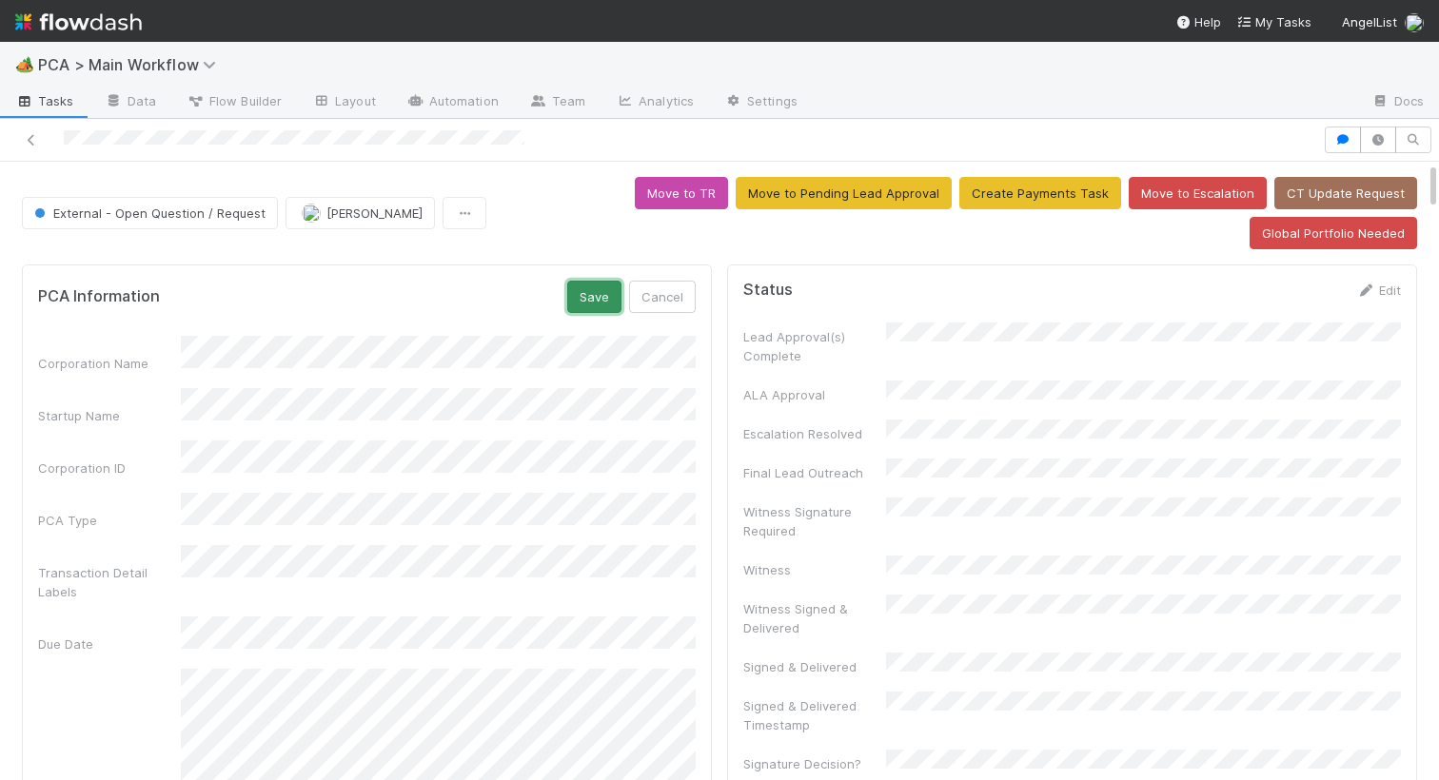
click at [605, 287] on button "Save" at bounding box center [594, 297] width 54 height 32
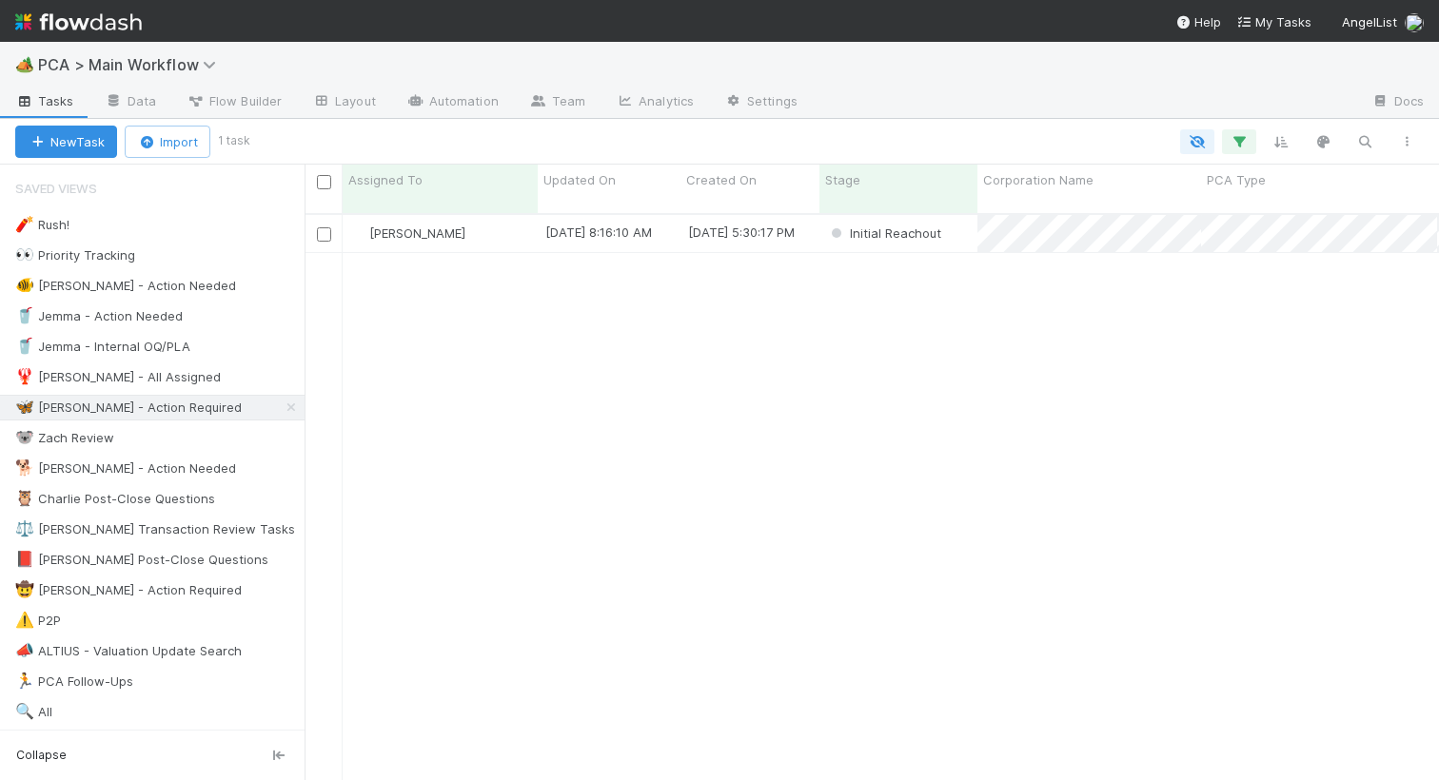
scroll to position [581, 1134]
click at [136, 279] on div "🐠 Chris - Action Needed" at bounding box center [125, 286] width 221 height 24
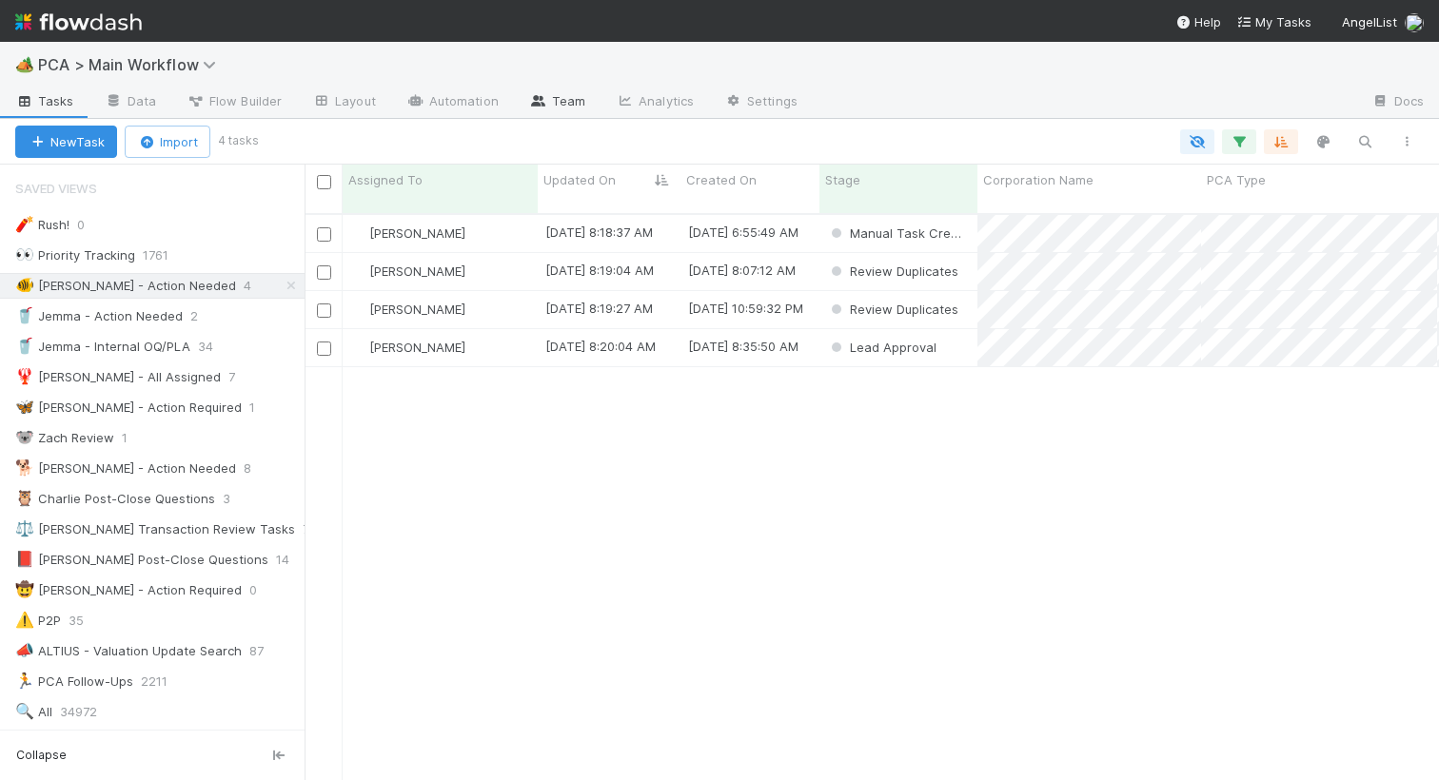
scroll to position [581, 1134]
click at [502, 295] on div "Chris DelBianco" at bounding box center [440, 309] width 195 height 37
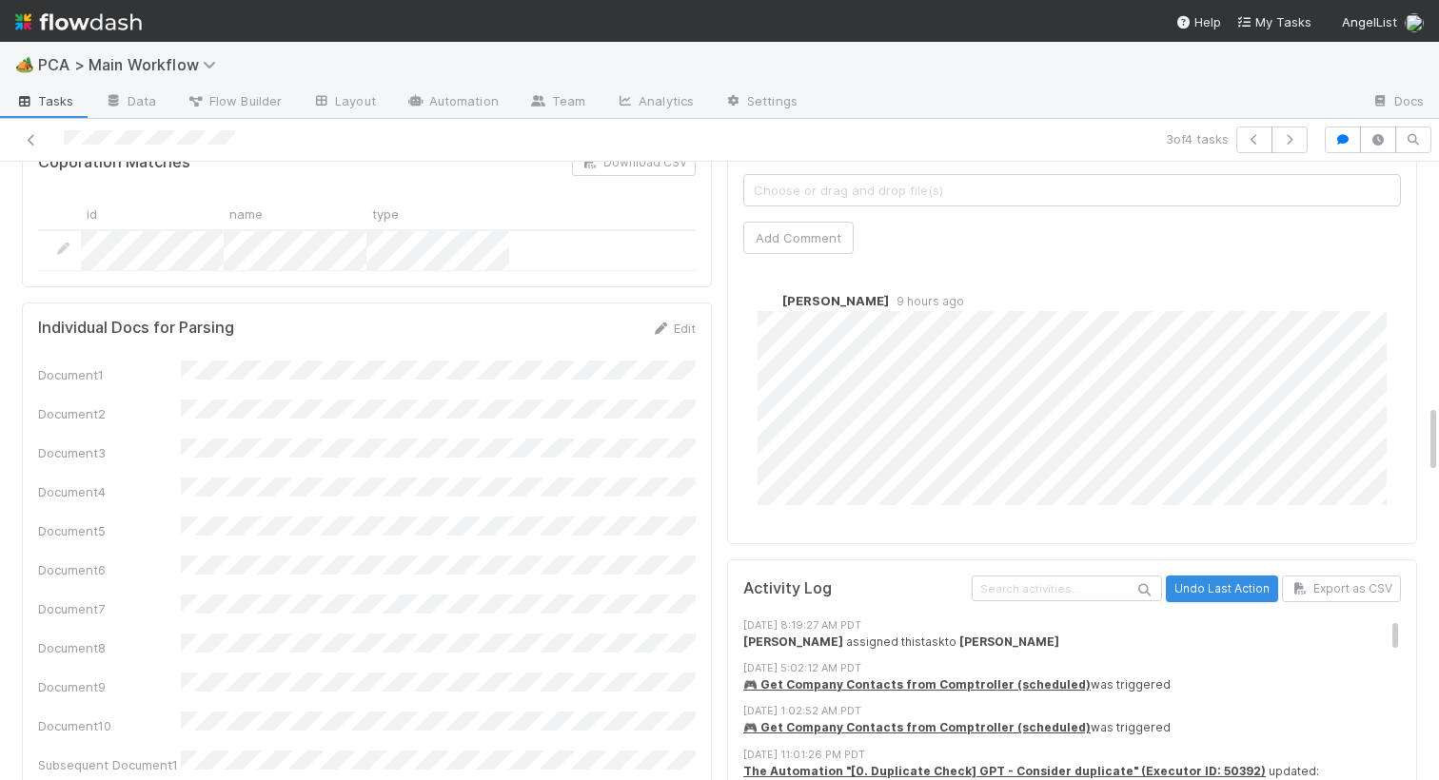
scroll to position [2153, 0]
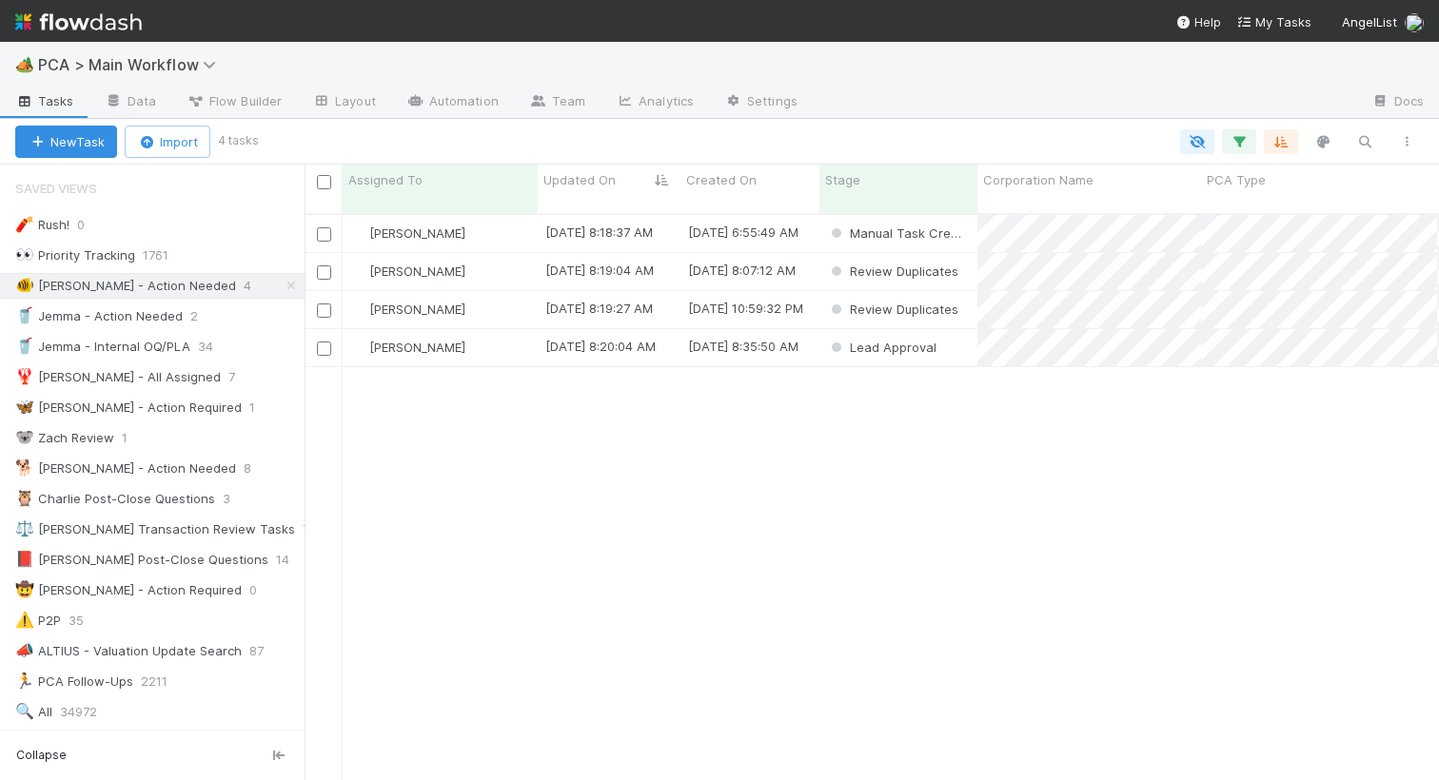
scroll to position [0, 1]
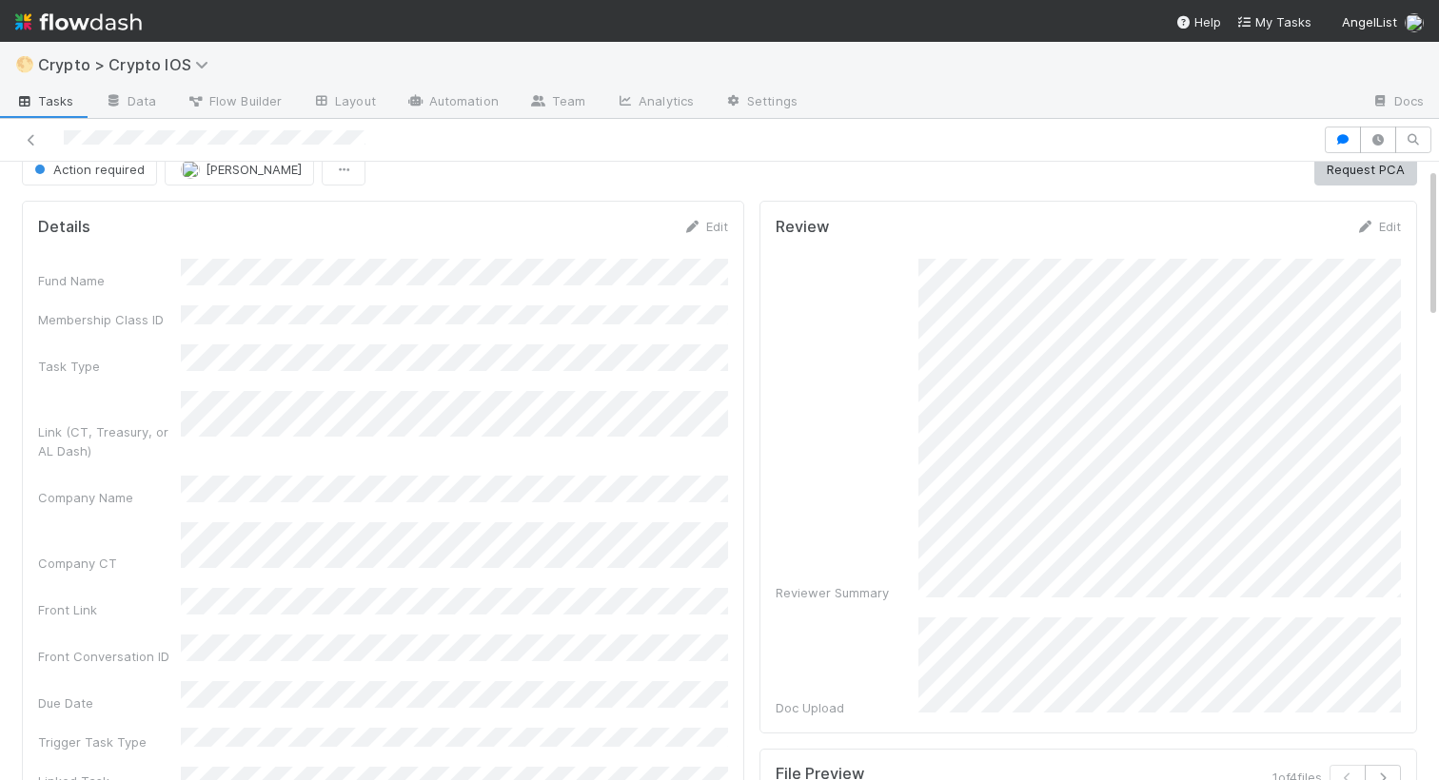
scroll to position [22, 0]
click at [91, 173] on span "Action required" at bounding box center [87, 171] width 114 height 15
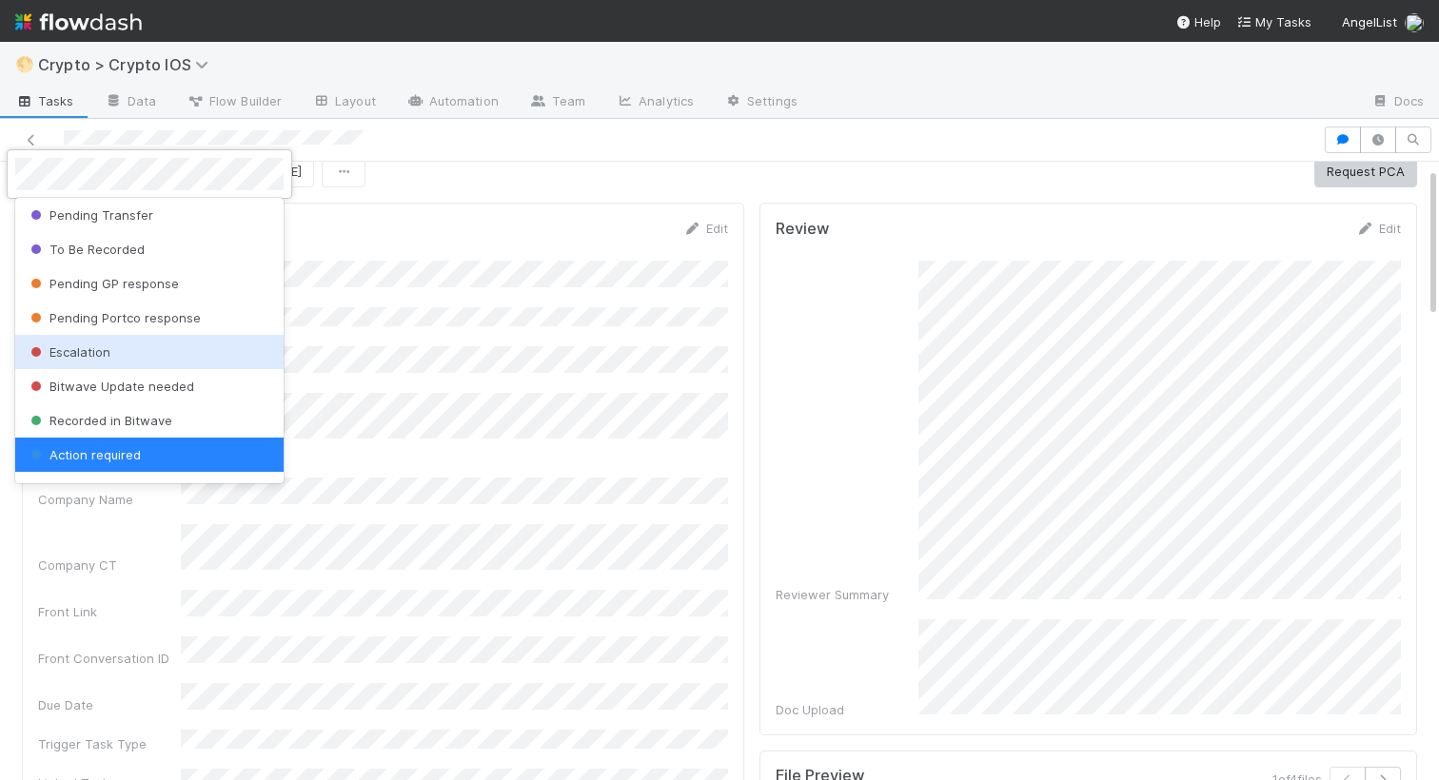
scroll to position [305, 0]
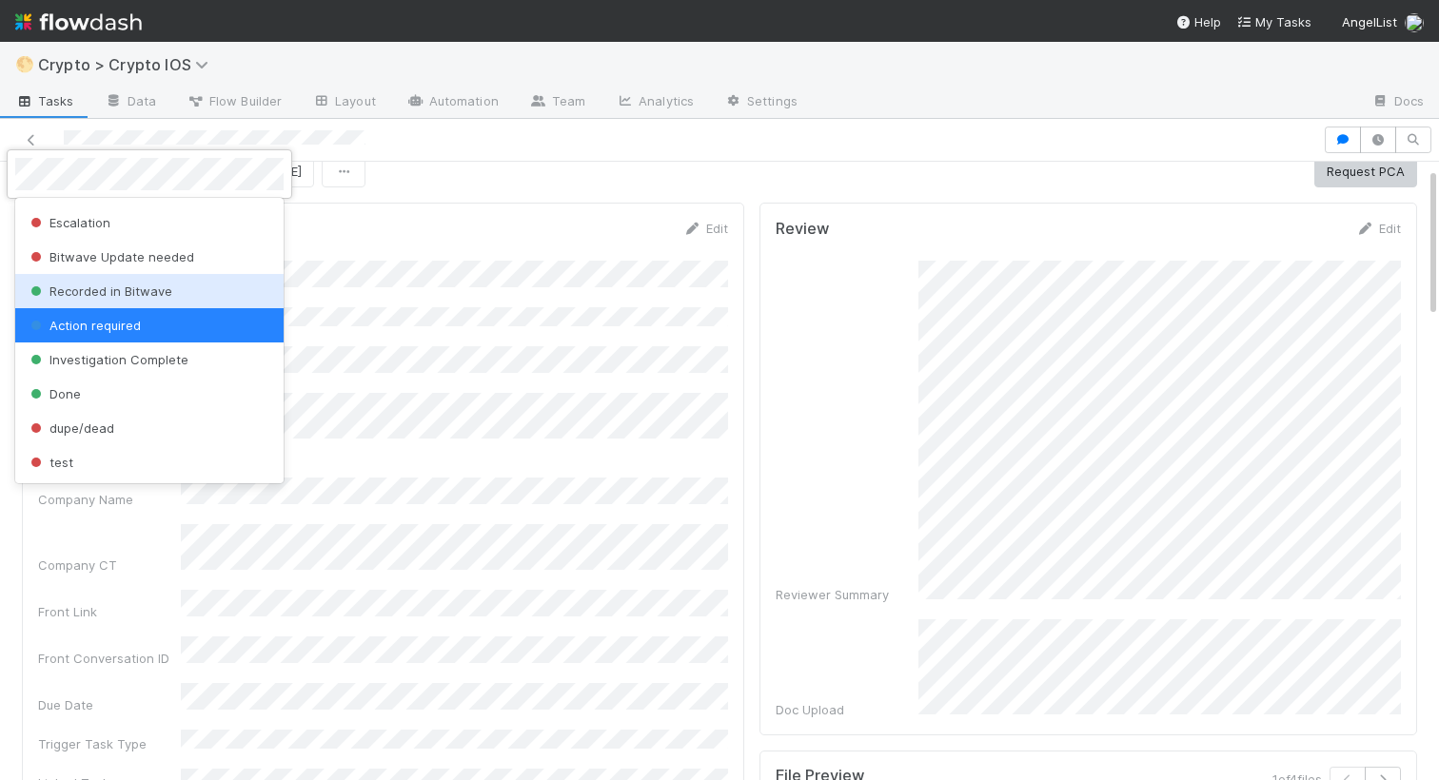
click at [573, 229] on div at bounding box center [719, 390] width 1439 height 780
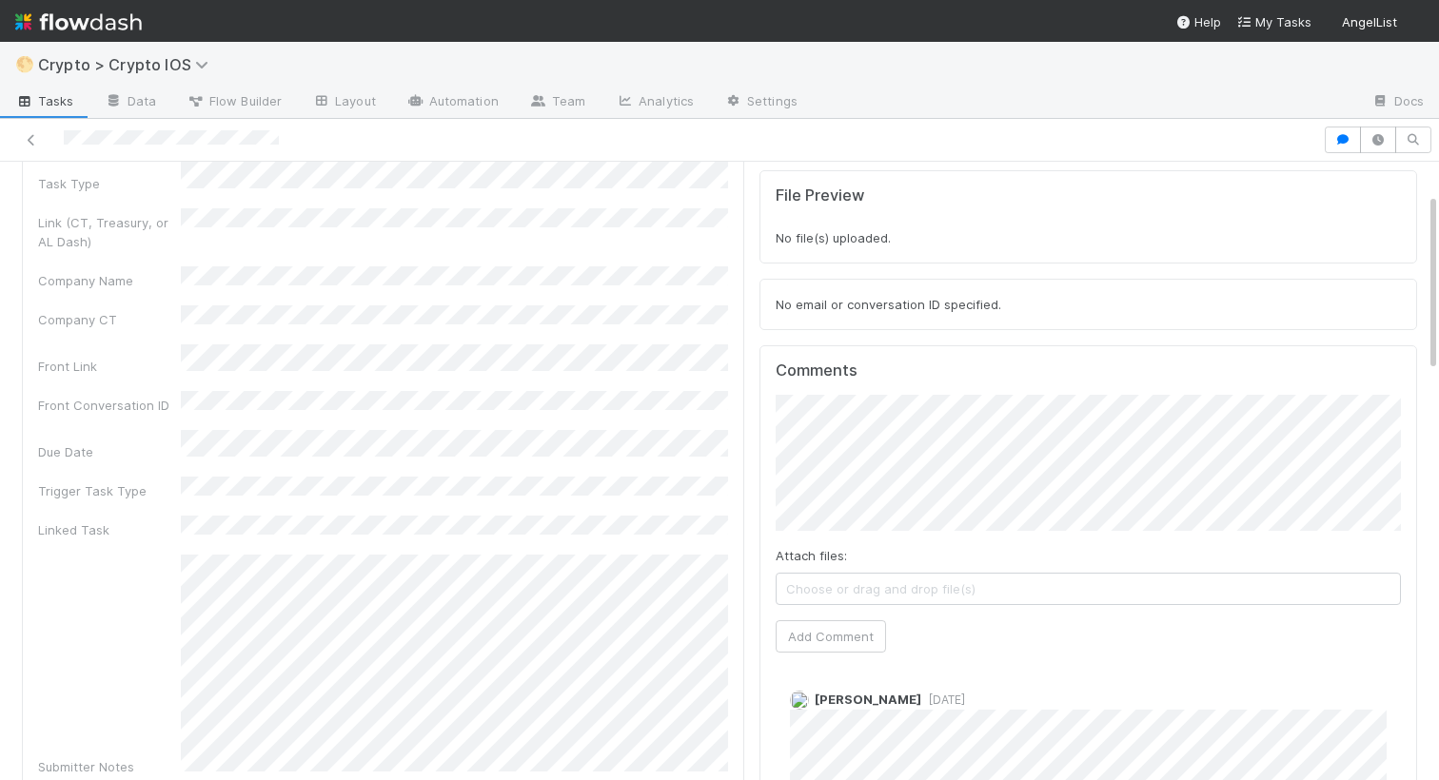
scroll to position [1, 0]
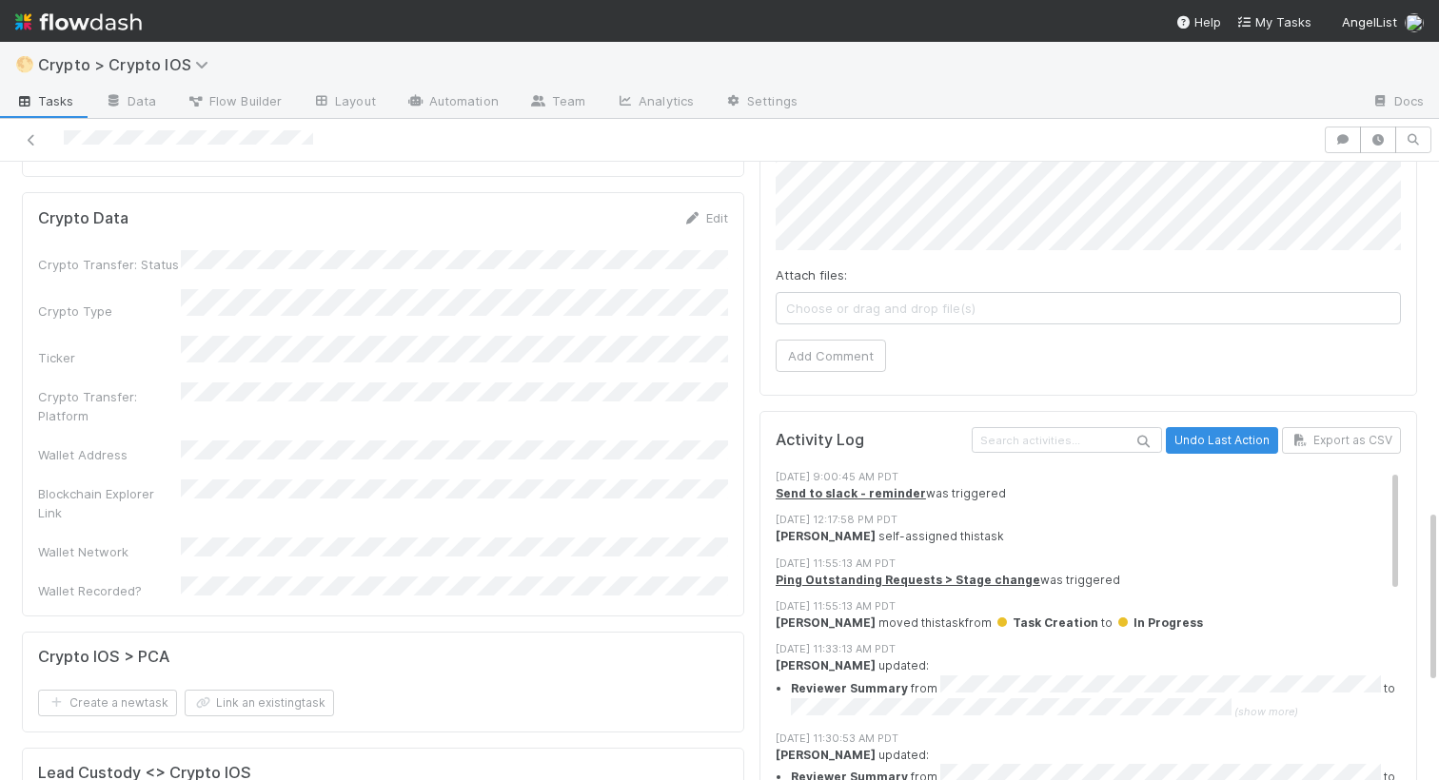
scroll to position [568, 0]
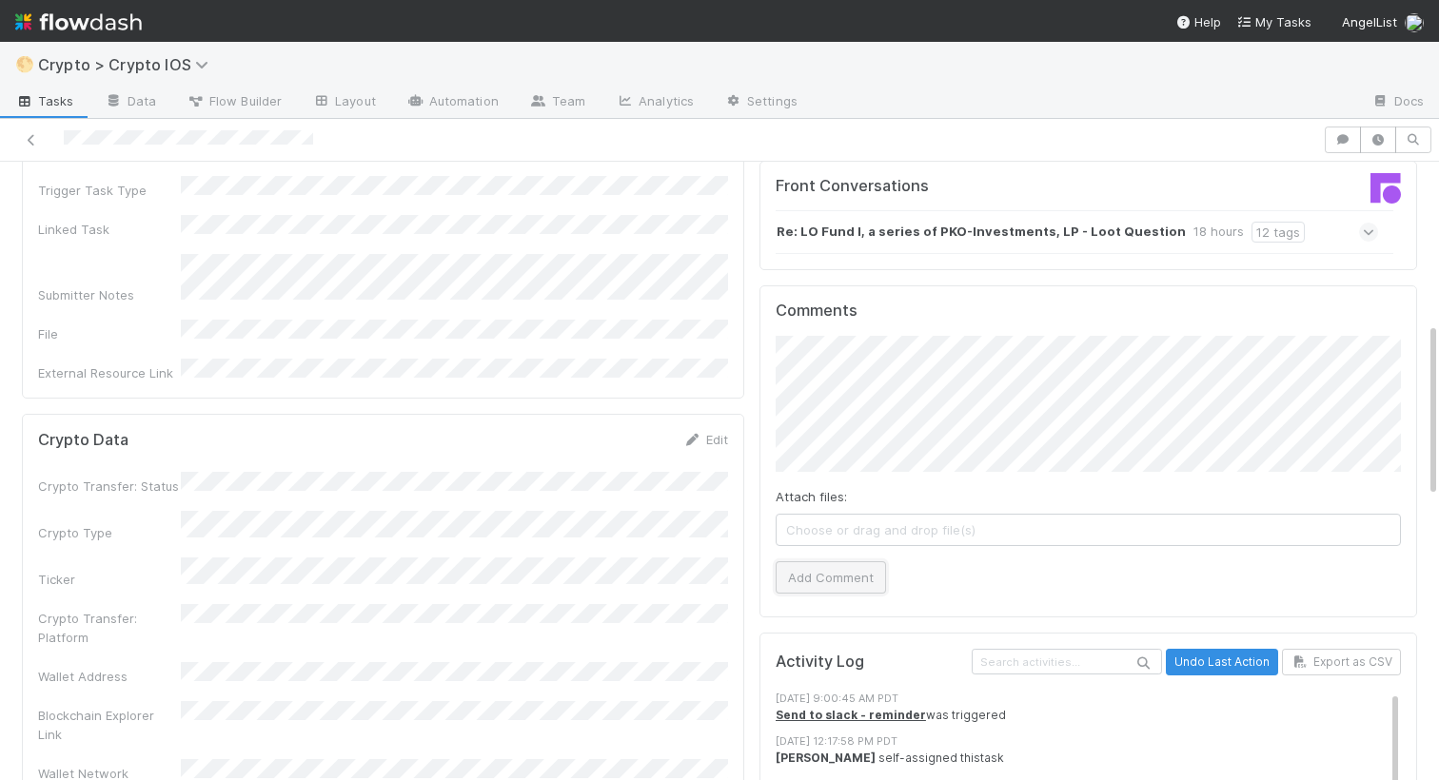
click at [819, 566] on button "Add Comment" at bounding box center [831, 577] width 110 height 32
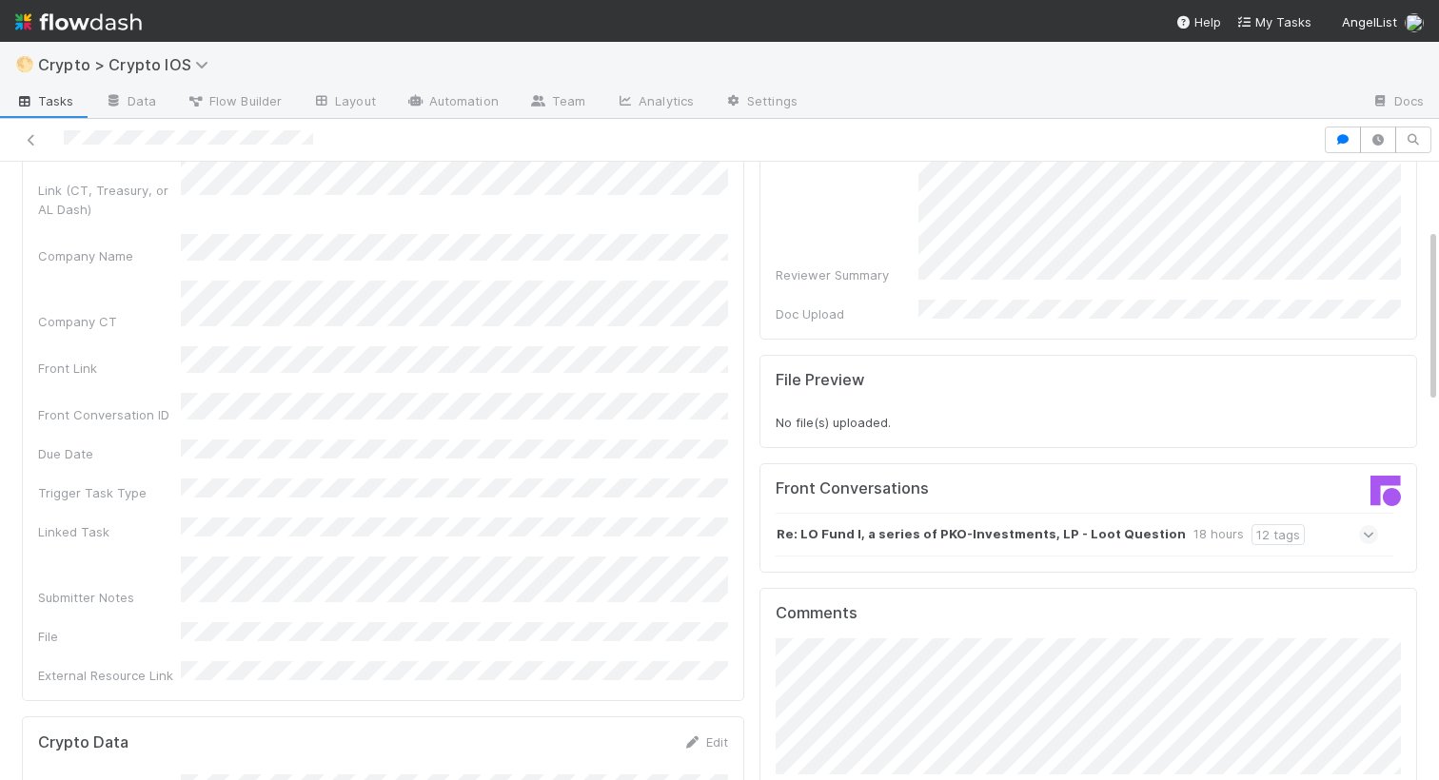
scroll to position [315, 0]
